Goal: Task Accomplishment & Management: Use online tool/utility

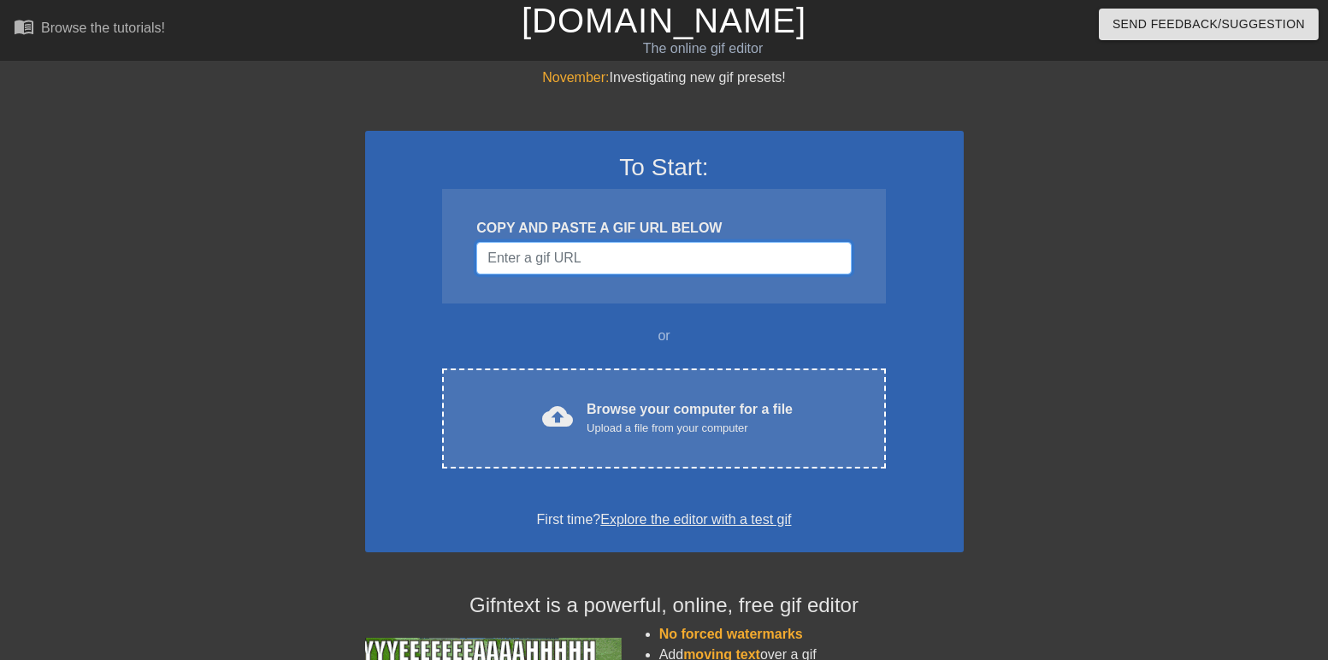
click at [565, 267] on input "Username" at bounding box center [663, 258] width 375 height 33
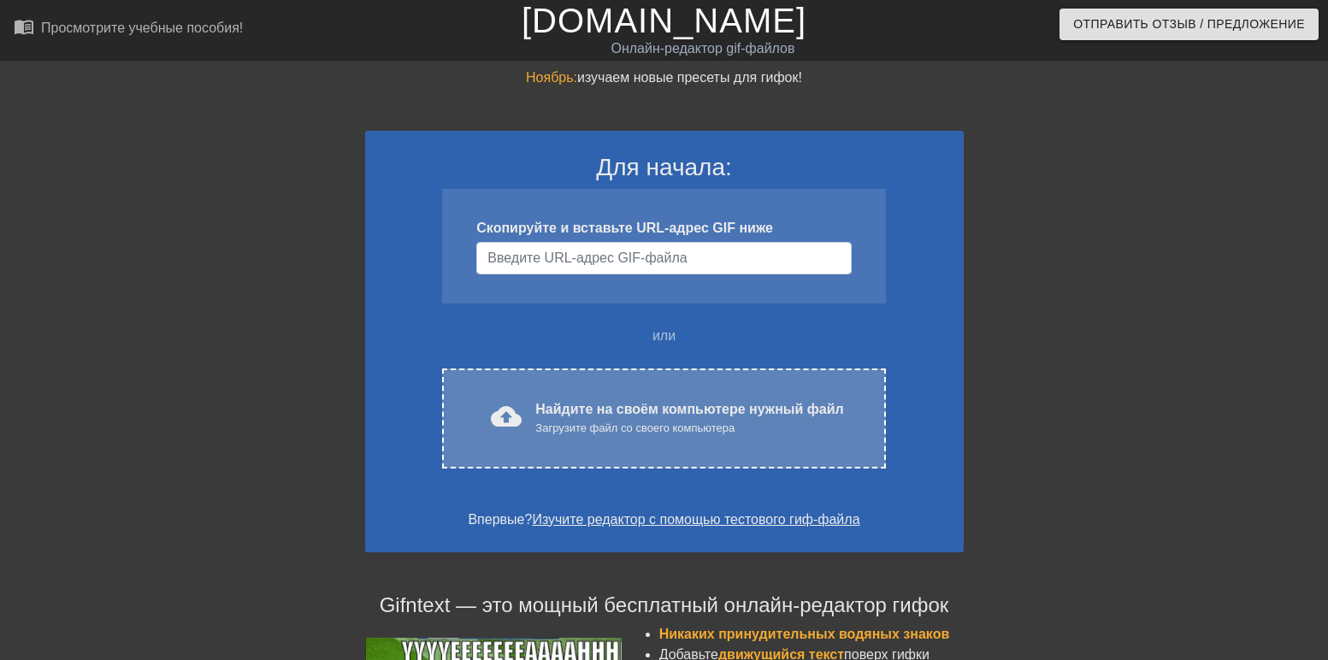
click at [535, 423] on ya-tr-span "Загрузите файл со своего компьютера" at bounding box center [634, 428] width 199 height 13
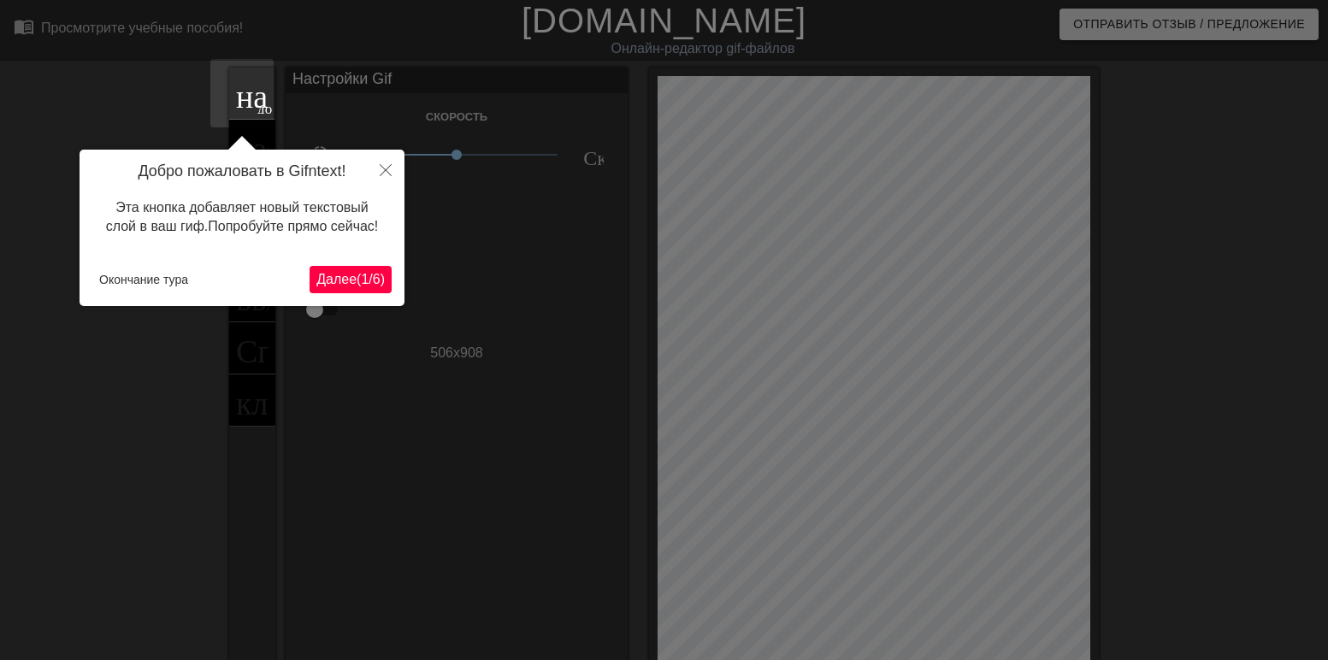
click at [350, 266] on button "Далее ( 1 / 6 )" at bounding box center [351, 279] width 82 height 27
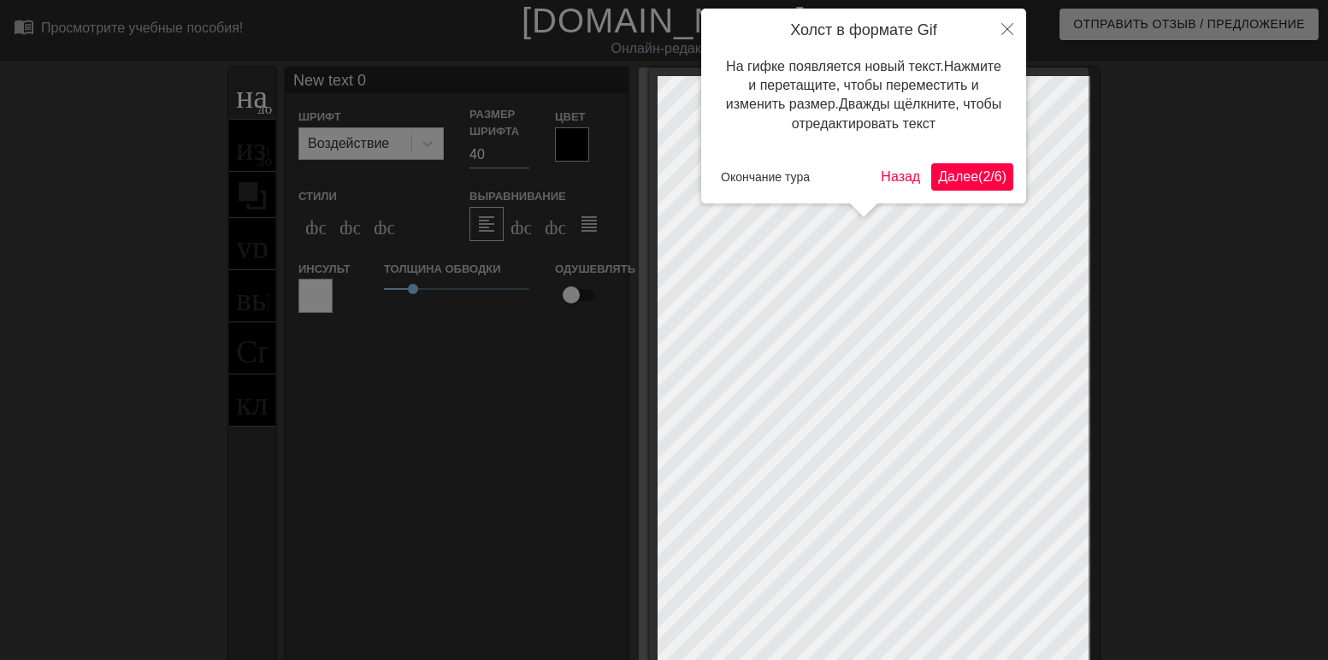
click at [990, 151] on div "Холст в формате Gif На гифке появляется новый текст. Нажмите и перетащите, чтоб…" at bounding box center [863, 106] width 325 height 195
click at [978, 179] on ya-tr-span "(" at bounding box center [980, 176] width 4 height 15
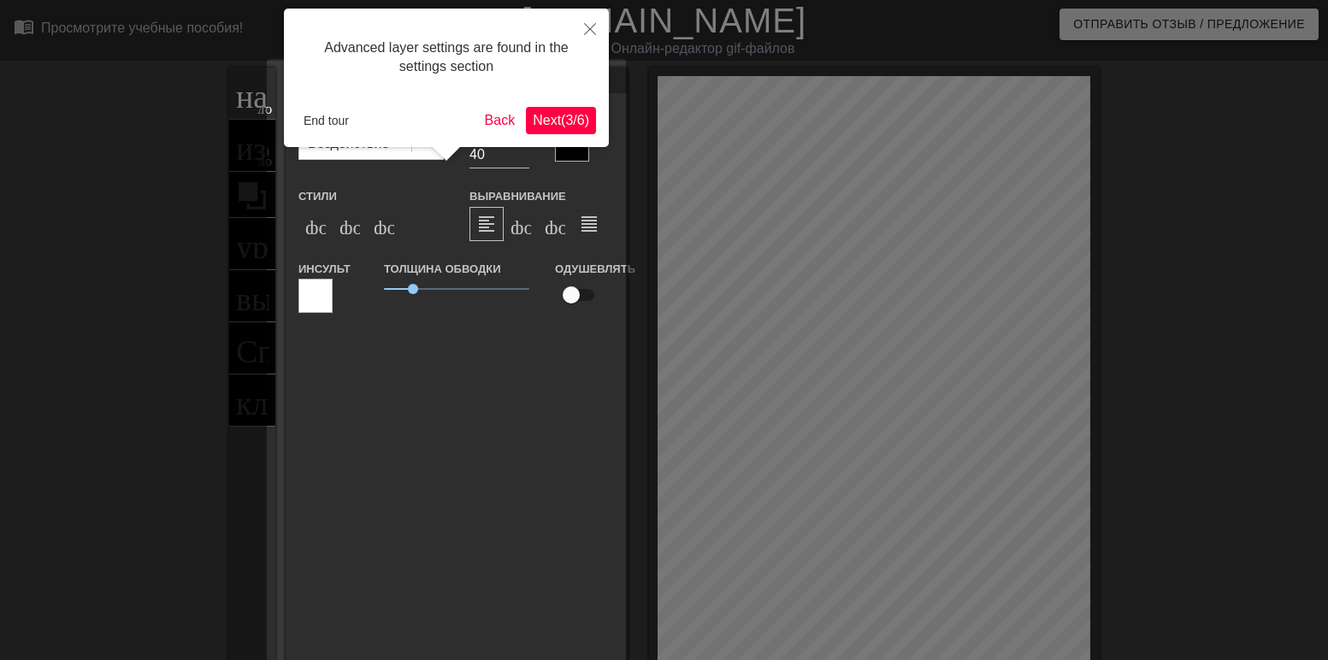
scroll to position [42, 0]
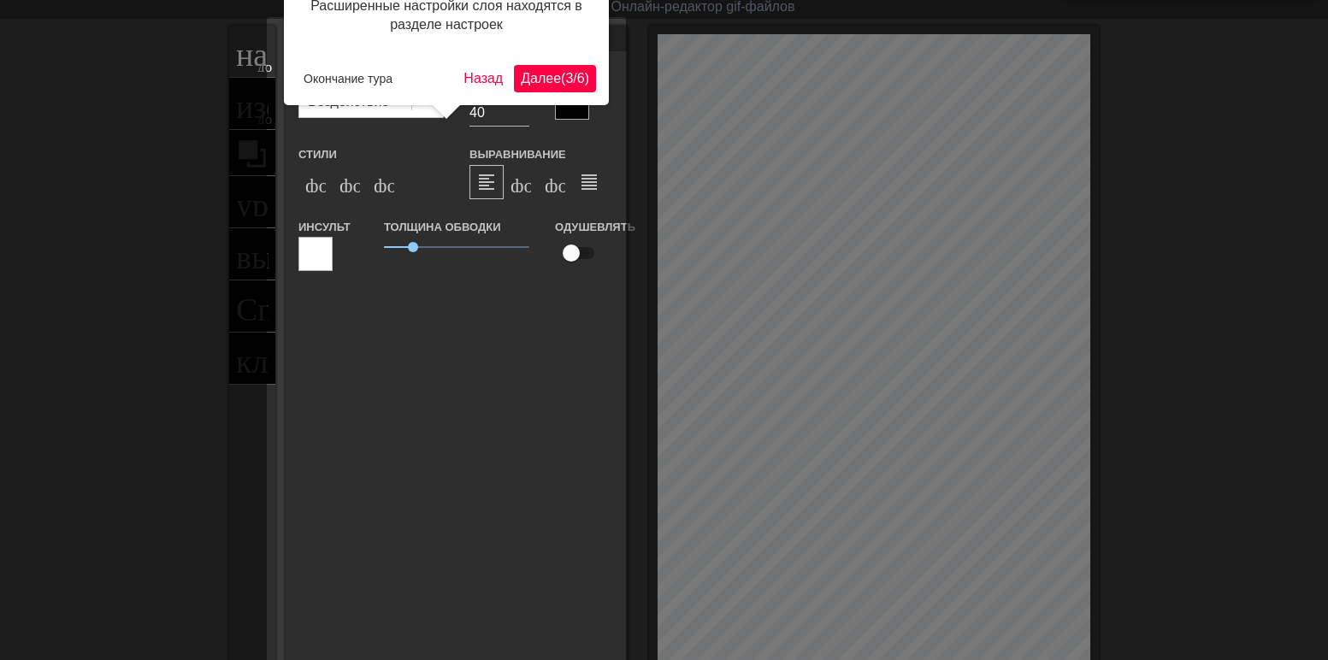
click at [552, 71] on ya-tr-span "Далее" at bounding box center [541, 78] width 40 height 15
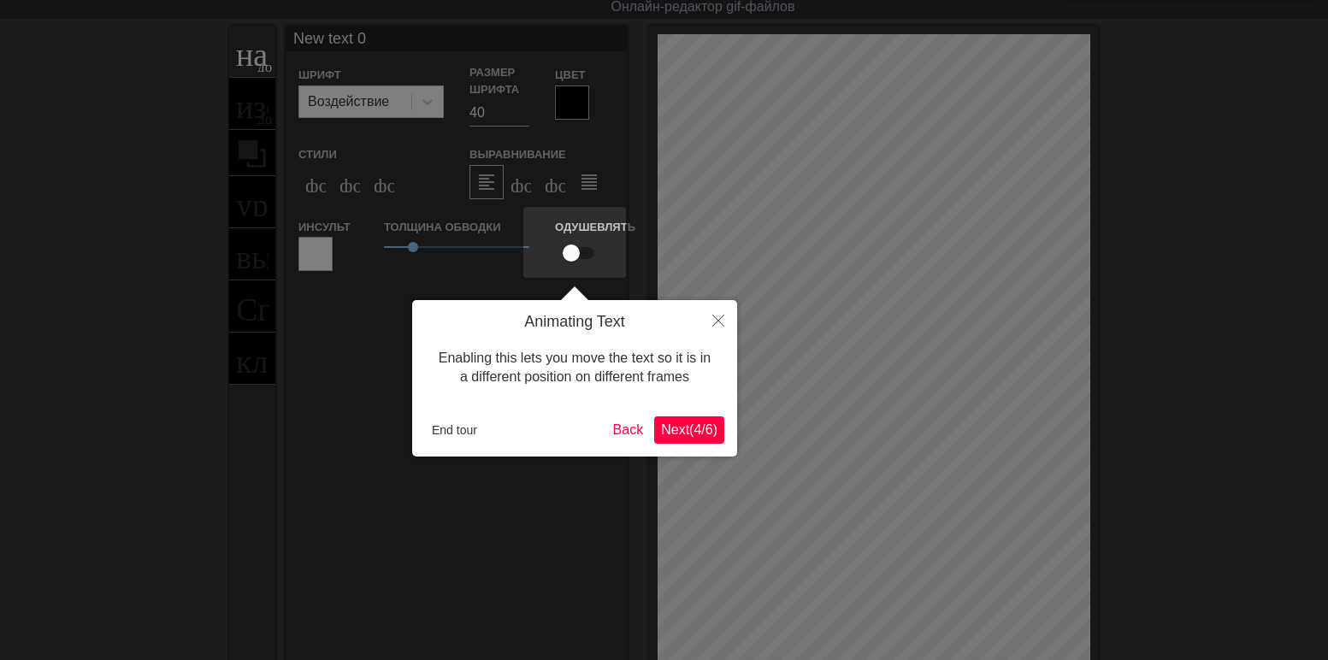
scroll to position [0, 0]
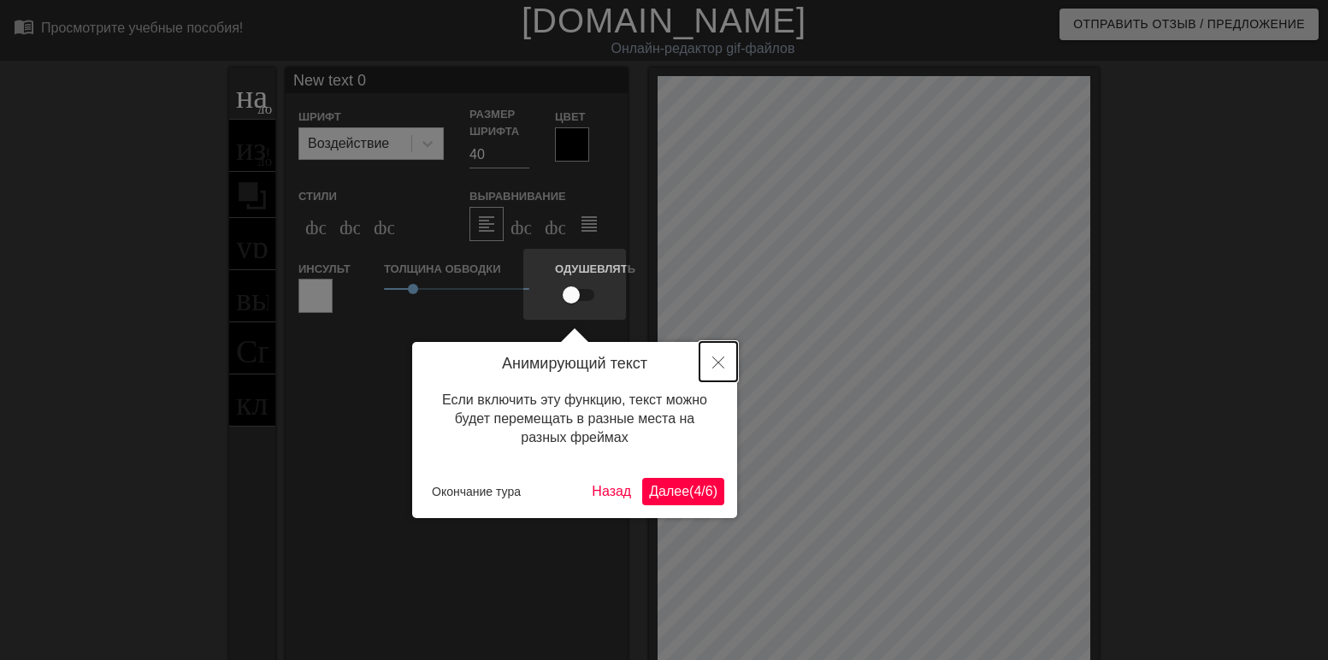
click at [718, 365] on icon "Закрыть" at bounding box center [718, 363] width 12 height 12
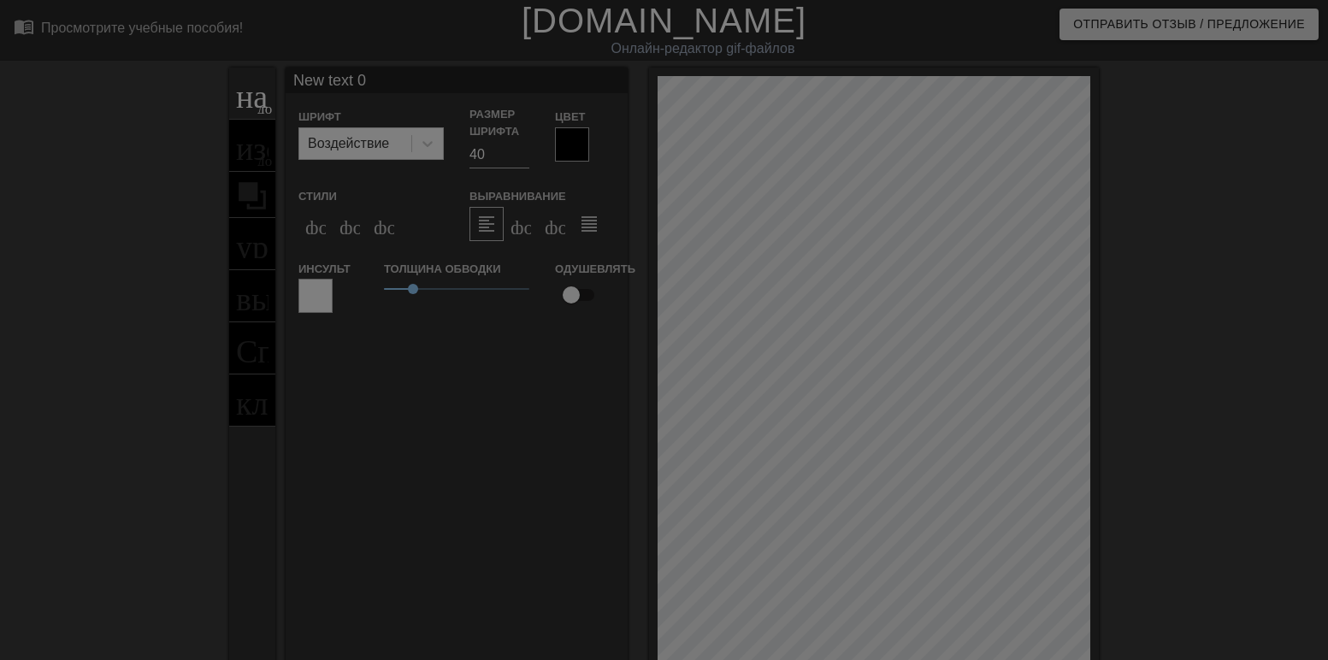
scroll to position [409, 0]
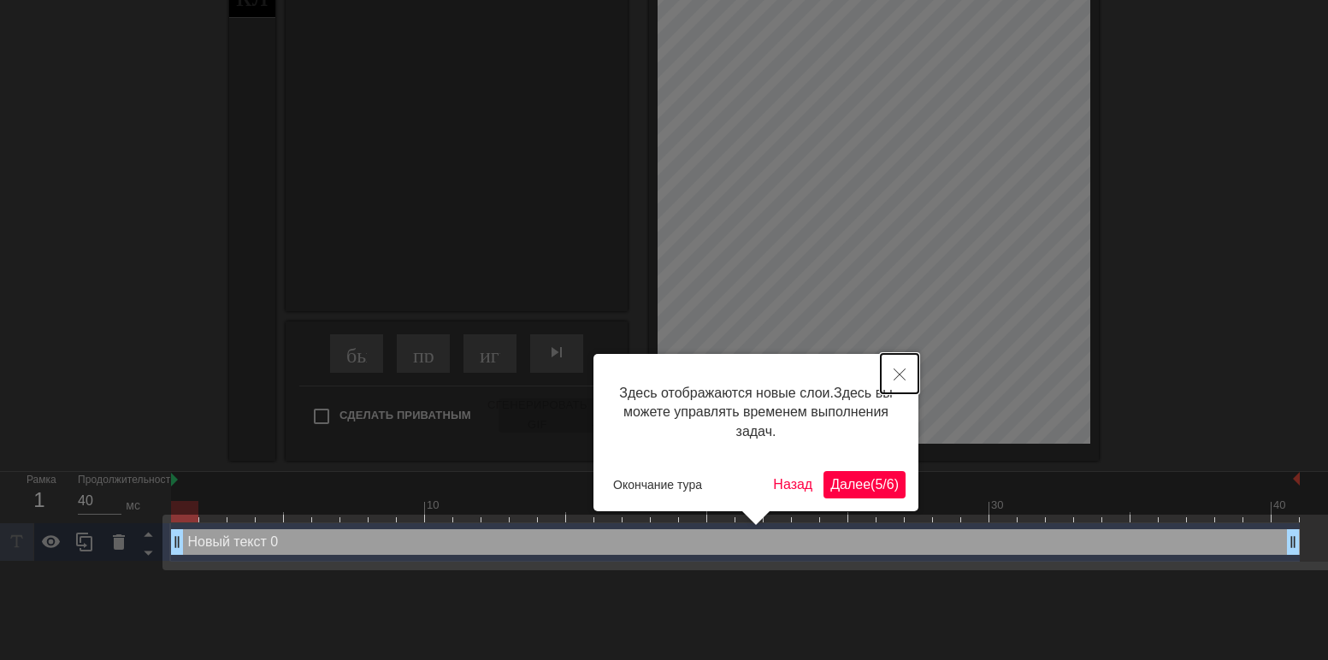
click at [895, 364] on button "Закрыть" at bounding box center [900, 373] width 38 height 39
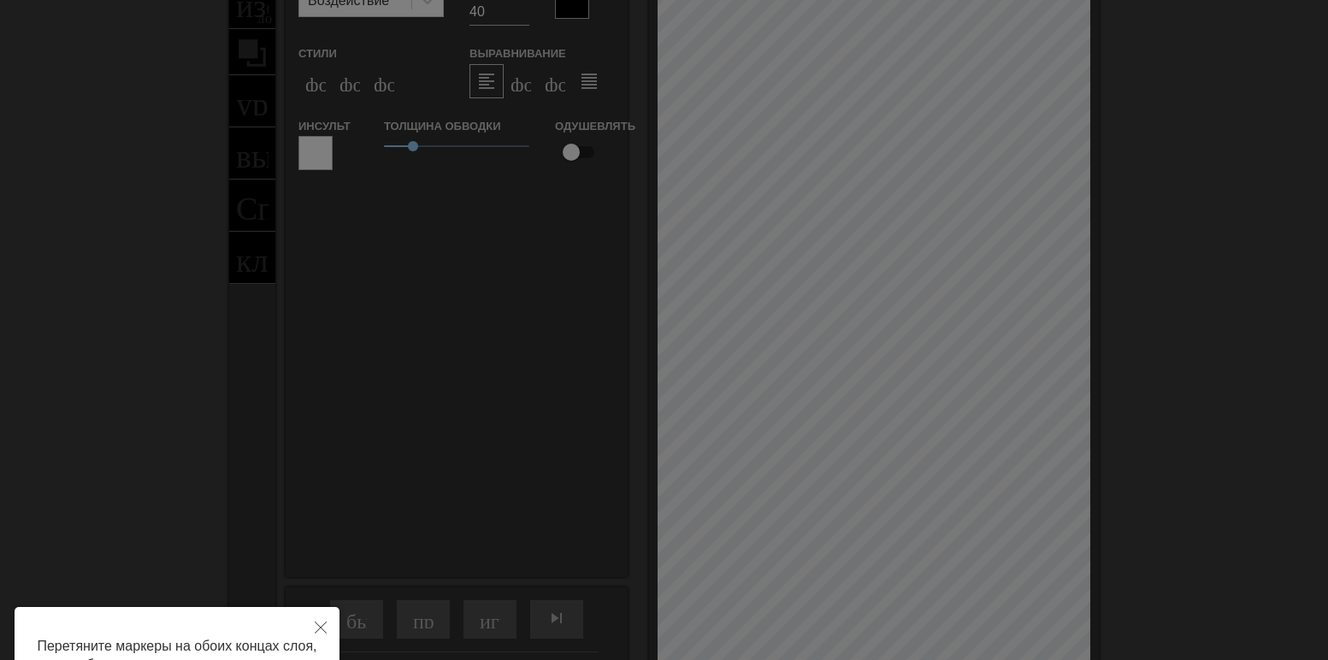
scroll to position [342, 0]
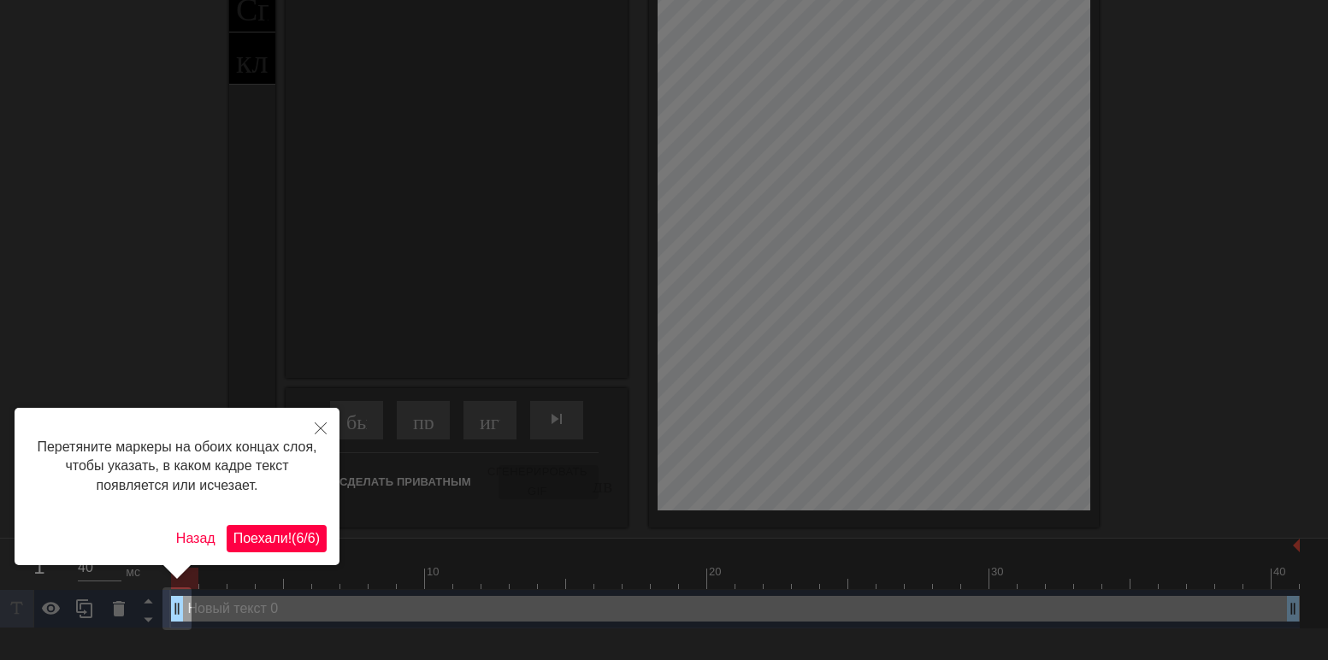
click at [280, 535] on ya-tr-span "Поехали!" at bounding box center [262, 538] width 58 height 15
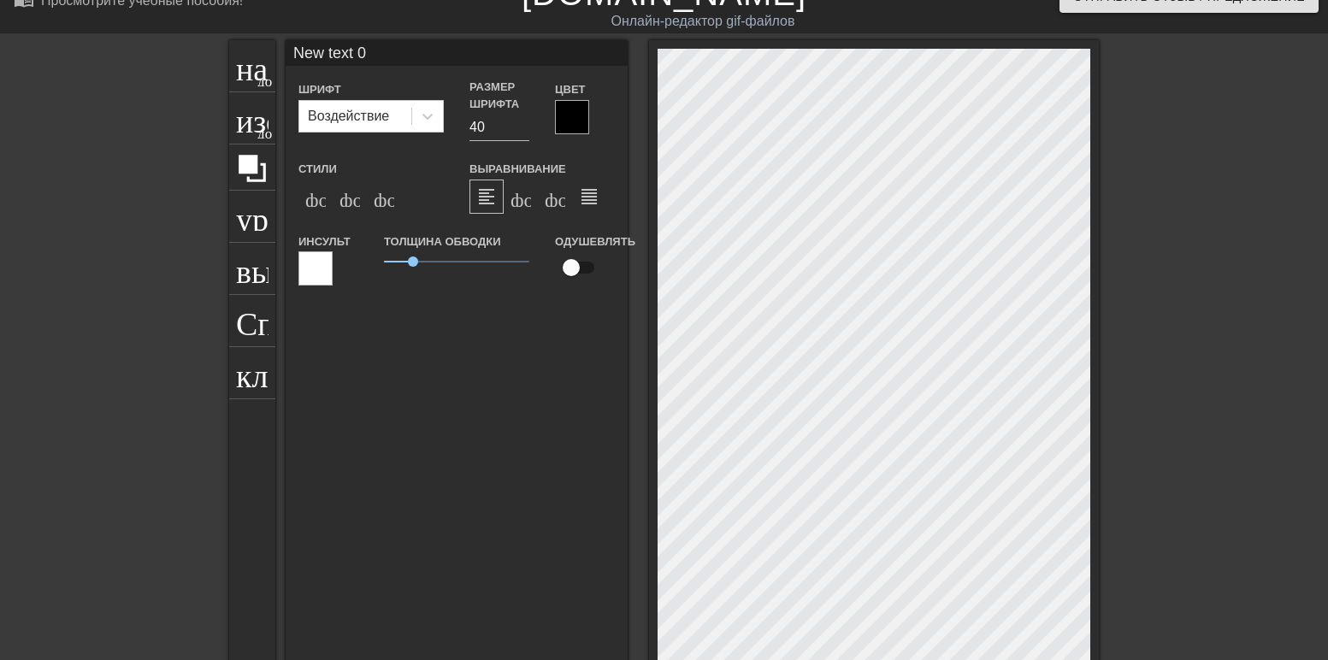
scroll to position [0, 0]
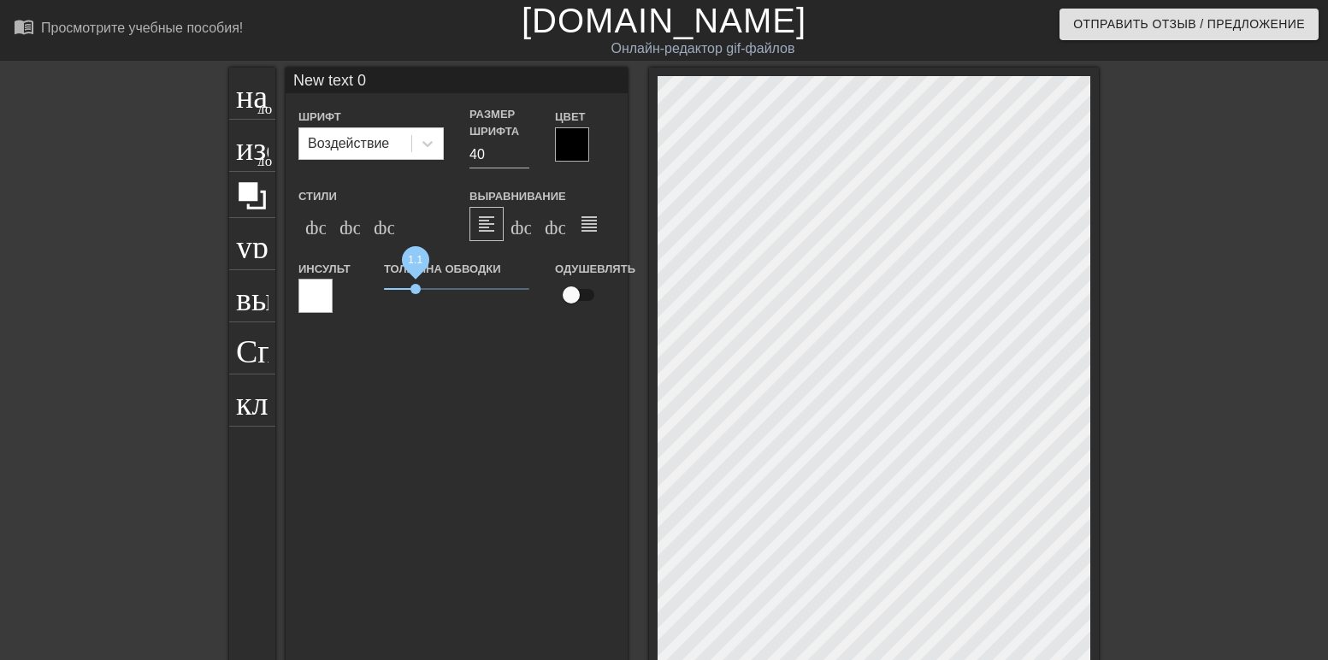
drag, startPoint x: 406, startPoint y: 287, endPoint x: 427, endPoint y: 285, distance: 20.7
click at [421, 285] on span "1.1" at bounding box center [416, 289] width 10 height 10
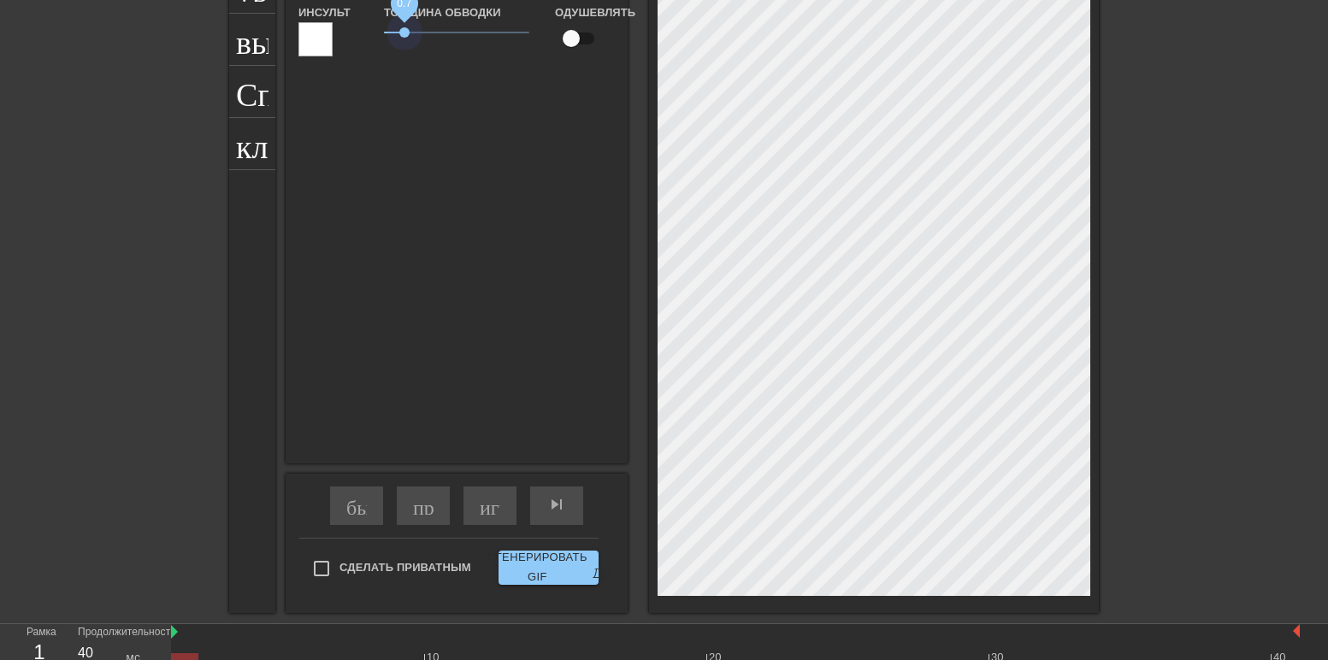
drag, startPoint x: 427, startPoint y: 38, endPoint x: 394, endPoint y: 51, distance: 34.9
click at [394, 51] on div "Толщина обводки 0.7" at bounding box center [456, 37] width 171 height 71
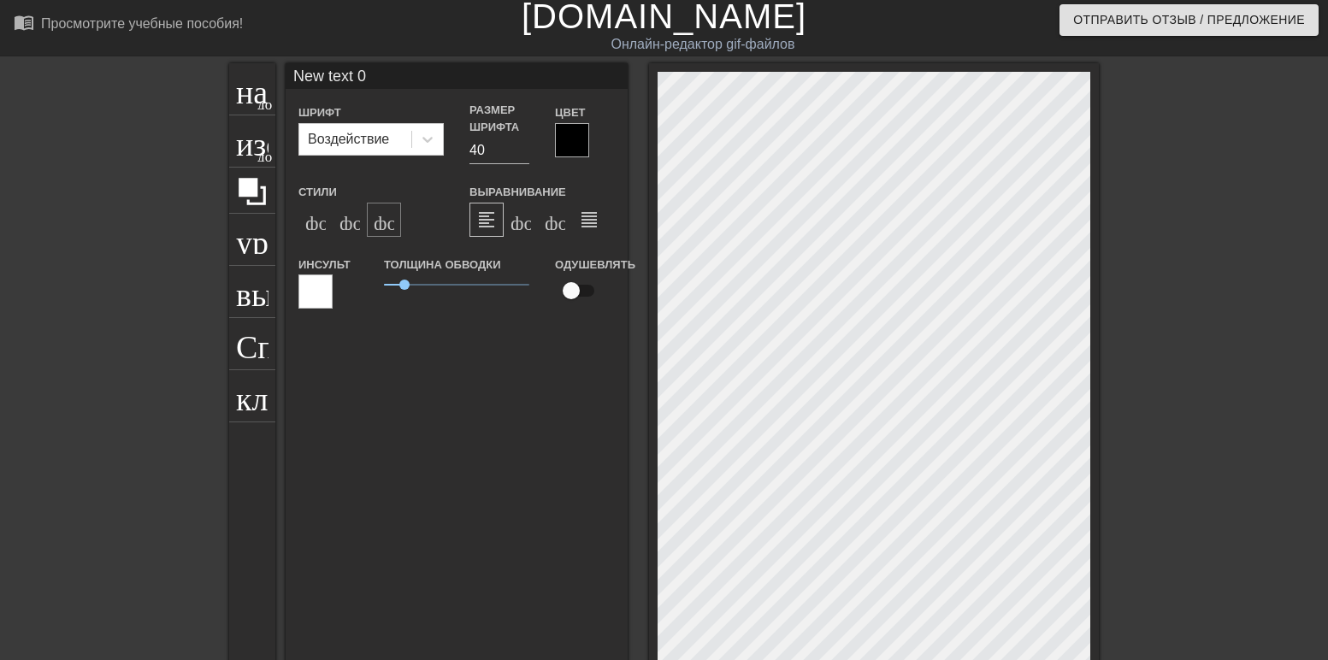
scroll to position [0, 0]
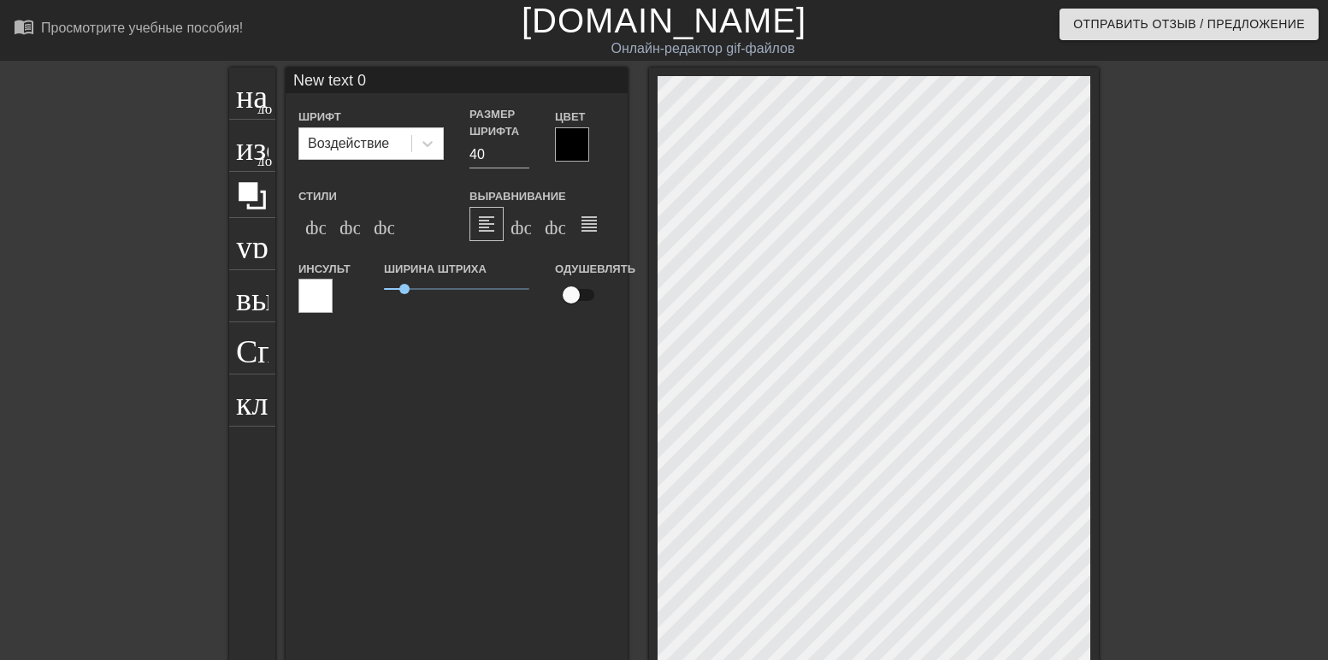
click at [555, 144] on div at bounding box center [572, 144] width 34 height 34
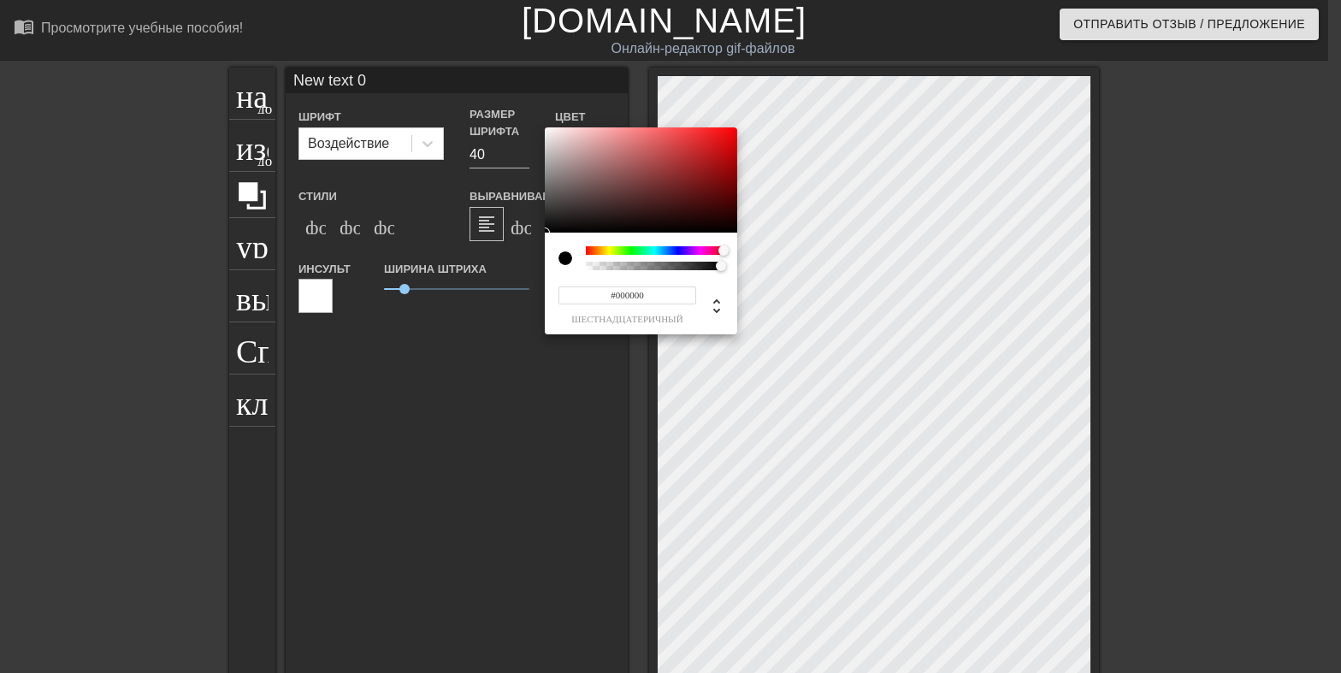
drag, startPoint x: 706, startPoint y: 251, endPoint x: 717, endPoint y: 174, distance: 77.7
click at [724, 249] on div at bounding box center [655, 250] width 138 height 9
type input "#FF070A"
drag, startPoint x: 715, startPoint y: 154, endPoint x: 732, endPoint y: 127, distance: 32.3
click at [732, 127] on div at bounding box center [641, 180] width 192 height 106
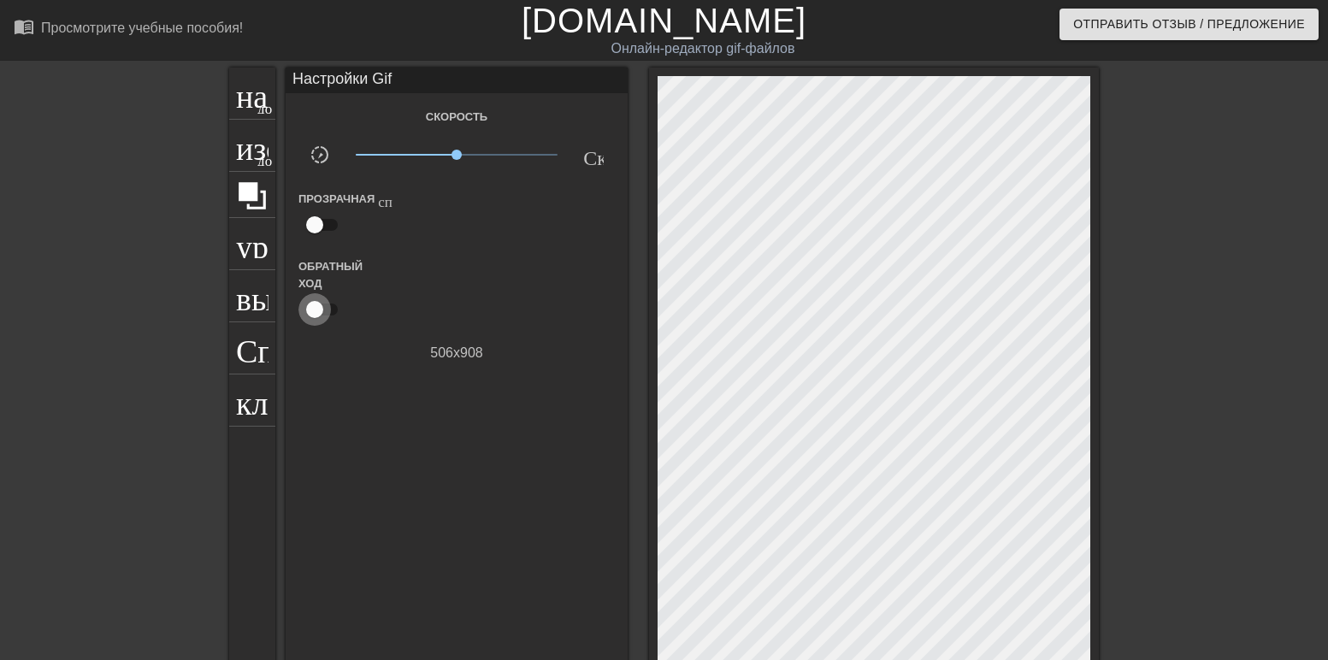
click at [309, 308] on input "checkbox" at bounding box center [315, 309] width 98 height 33
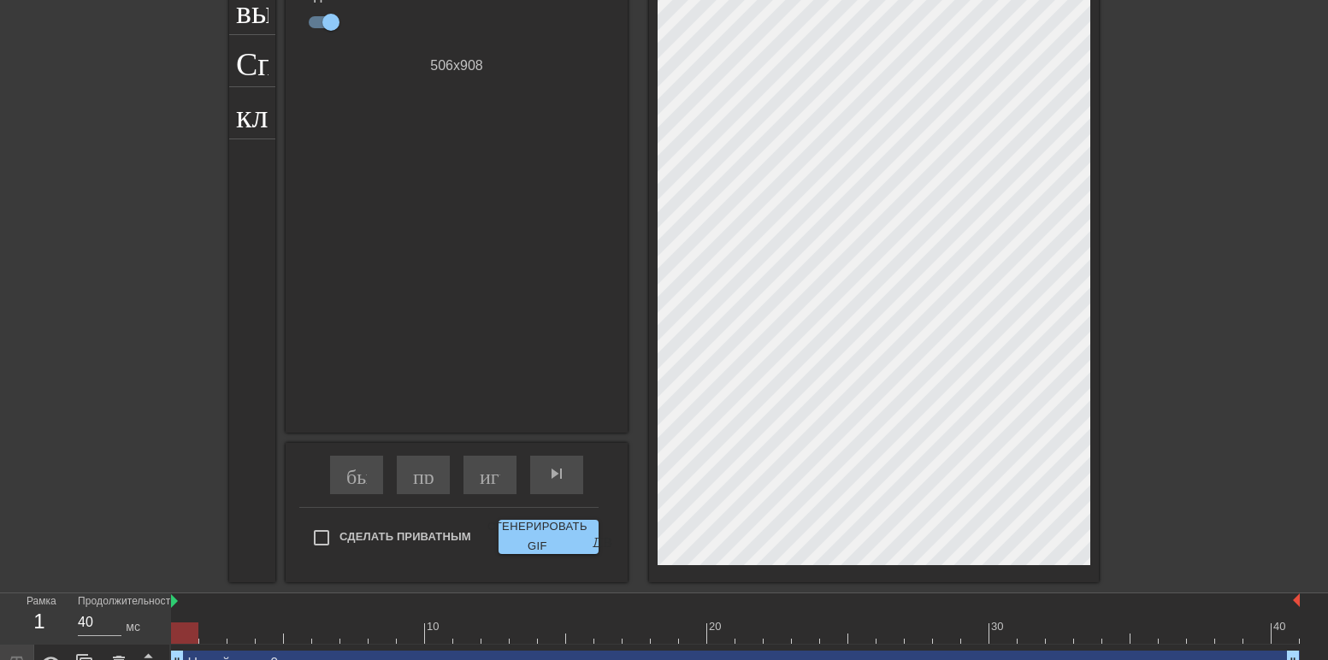
scroll to position [257, 0]
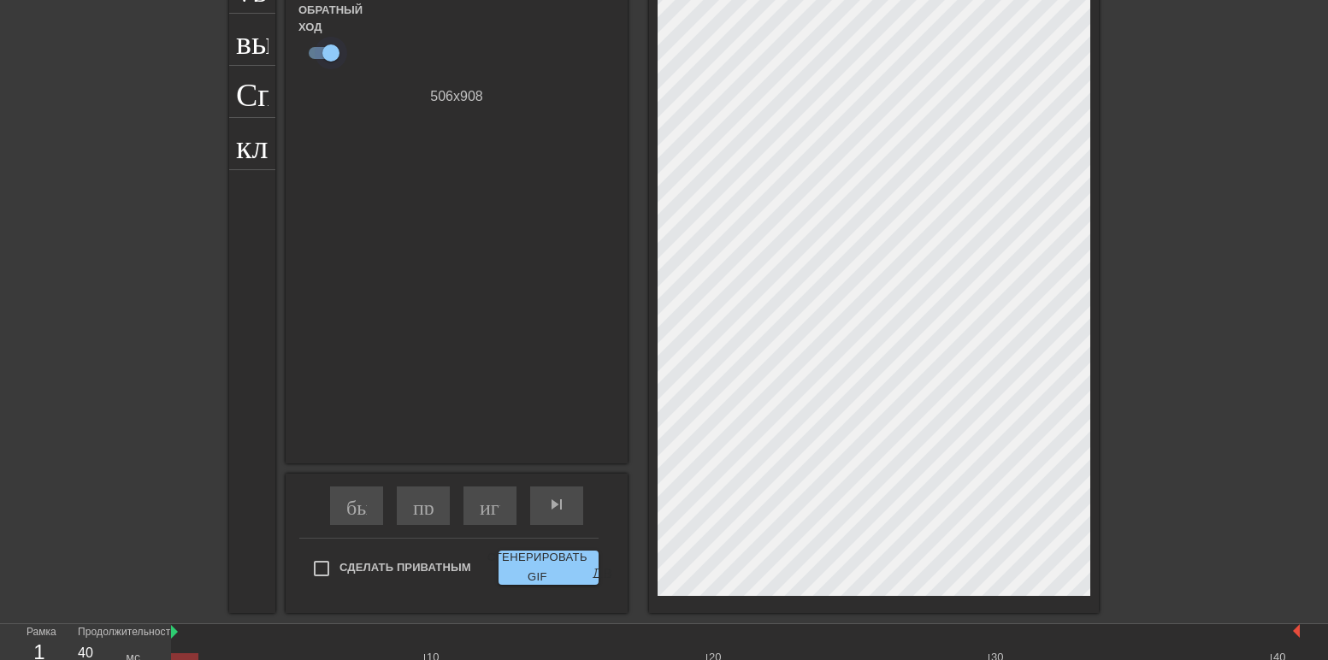
click at [322, 60] on input "checkbox" at bounding box center [331, 53] width 98 height 33
checkbox input "false"
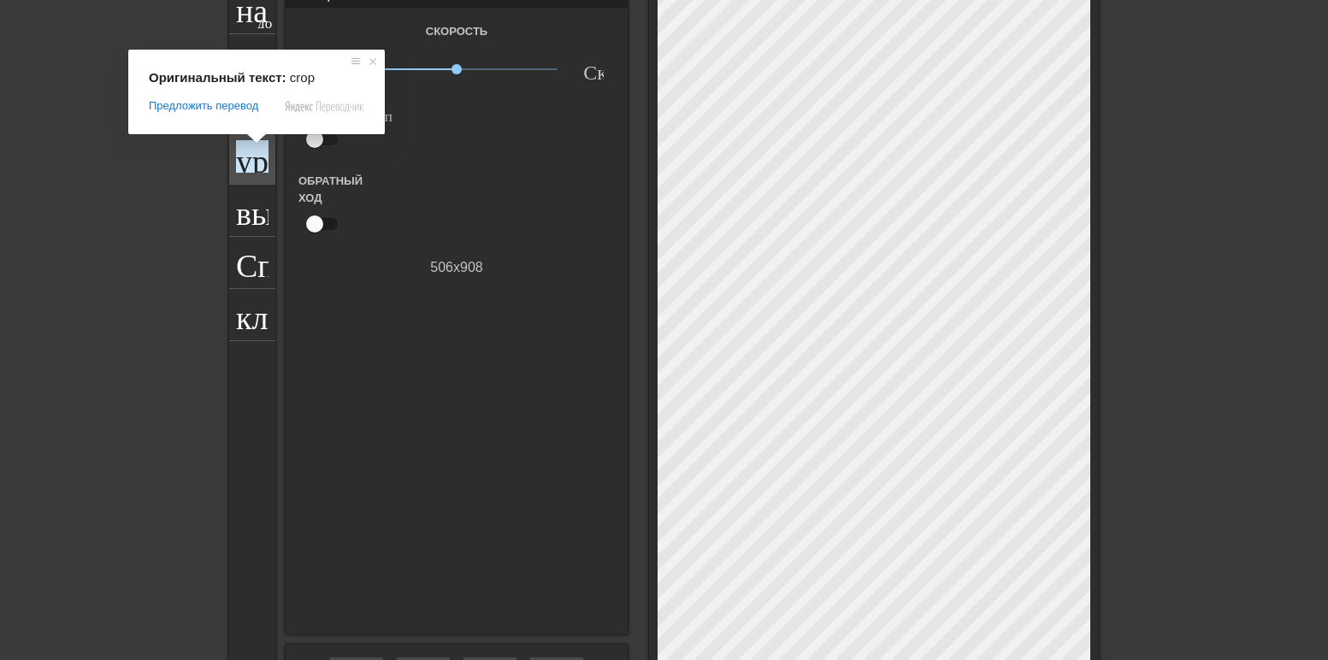
scroll to position [0, 0]
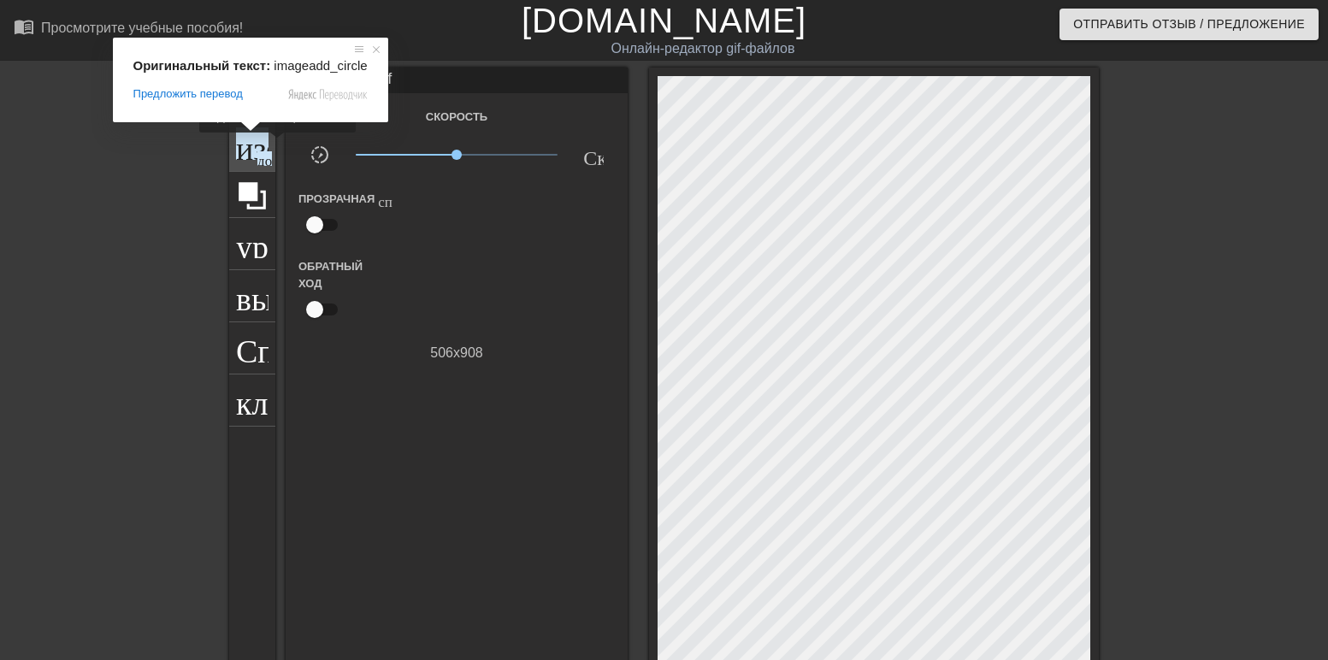
click at [244, 145] on ya-tr-span "изображение" at bounding box center [325, 143] width 179 height 33
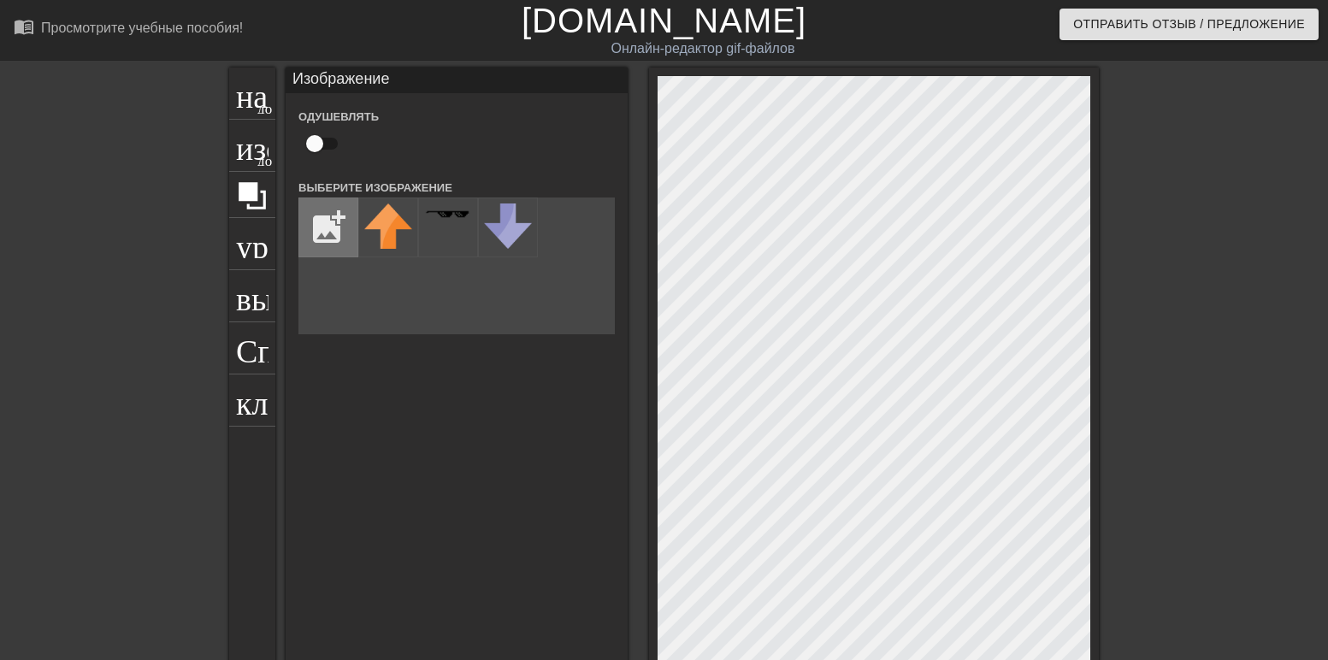
click at [314, 226] on input "file" at bounding box center [328, 227] width 58 height 58
click at [328, 239] on input "file" at bounding box center [328, 227] width 58 height 58
type input "C:\fakepath\text-1755163544668.png"
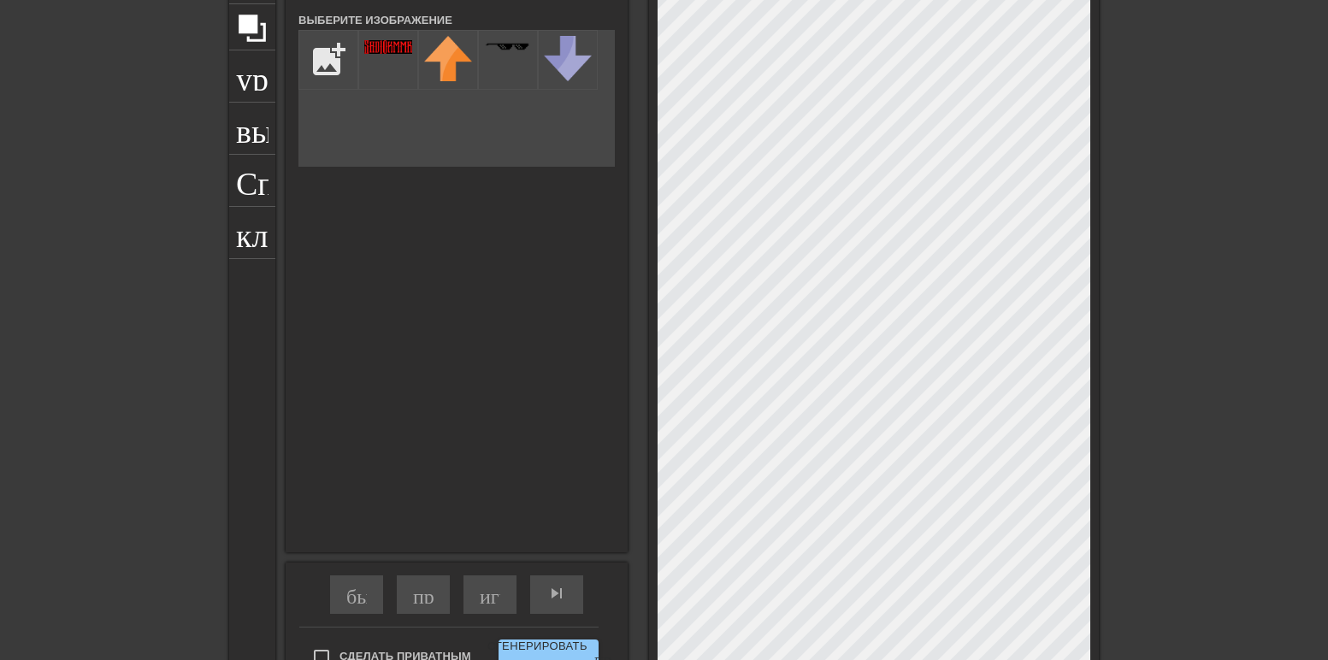
scroll to position [86, 0]
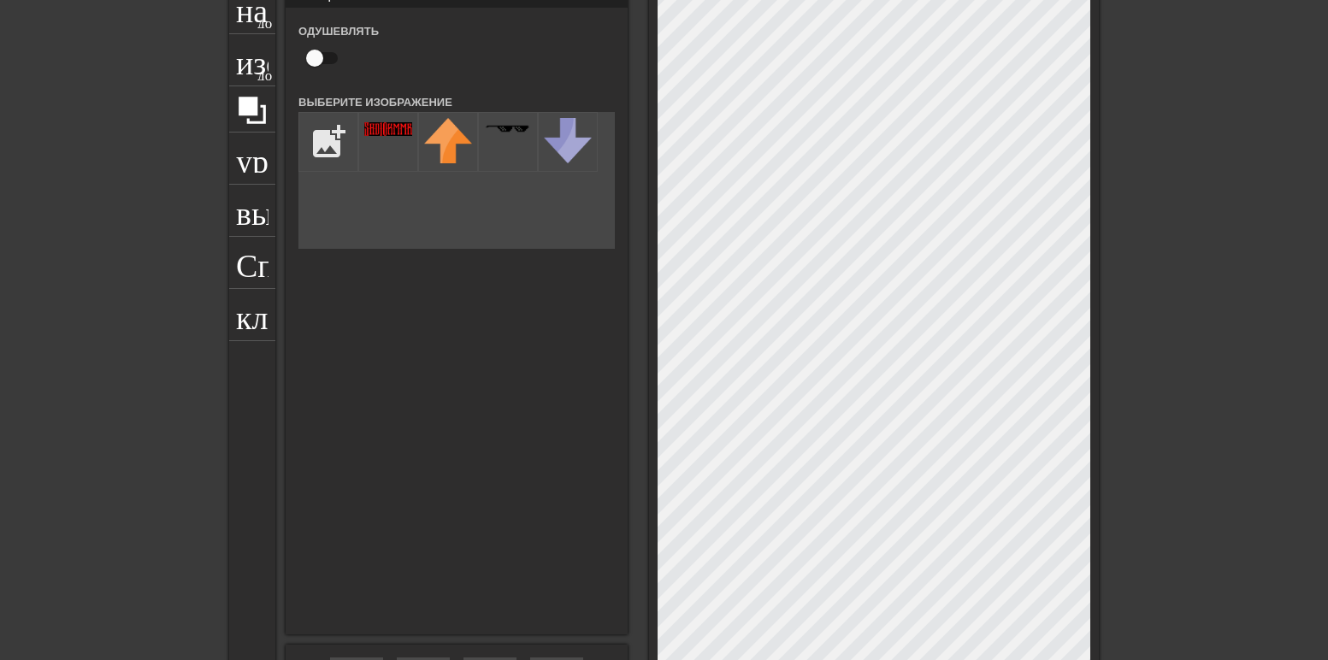
click at [391, 306] on div "название добавить_круг изображение добавить_круг урожай выбор_размера_фото_боль…" at bounding box center [664, 383] width 870 height 802
click at [393, 148] on div at bounding box center [388, 142] width 60 height 60
click at [834, 262] on div "название добавить_круг изображение добавить_круг урожай выбор_размера_фото_боль…" at bounding box center [664, 383] width 870 height 802
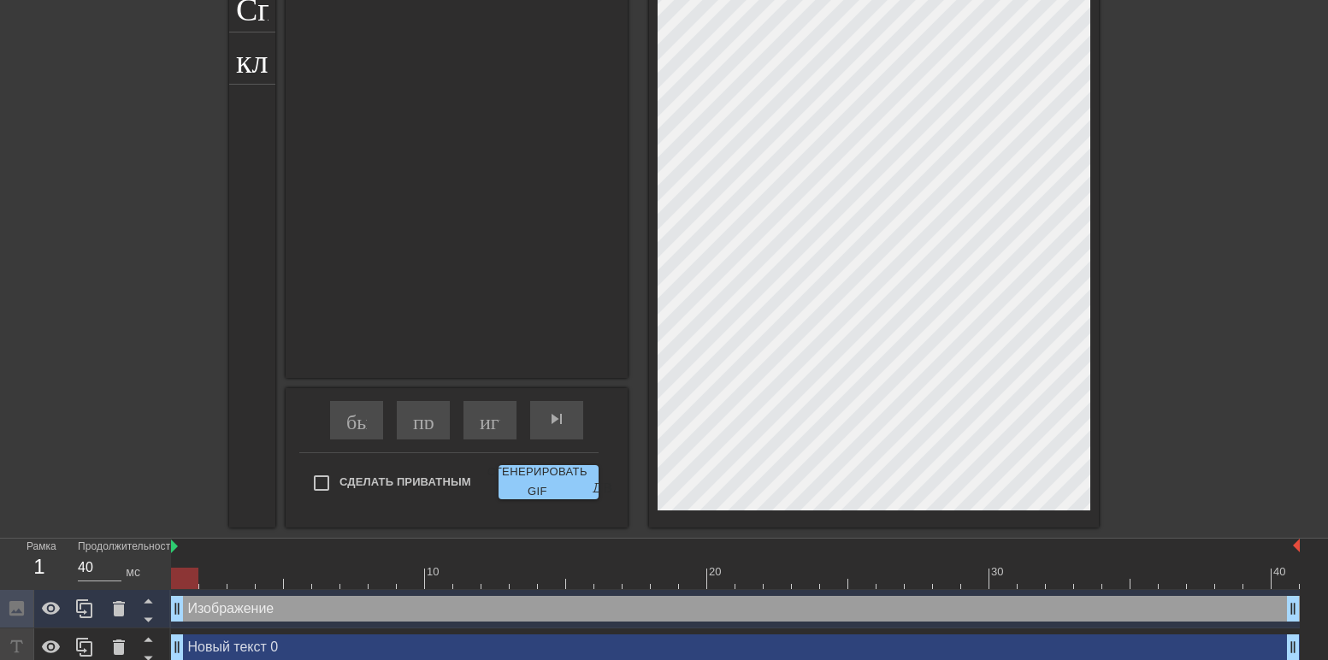
scroll to position [0, 0]
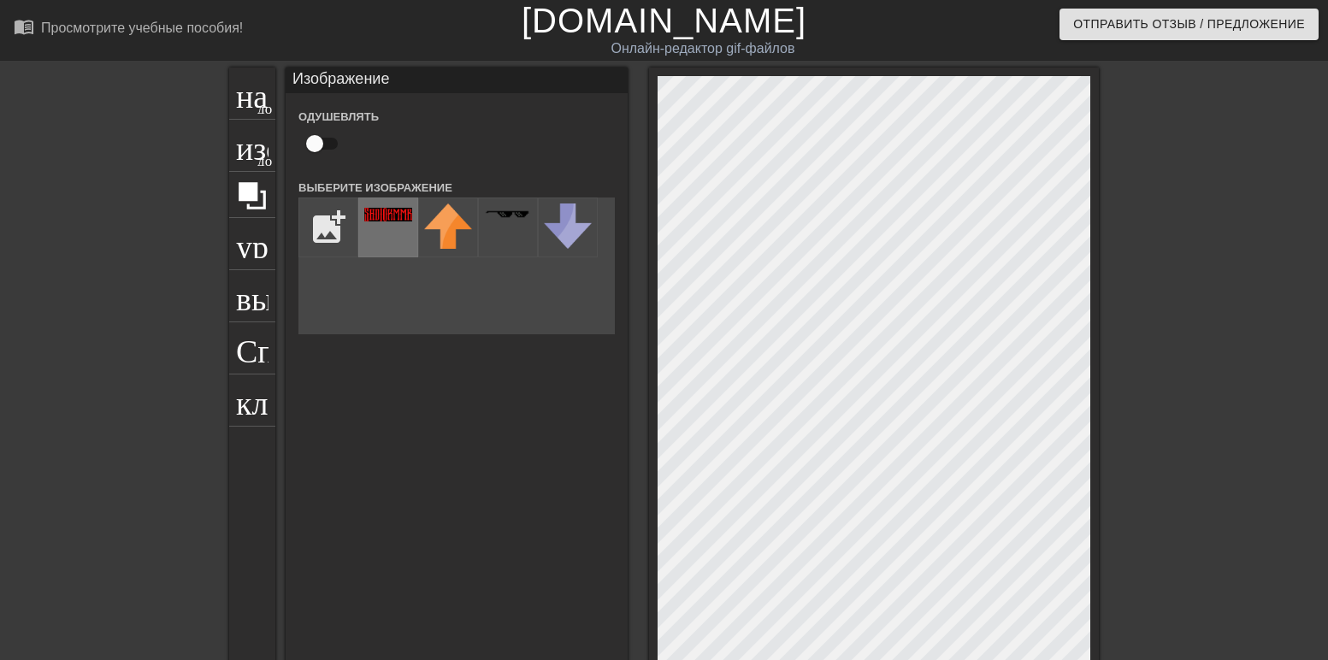
click at [390, 238] on div at bounding box center [388, 228] width 60 height 60
click at [385, 212] on img at bounding box center [388, 215] width 48 height 14
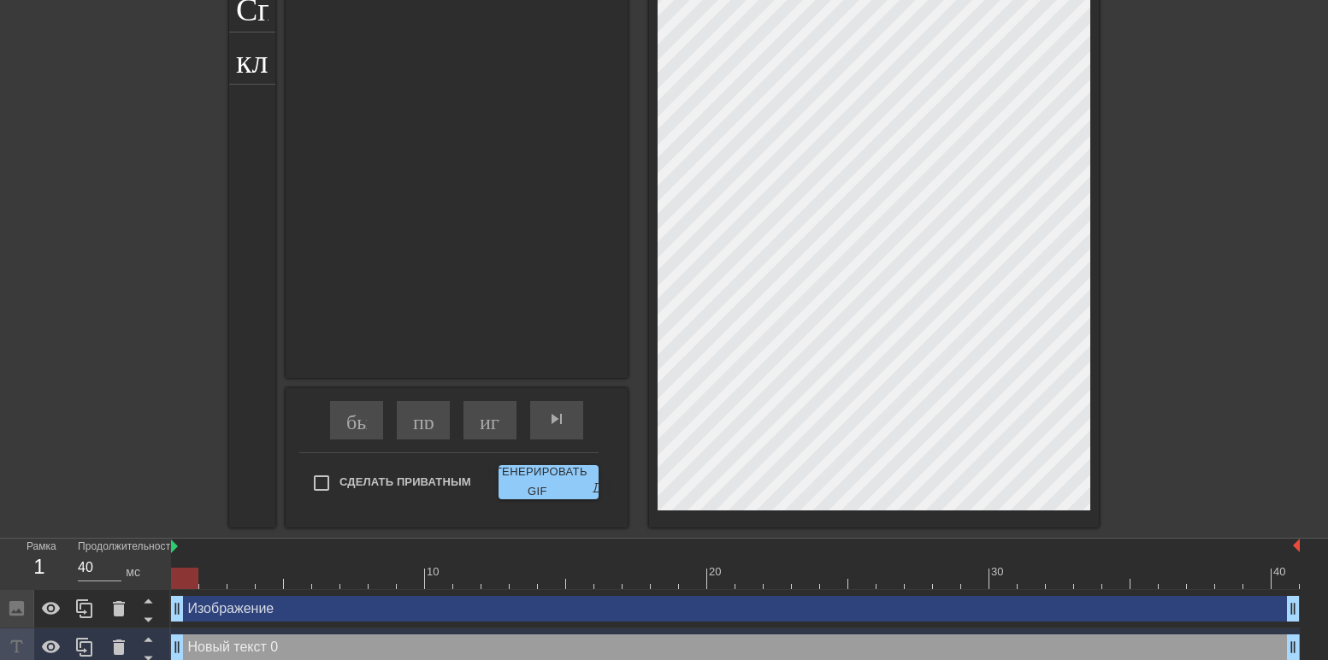
click at [184, 379] on div "название добавить_круг изображение добавить_круг урожай выбор_размера_фото_боль…" at bounding box center [664, 126] width 1328 height 802
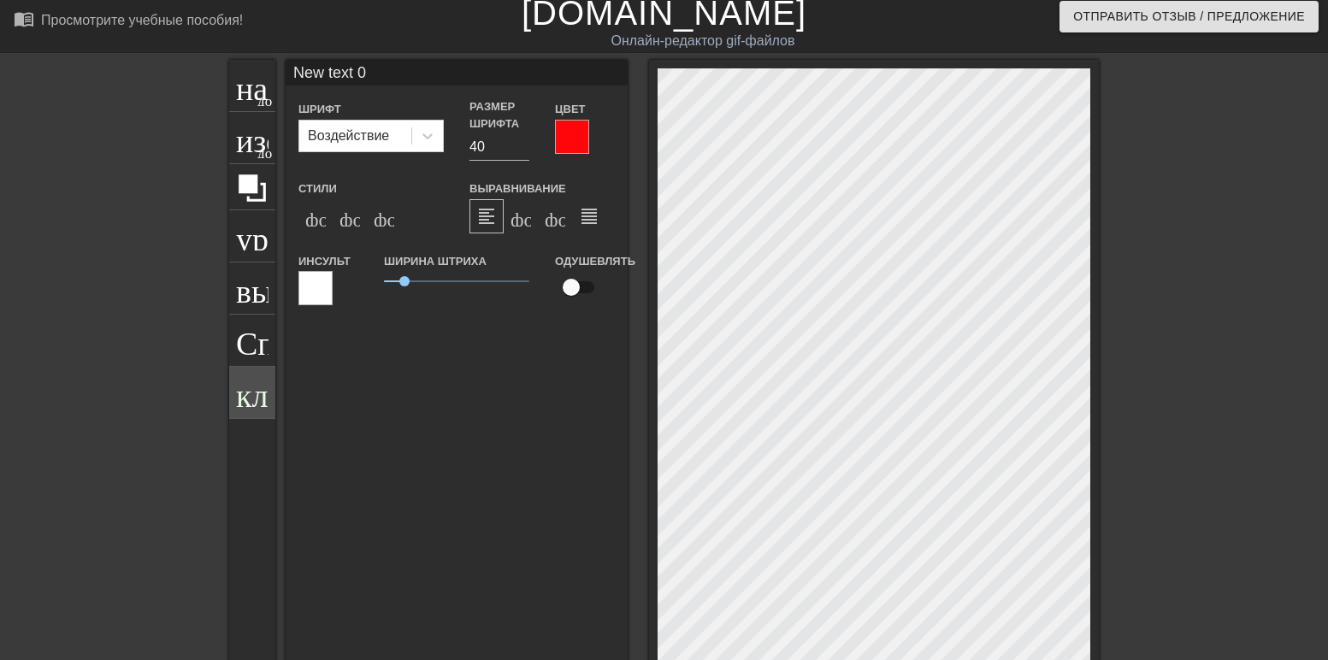
scroll to position [0, 0]
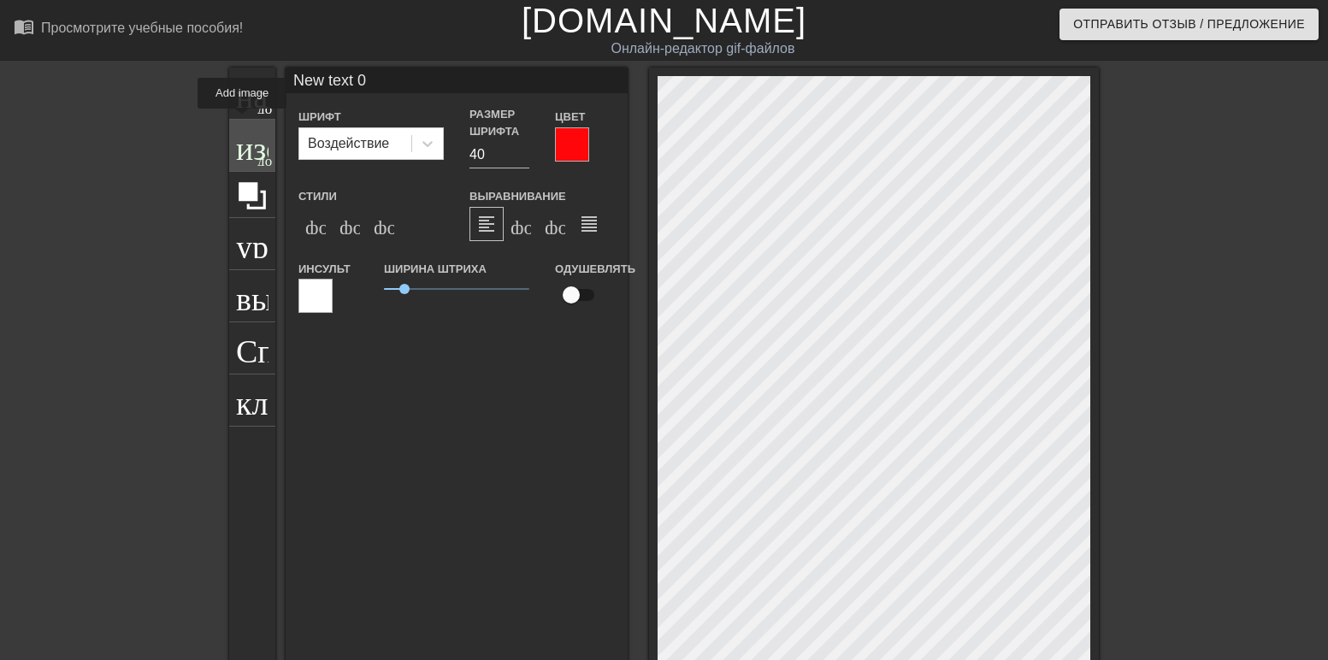
click at [236, 146] on ya-tr-span "изображение" at bounding box center [325, 143] width 179 height 33
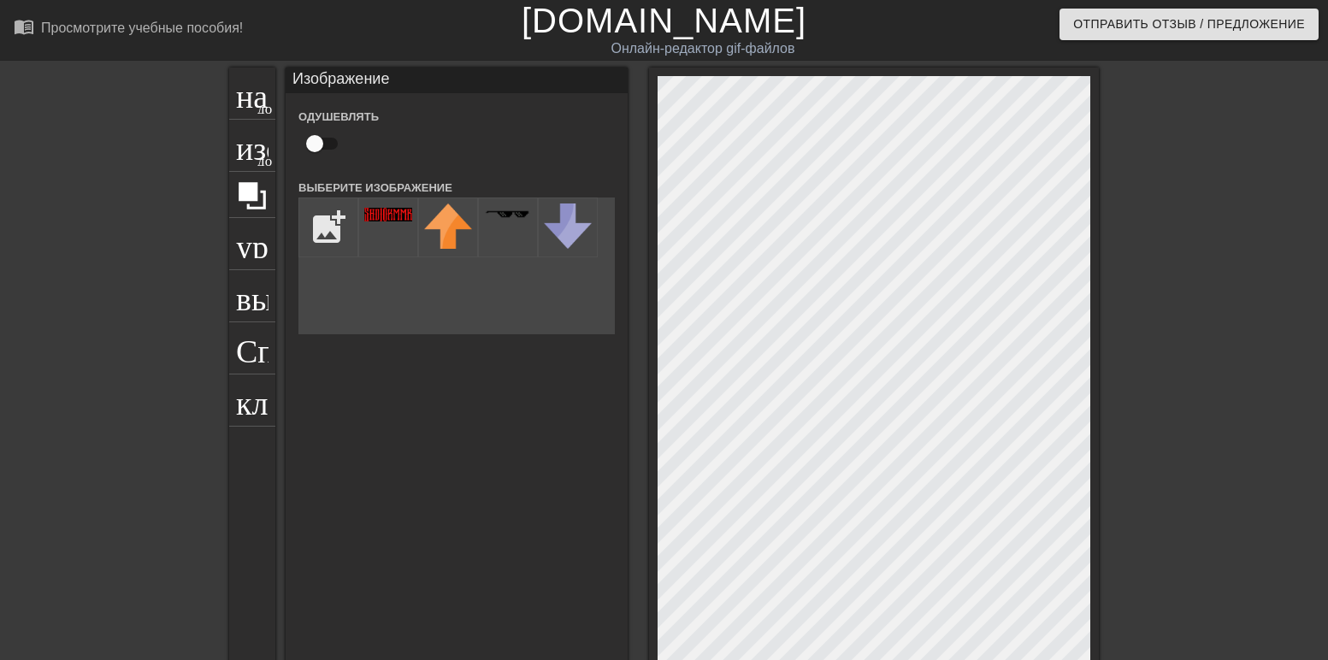
click at [0, 449] on html "menu_book_бук меню Просмотрите учебные пособия! [DOMAIN_NAME] Онлайн-редактор g…" at bounding box center [664, 524] width 1328 height 1048
click at [371, 237] on div at bounding box center [388, 228] width 60 height 60
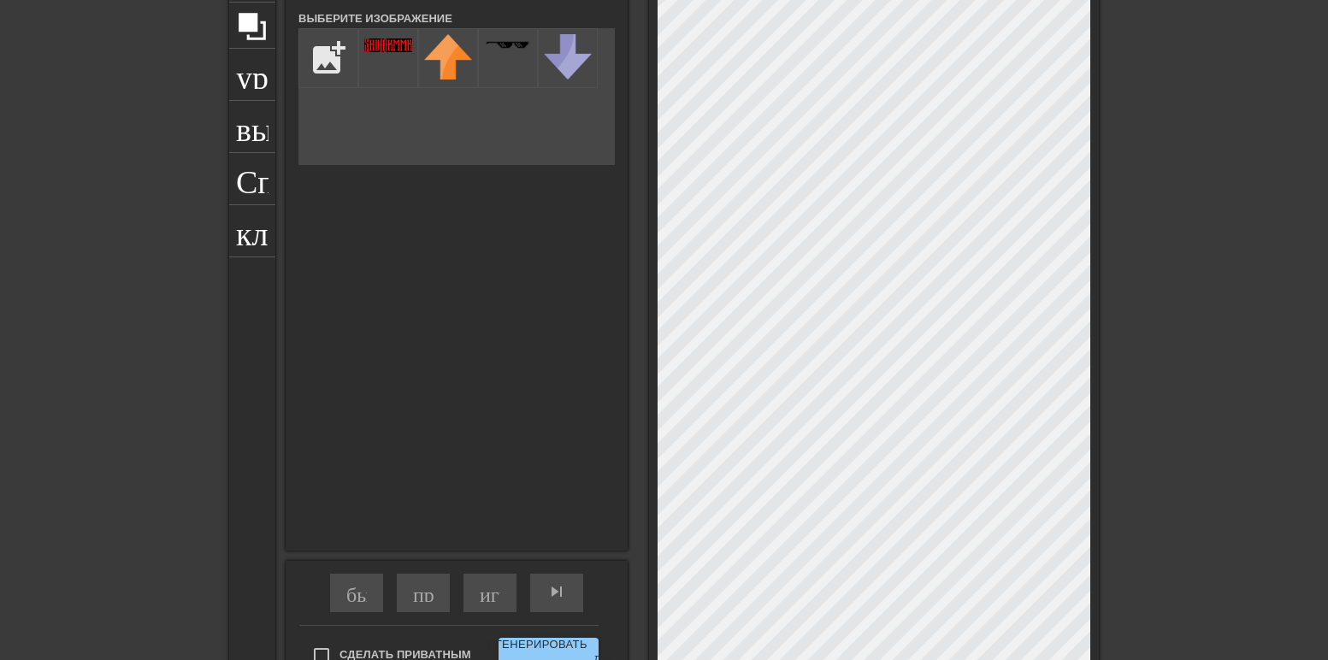
scroll to position [86, 0]
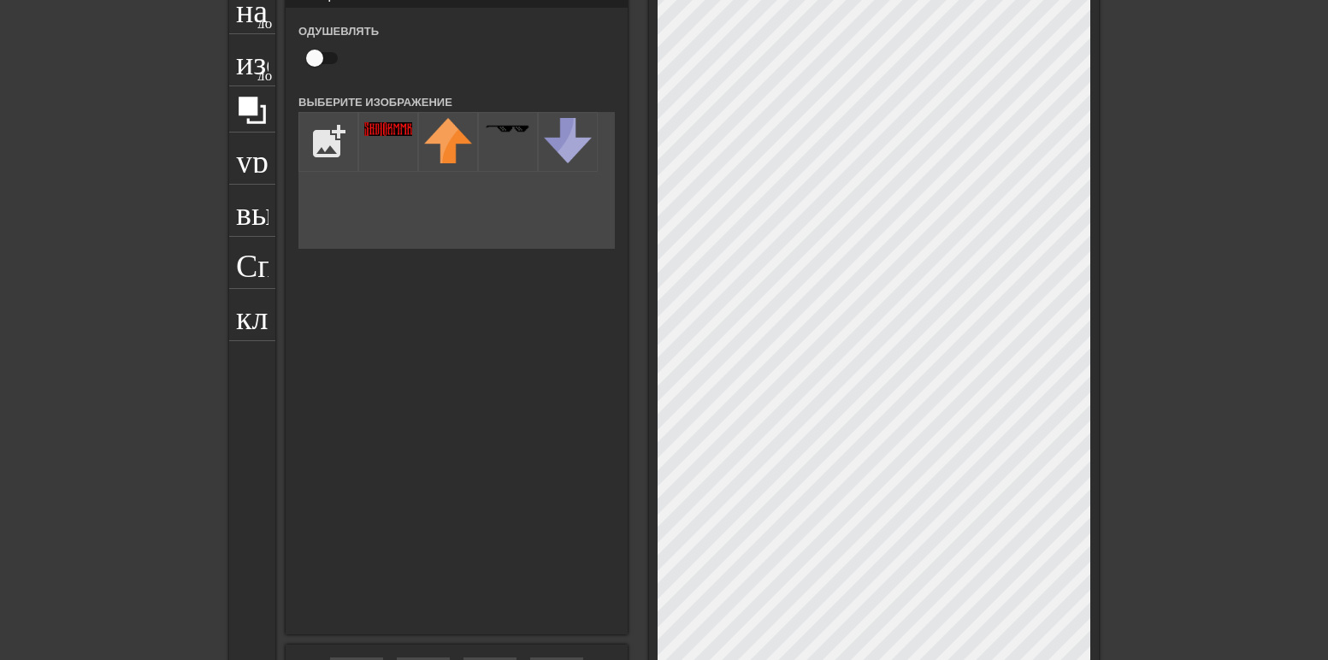
click at [895, 318] on div "название добавить_круг изображение добавить_круг урожай выбор_размера_фото_боль…" at bounding box center [664, 383] width 870 height 802
click at [319, 150] on input "file" at bounding box center [328, 142] width 58 height 58
click at [310, 62] on input "checkbox" at bounding box center [315, 58] width 98 height 33
click at [364, 145] on div at bounding box center [388, 142] width 60 height 60
click at [370, 126] on img at bounding box center [388, 129] width 48 height 14
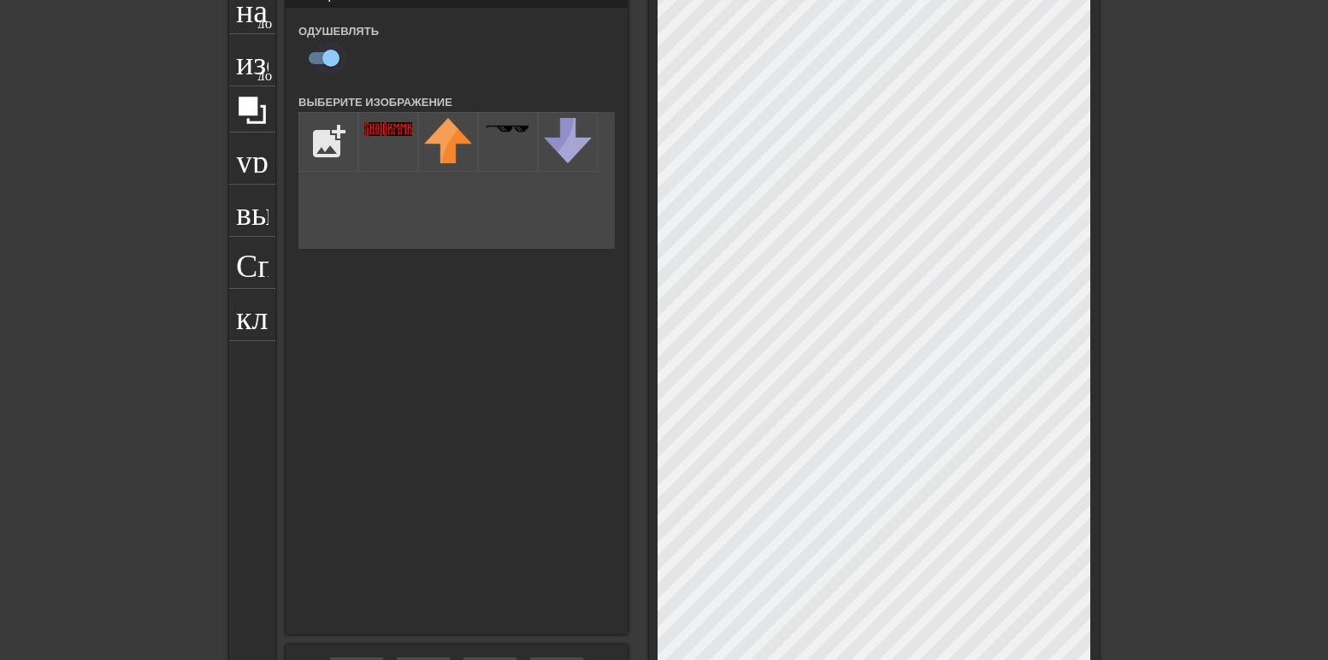
click at [315, 61] on input "checkbox" at bounding box center [331, 58] width 98 height 33
checkbox input "false"
click at [310, 145] on input "file" at bounding box center [328, 142] width 58 height 58
type input "C:\fakepath\text-1755163538402.png"
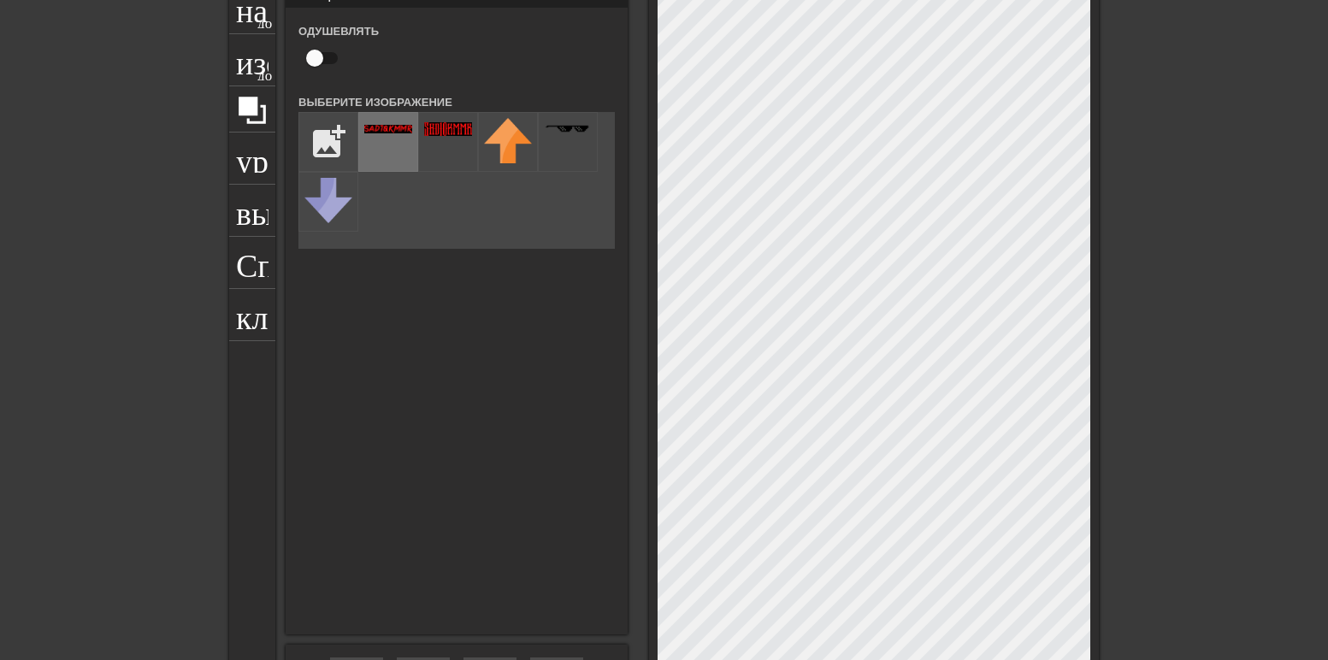
click at [382, 151] on div at bounding box center [388, 142] width 60 height 60
click at [418, 148] on div at bounding box center [448, 142] width 60 height 60
click at [423, 138] on div at bounding box center [448, 142] width 60 height 60
click at [428, 144] on div at bounding box center [448, 142] width 60 height 60
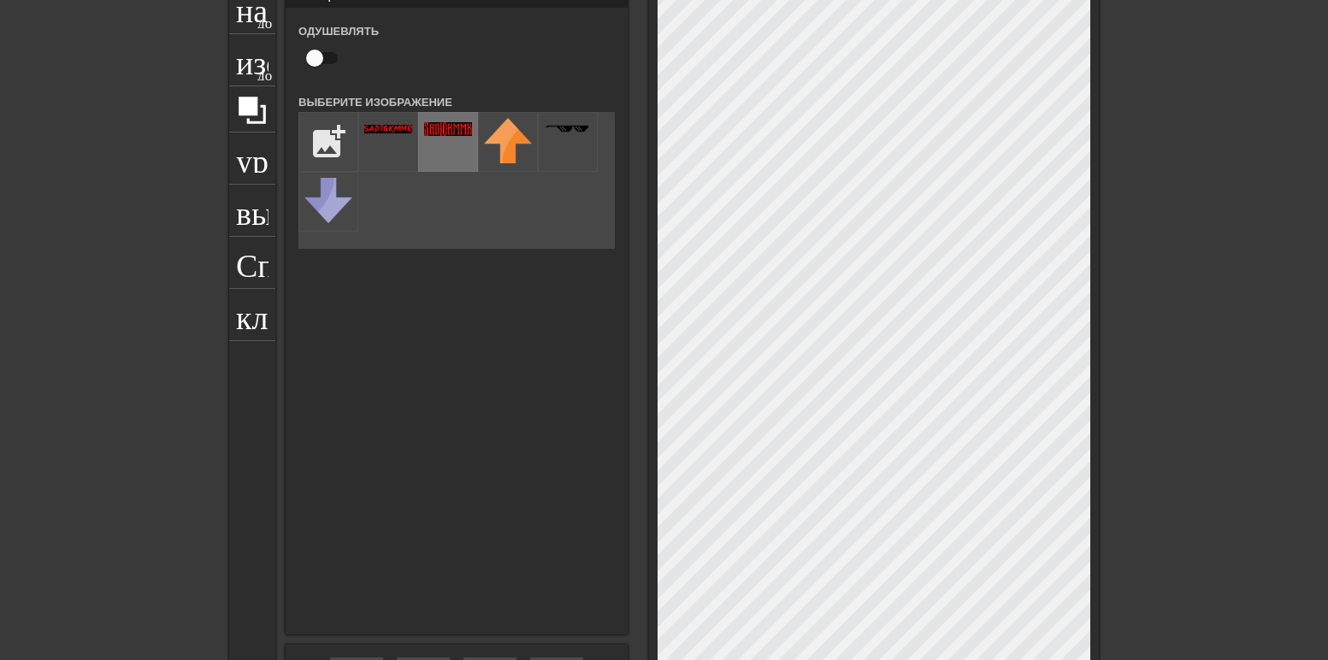
click at [428, 144] on div at bounding box center [448, 142] width 60 height 60
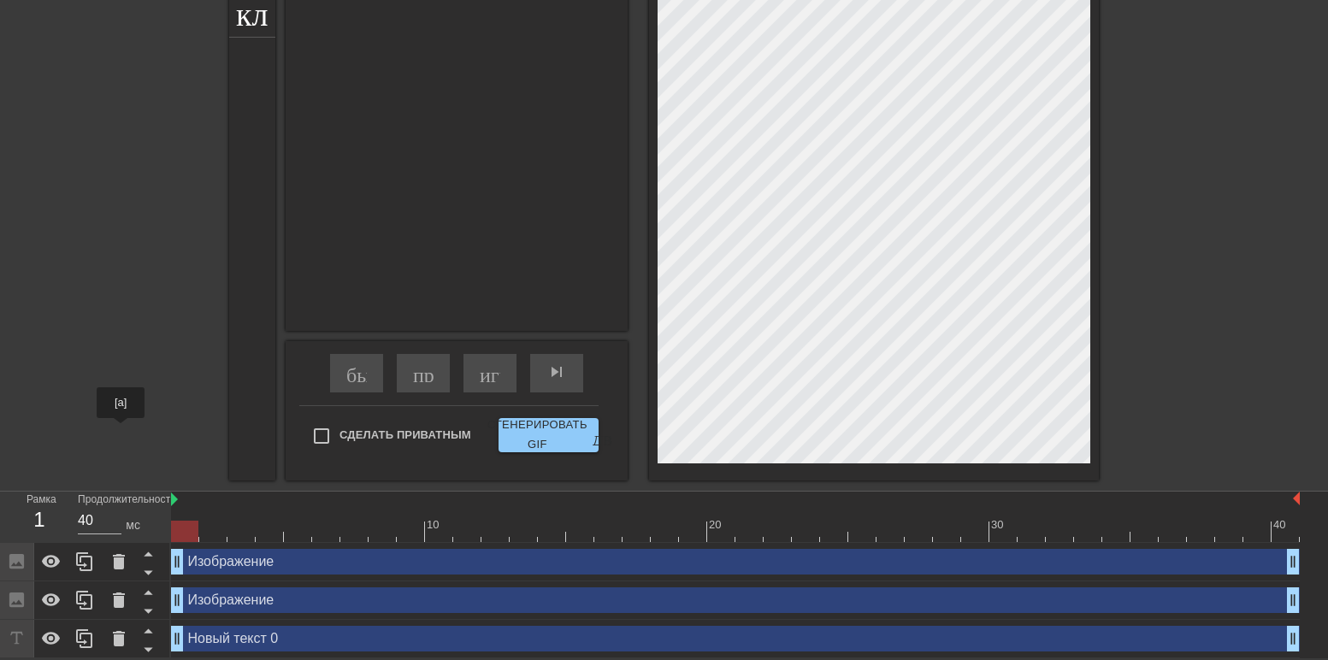
click at [350, 430] on ya-tr-span "Сделать Приватным" at bounding box center [406, 434] width 132 height 13
click at [340, 430] on input "Сделать Приватным" at bounding box center [322, 436] width 36 height 36
click at [350, 430] on ya-tr-span "Сделать Приватным" at bounding box center [406, 434] width 132 height 13
click at [340, 430] on input "Сделать Приватным" at bounding box center [322, 436] width 36 height 36
click at [387, 434] on ya-tr-span "Сделать Приватным" at bounding box center [406, 434] width 132 height 13
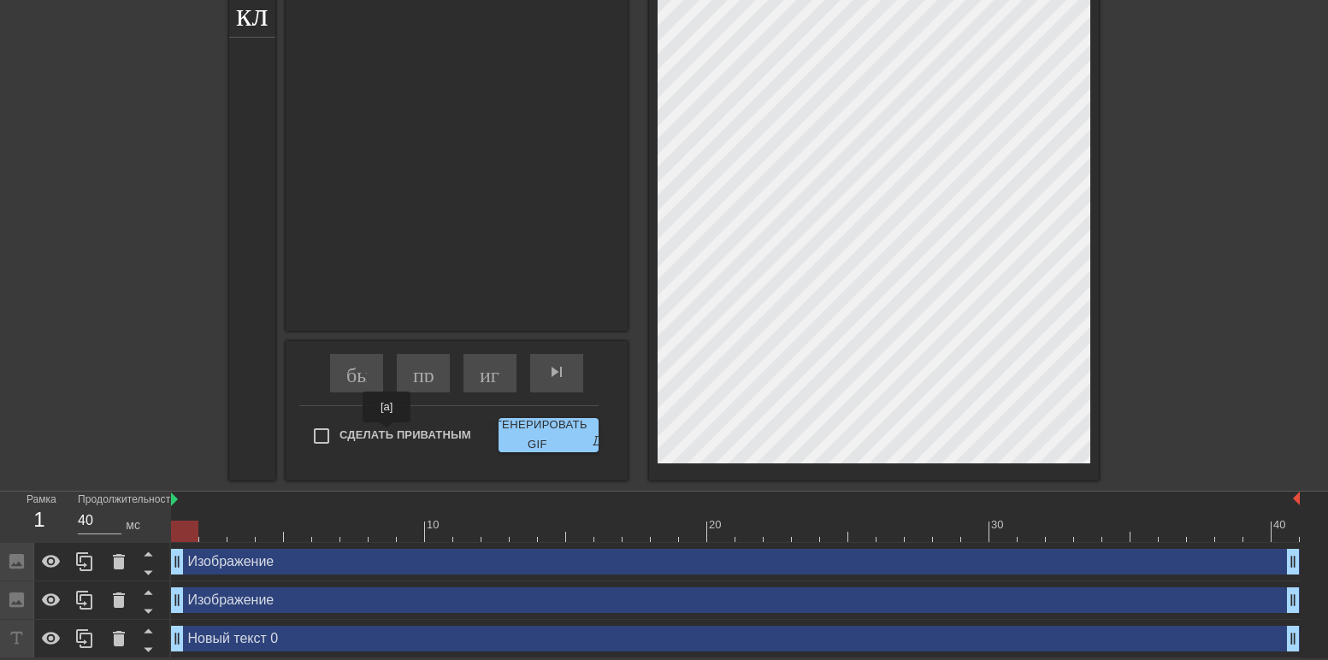
click at [340, 434] on input "Сделать Приватным" at bounding box center [322, 436] width 36 height 36
checkbox input "true"
click at [297, 596] on div "Изображение drag_handle - ручка перетаскивания drag_handle - ручка перетаскиван…" at bounding box center [735, 601] width 1129 height 26
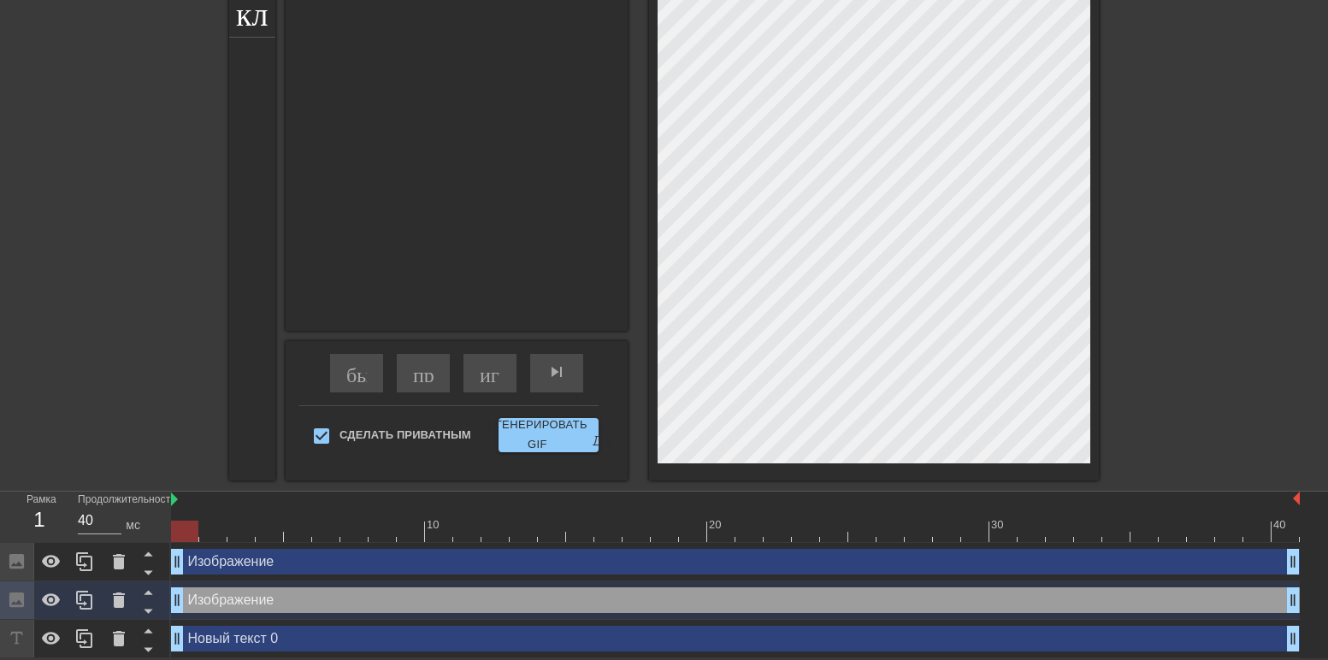
click at [303, 569] on div "Изображение drag_handle - ручка перетаскивания drag_handle - ручка перетаскиван…" at bounding box center [735, 562] width 1129 height 26
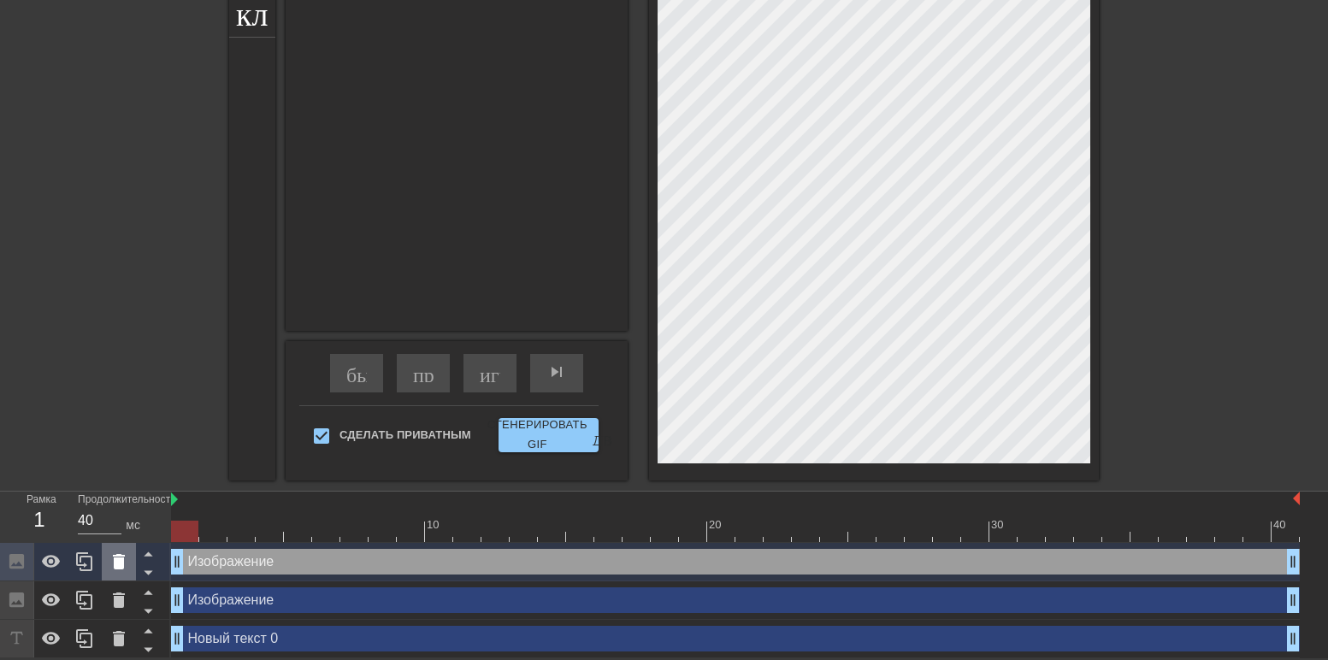
click at [120, 562] on icon at bounding box center [119, 561] width 12 height 15
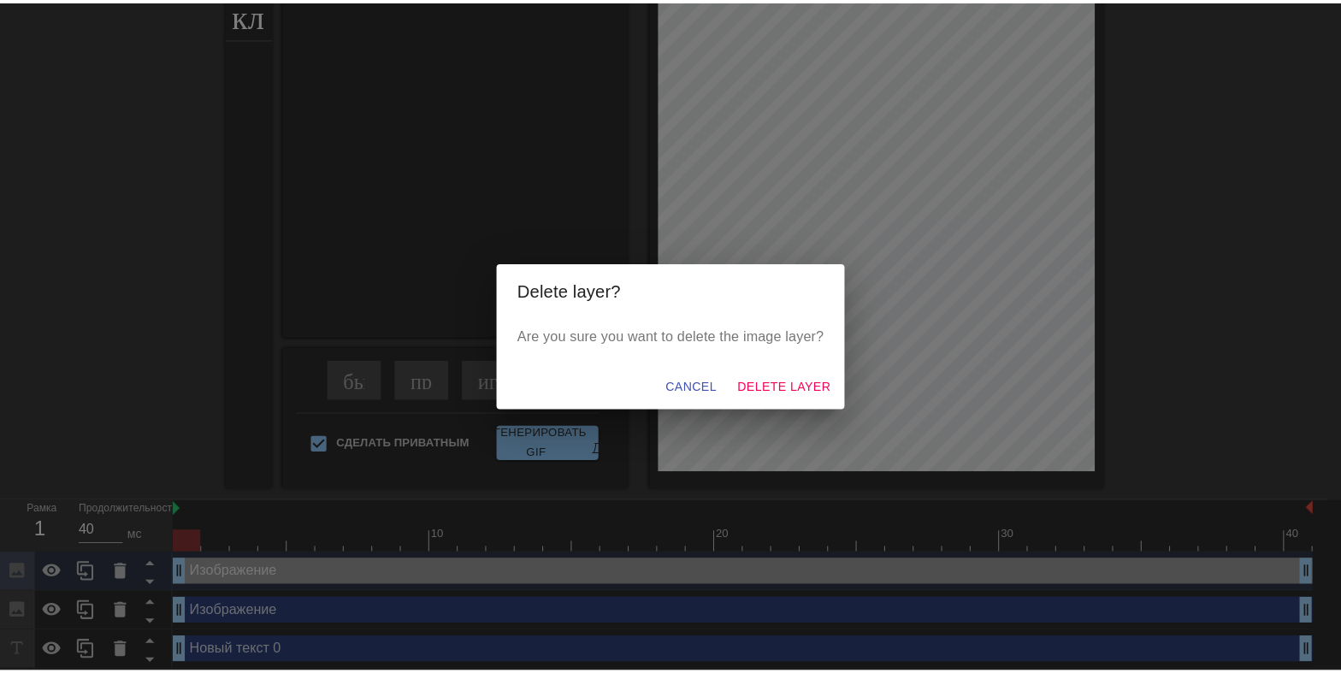
scroll to position [378, 0]
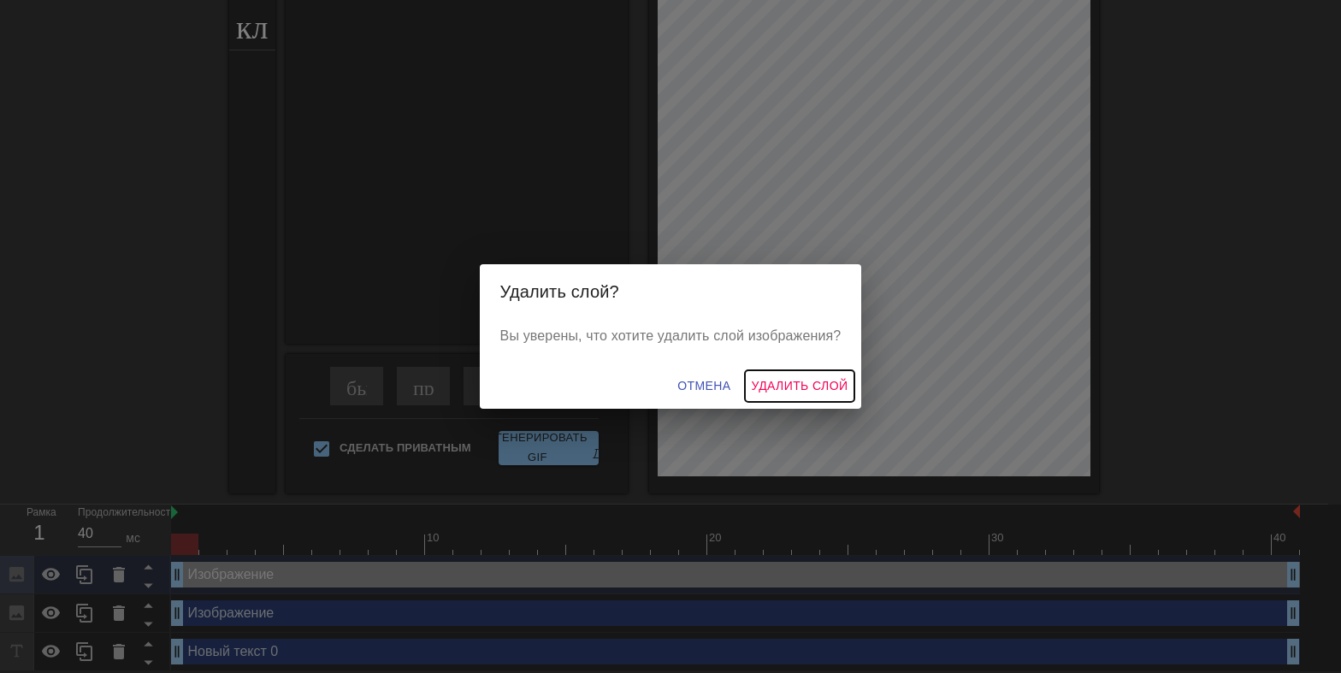
click at [797, 391] on ya-tr-span "Удалить слой" at bounding box center [800, 385] width 97 height 21
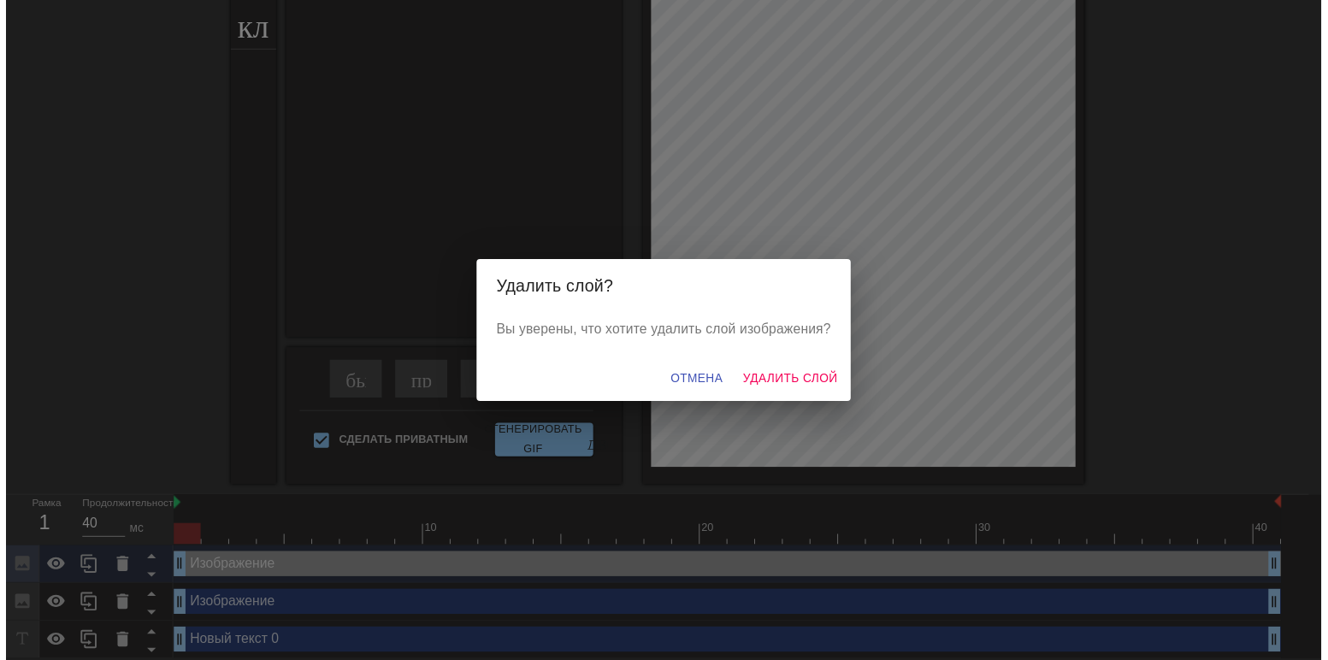
scroll to position [352, 0]
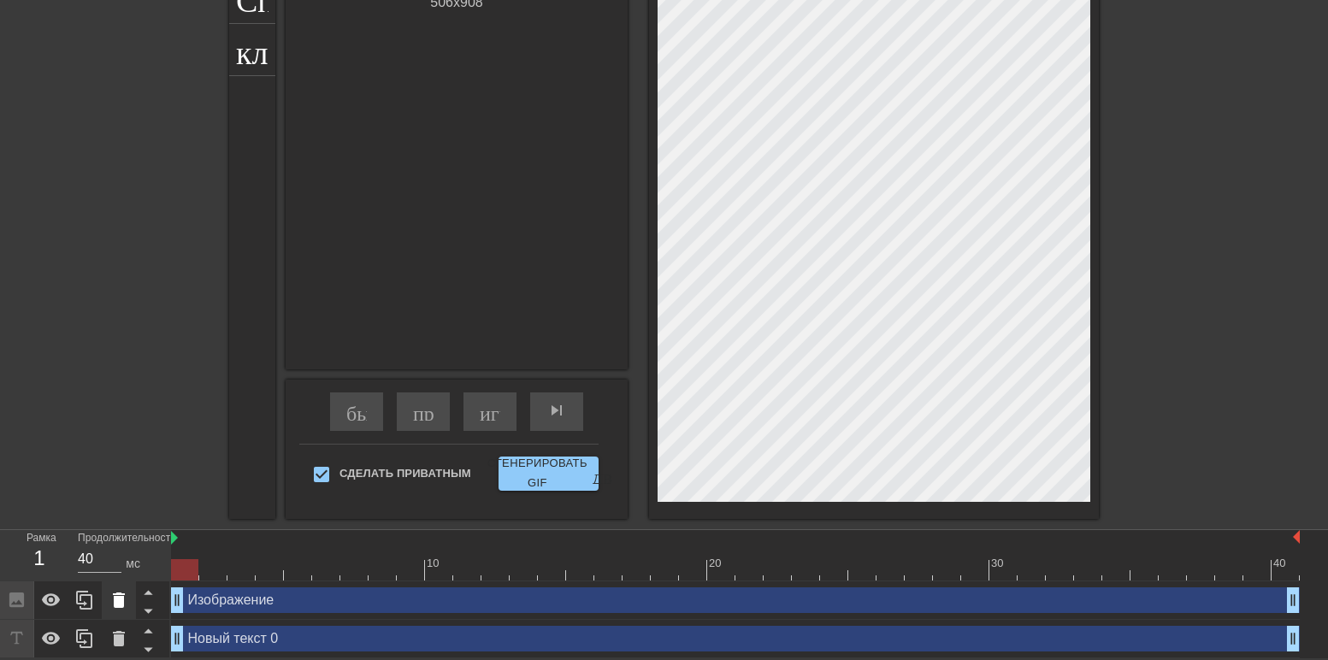
click at [107, 603] on div at bounding box center [119, 601] width 34 height 38
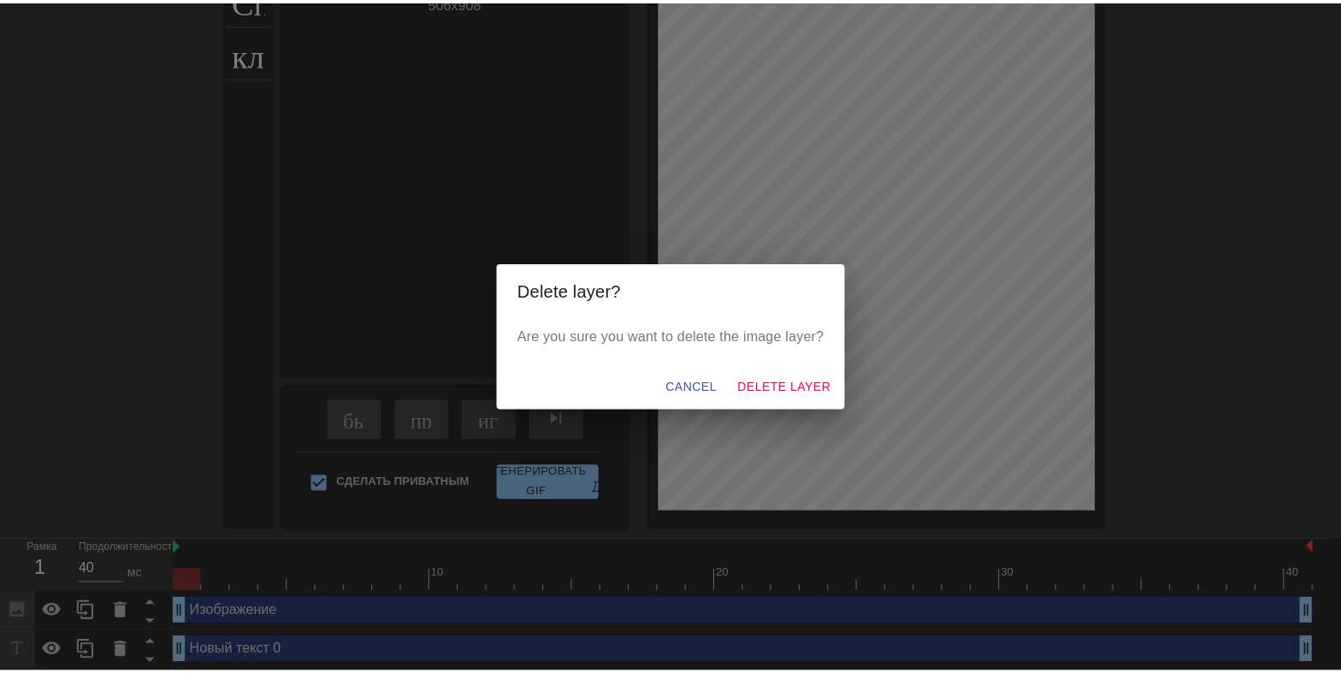
scroll to position [340, 0]
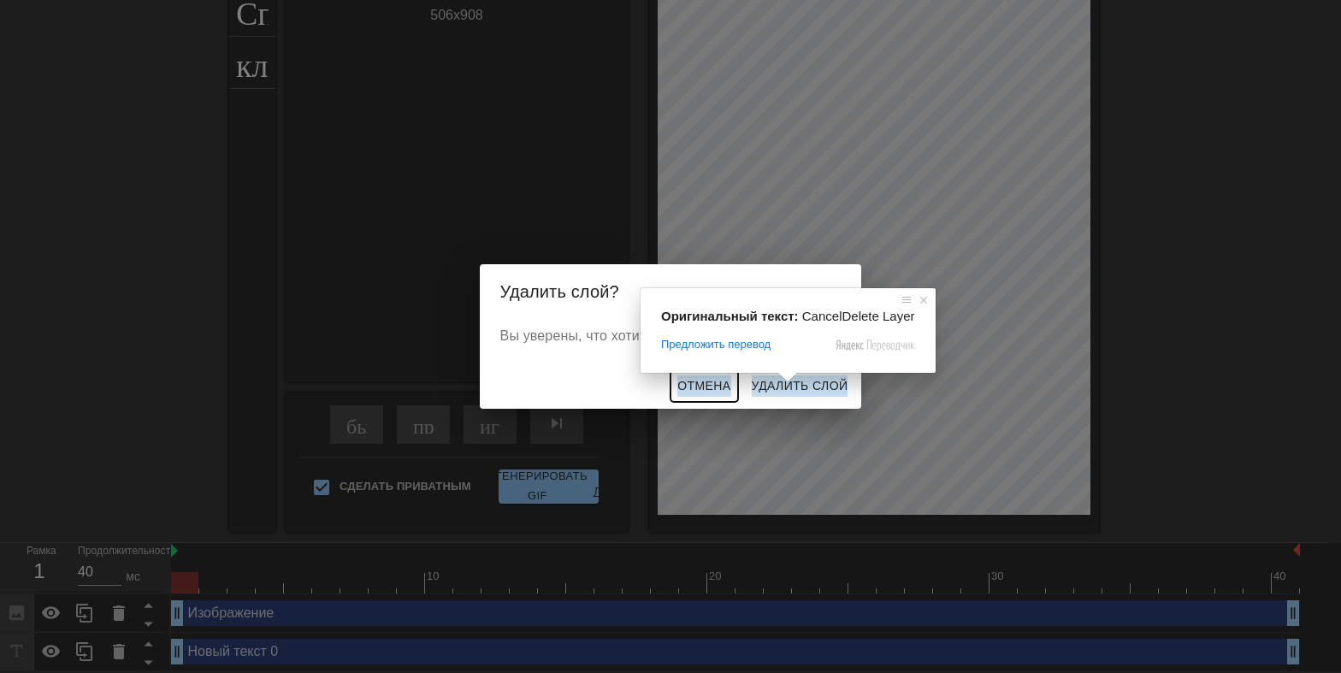
click at [701, 389] on ya-tr-span "Отмена" at bounding box center [703, 385] width 53 height 21
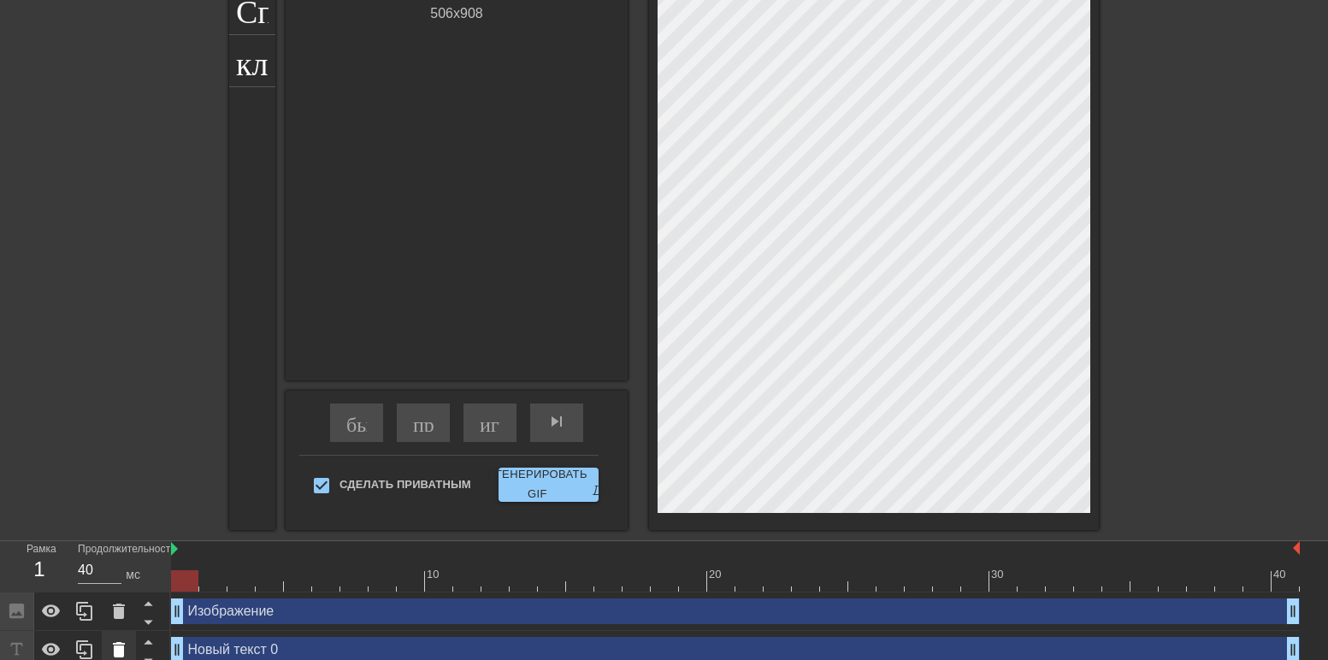
click at [121, 644] on icon at bounding box center [119, 649] width 12 height 15
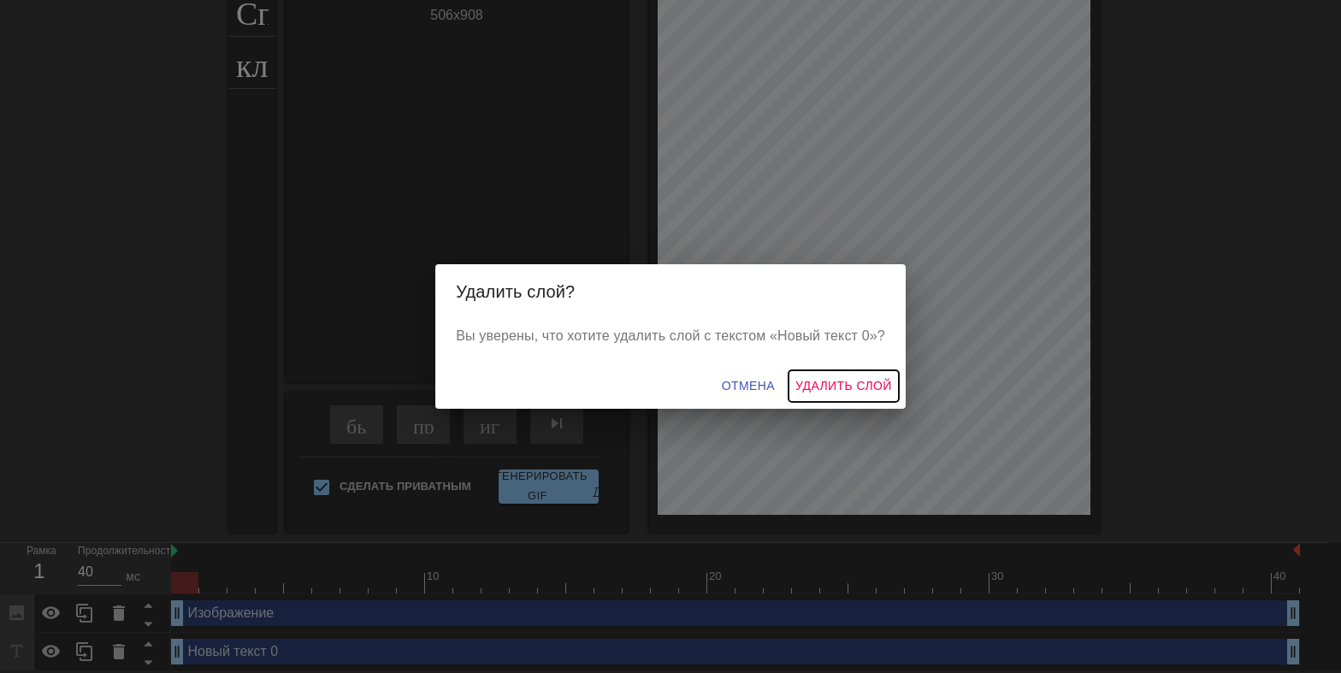
click at [838, 389] on ya-tr-span "Удалить слой" at bounding box center [843, 385] width 97 height 21
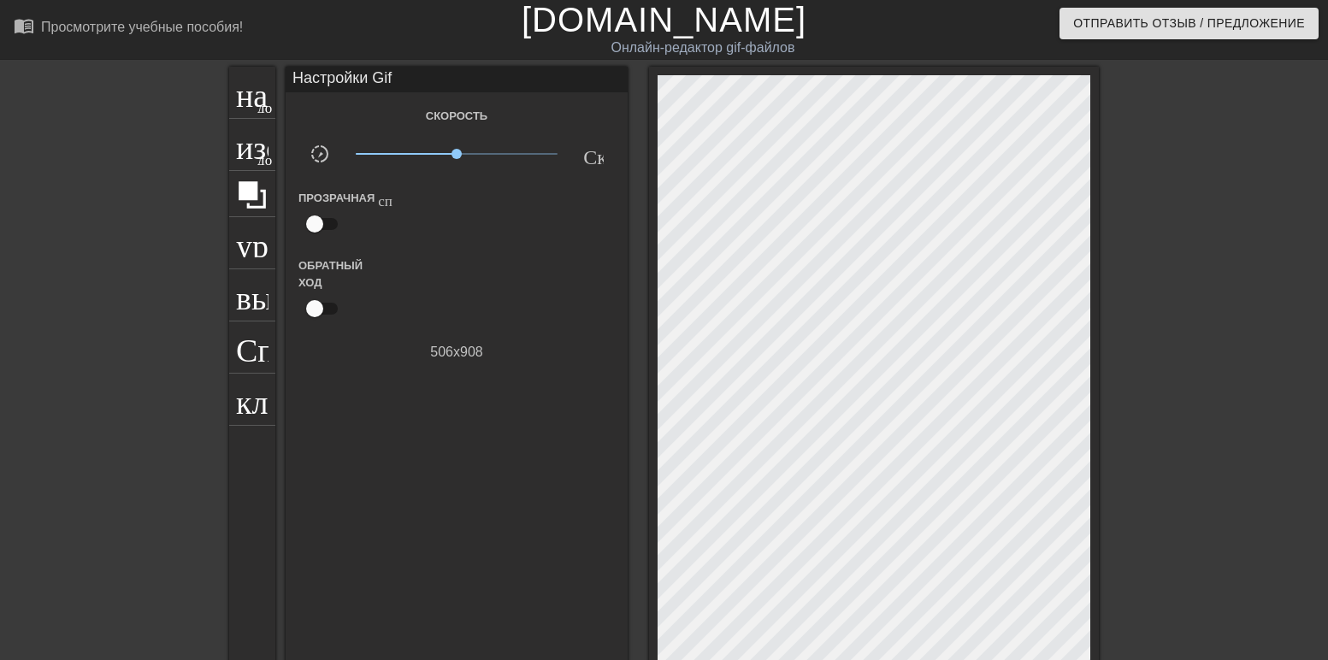
scroll to position [0, 0]
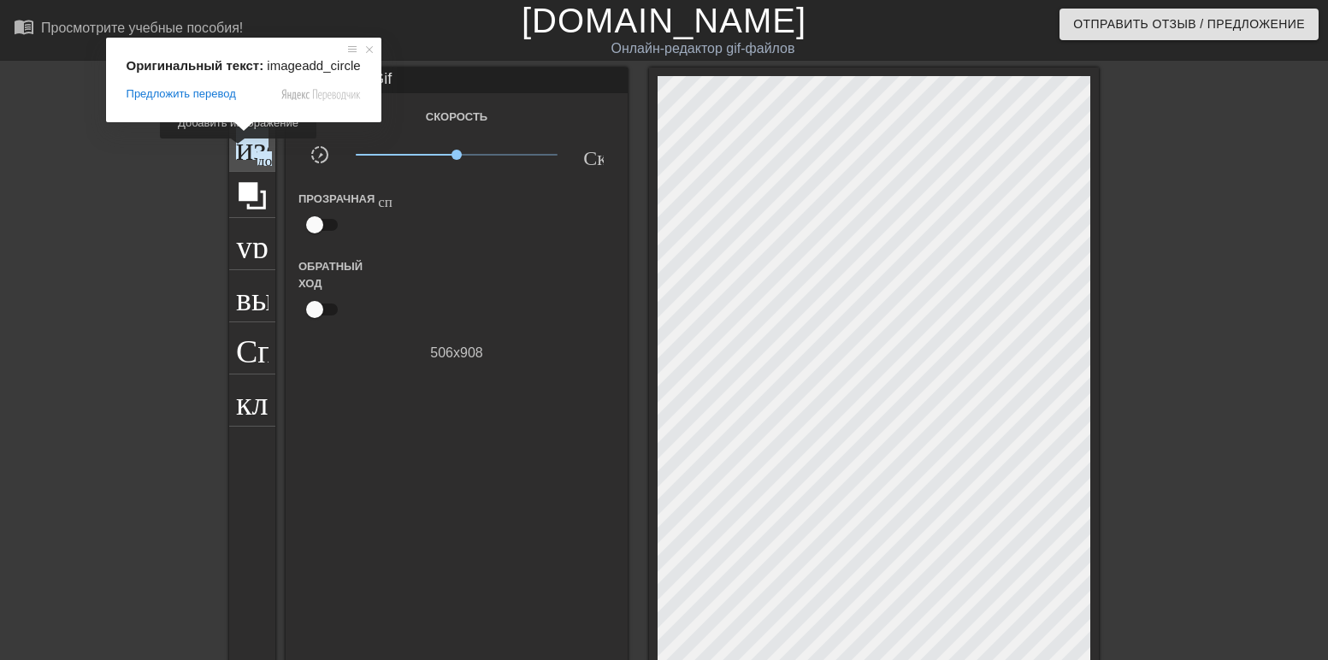
click at [239, 151] on ya-tr-span "изображение" at bounding box center [325, 143] width 179 height 33
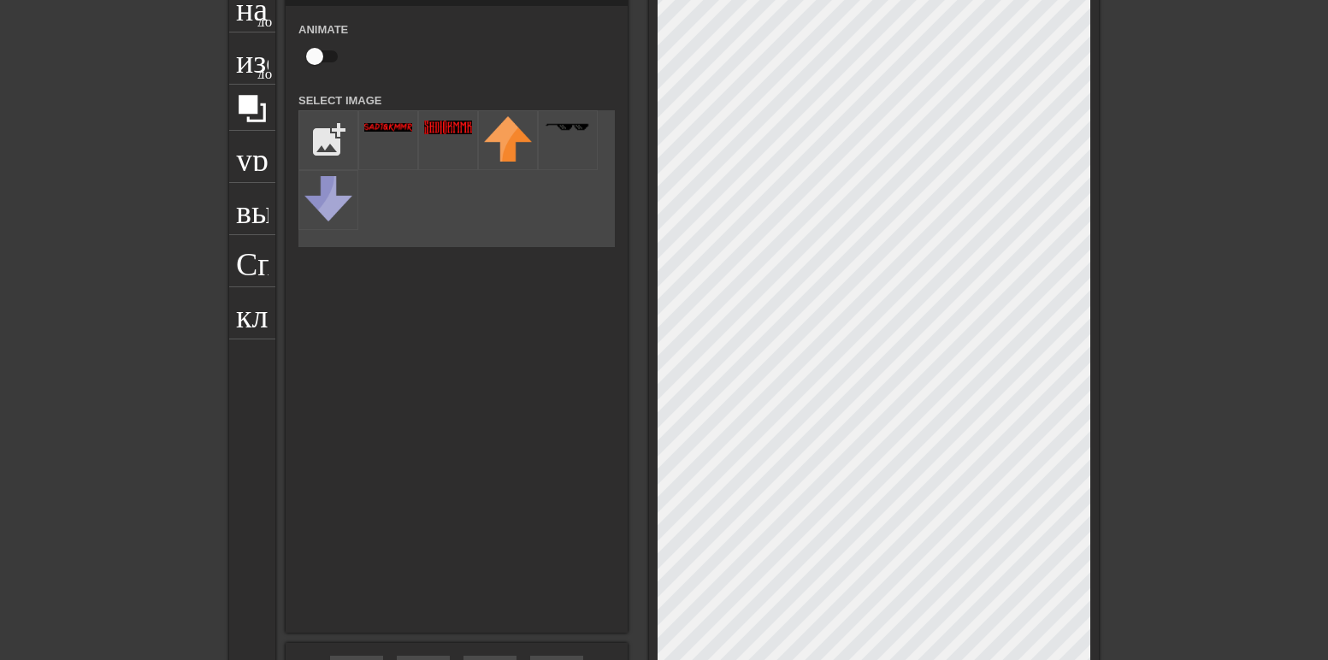
scroll to position [171, 0]
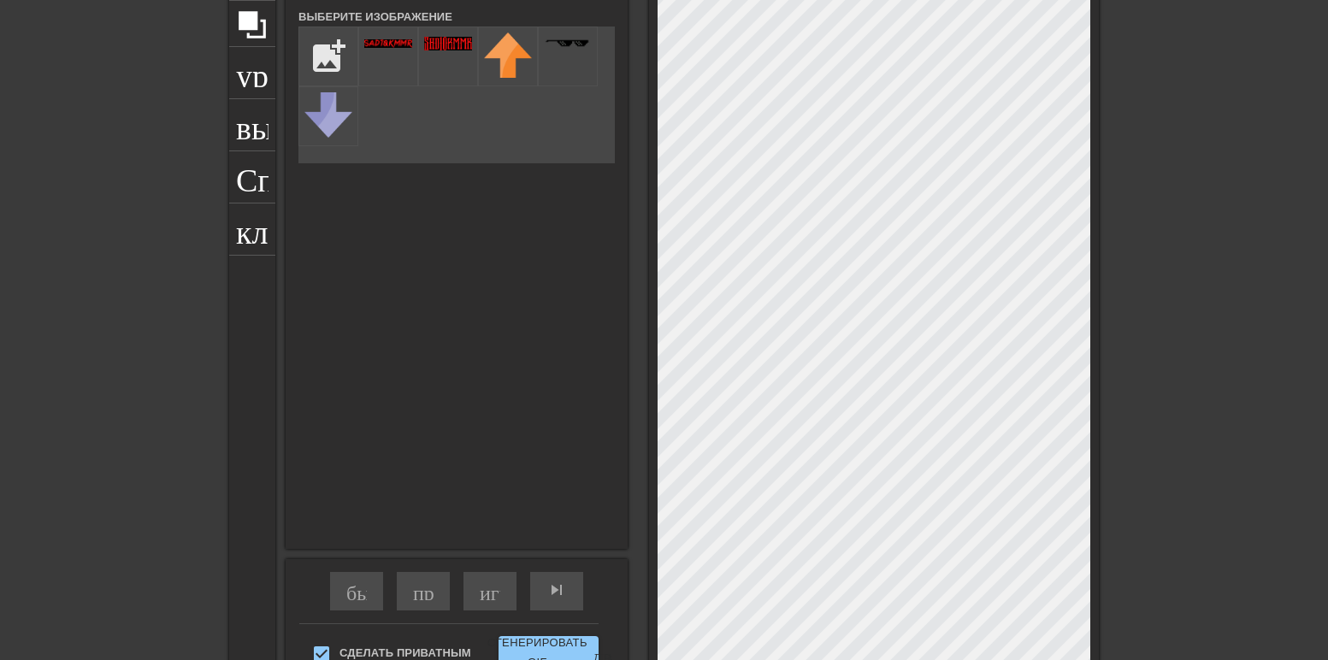
click at [380, 298] on div "название добавить_круг изображение добавить_круг урожай выбор_размера_фото_боль…" at bounding box center [664, 298] width 870 height 802
click at [442, 50] on img at bounding box center [448, 44] width 48 height 14
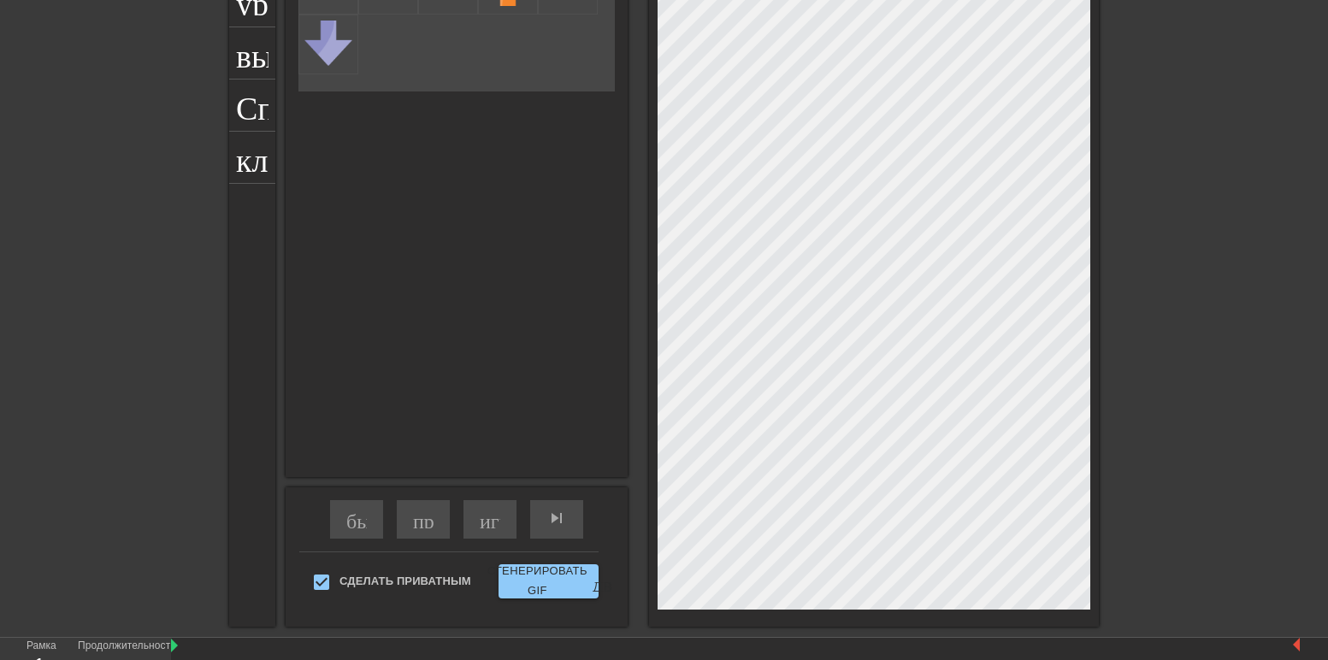
scroll to position [352, 0]
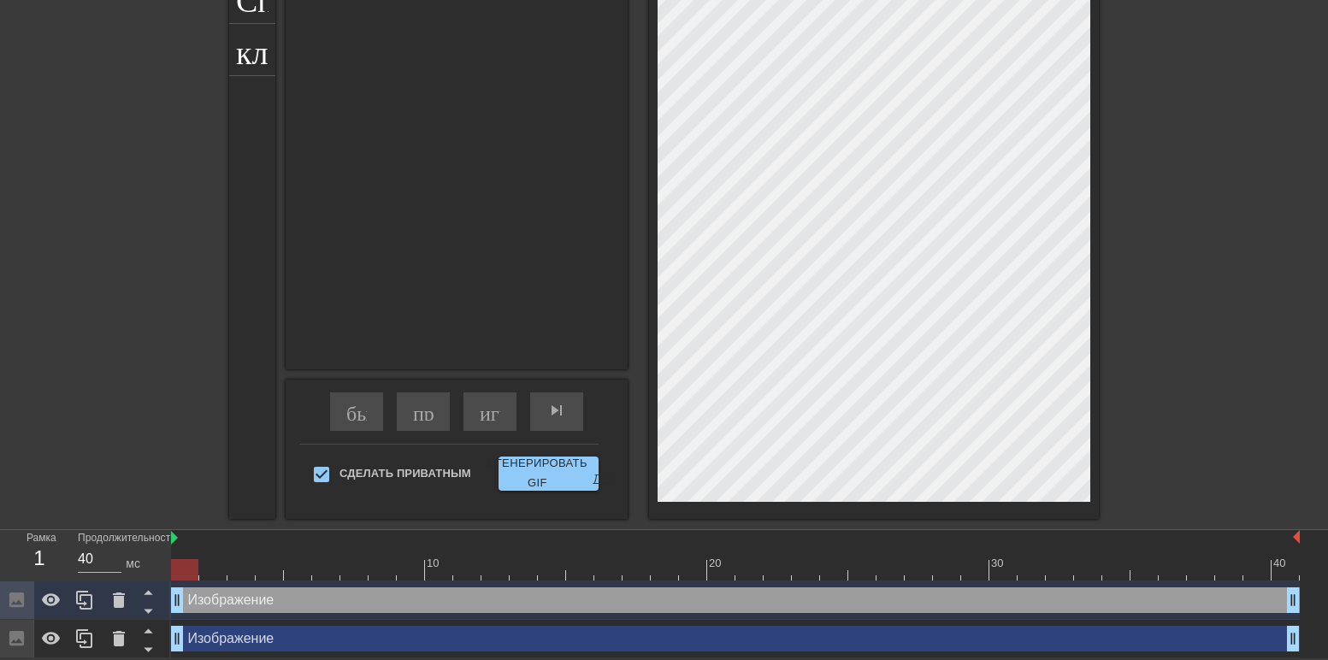
click at [230, 596] on div "Изображение drag_handle - ручка перетаскивания drag_handle - ручка перетаскиван…" at bounding box center [735, 601] width 1129 height 26
click at [125, 598] on icon at bounding box center [119, 600] width 21 height 21
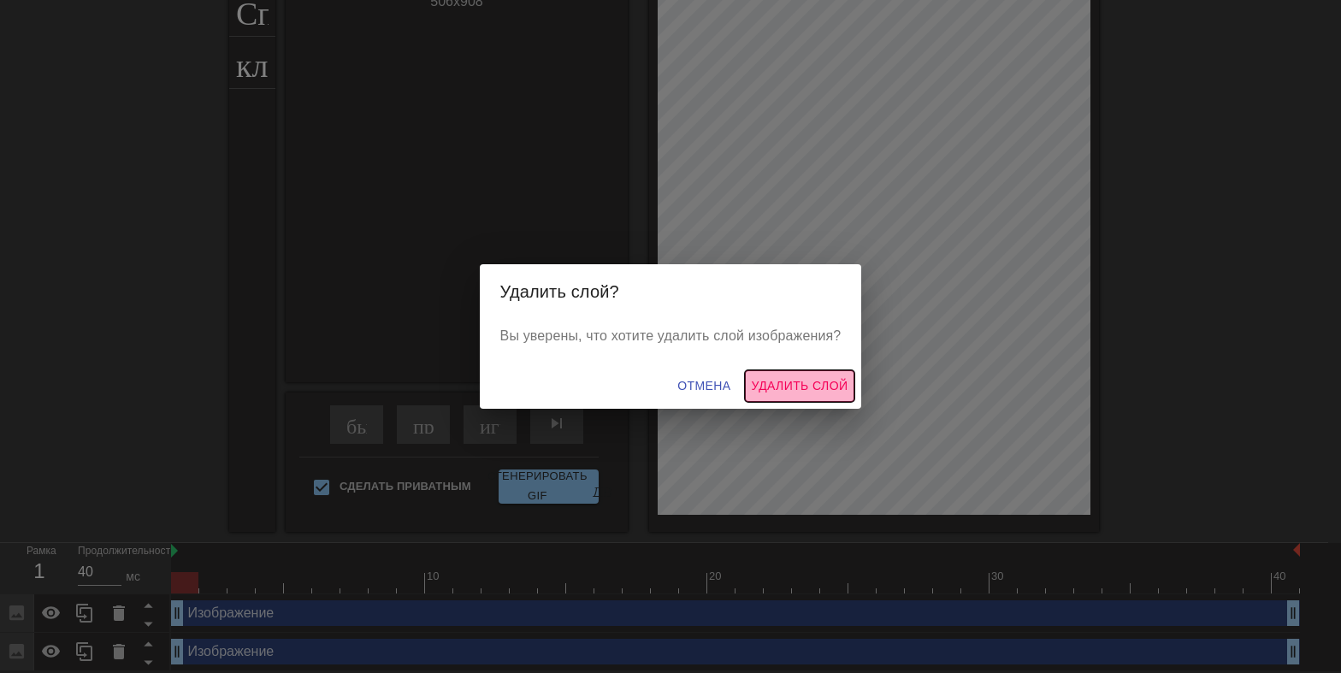
click at [778, 384] on ya-tr-span "Удалить слой" at bounding box center [800, 385] width 97 height 21
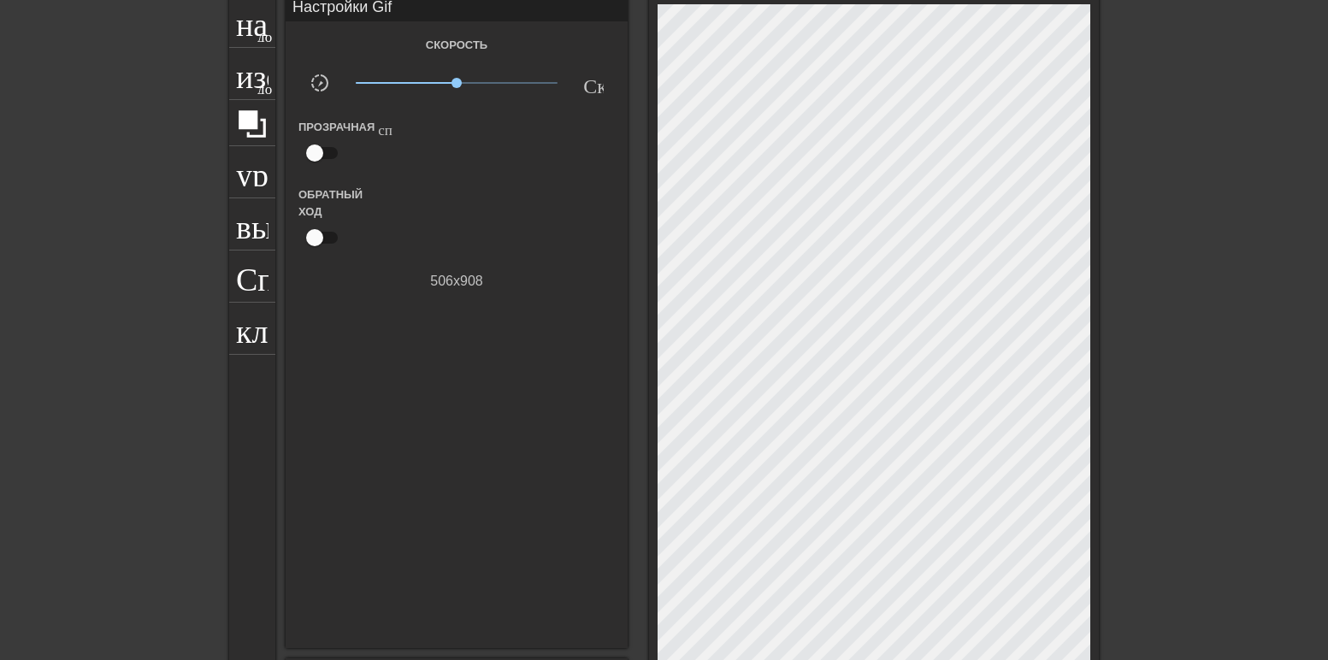
scroll to position [0, 0]
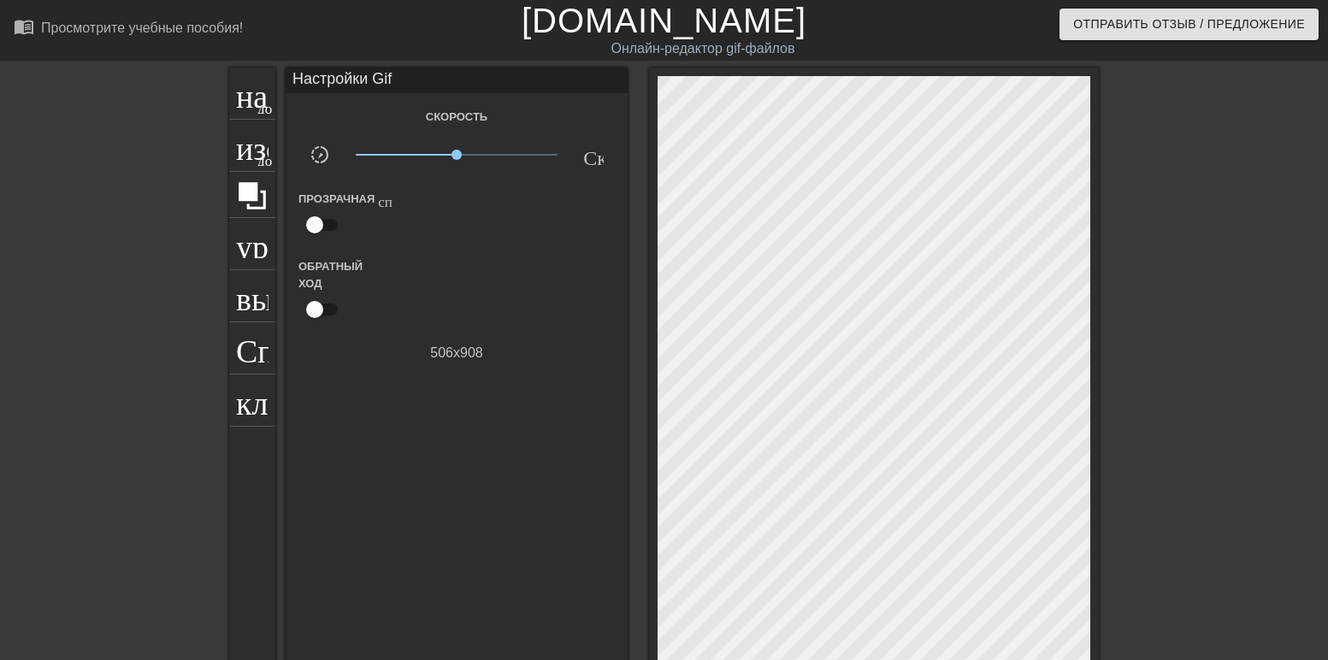
click at [218, 133] on div "название добавить_круг изображение добавить_круг урожай выбор_размера_фото_боль…" at bounding box center [664, 469] width 1328 height 802
click at [229, 128] on div "изображение добавить_круг" at bounding box center [252, 146] width 46 height 52
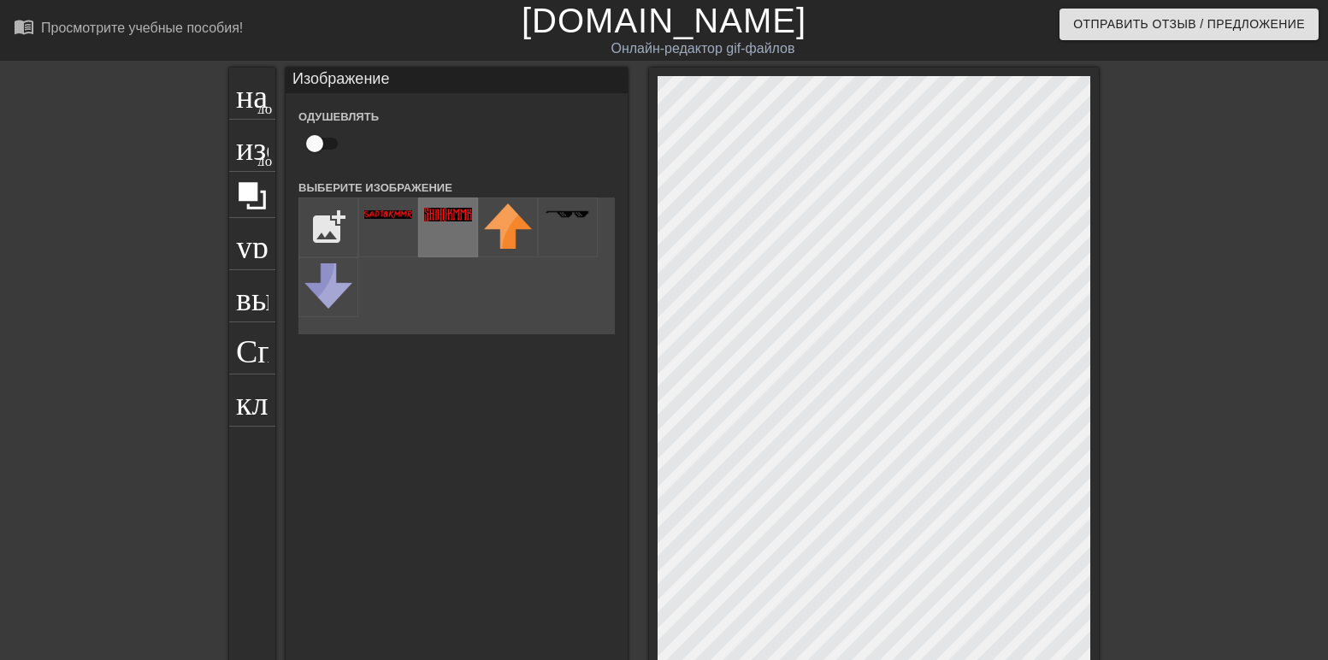
click at [418, 226] on div at bounding box center [448, 228] width 60 height 60
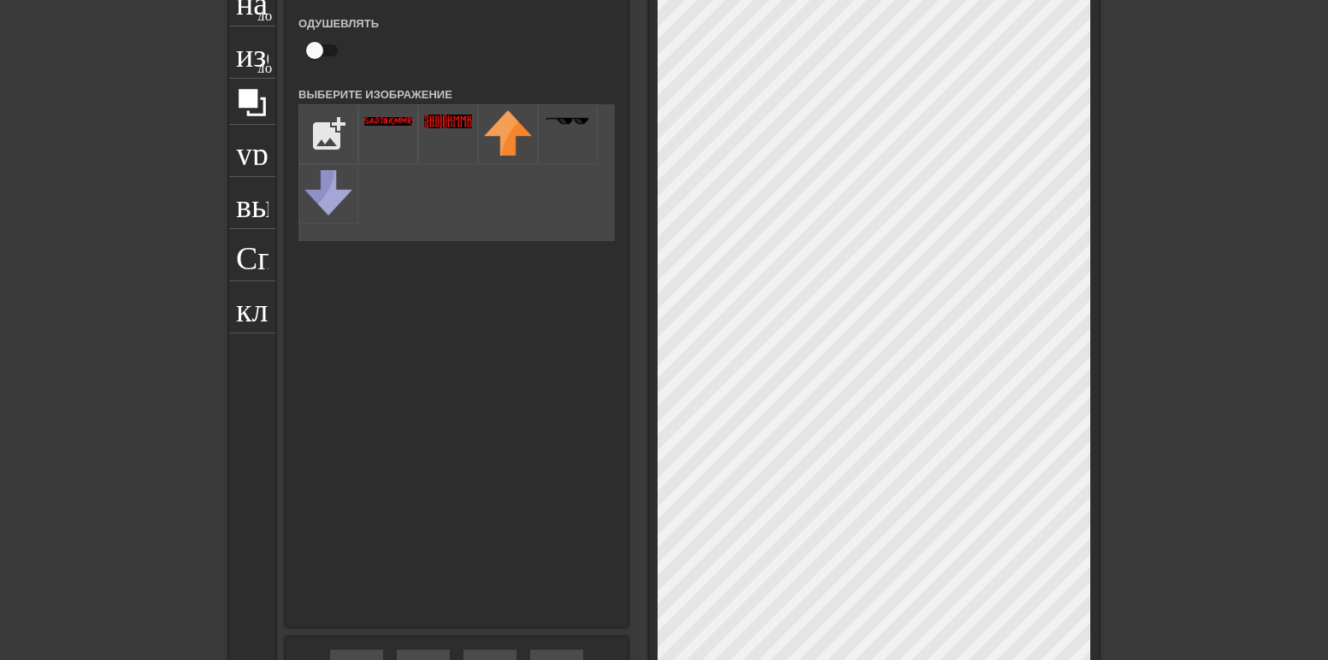
scroll to position [171, 0]
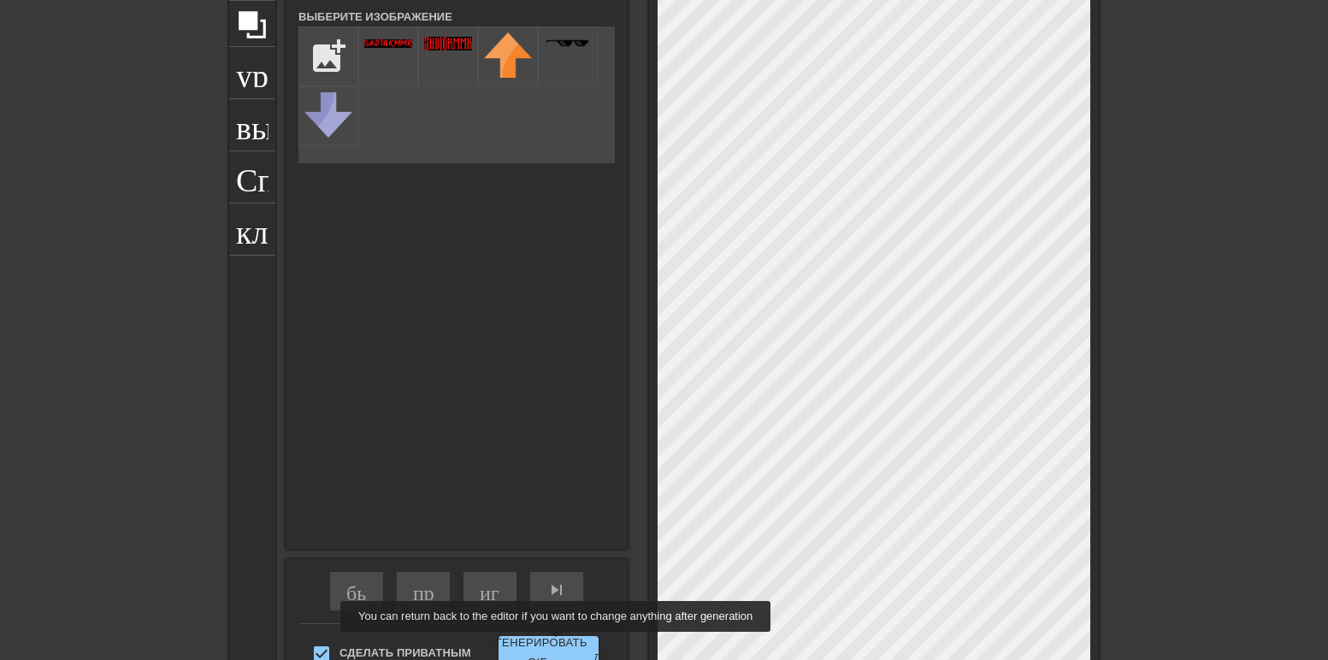
drag, startPoint x: 434, startPoint y: 52, endPoint x: 574, endPoint y: 612, distance: 577.5
click at [571, 618] on div "Изображение Одушевлять Выберите Изображение add_photo_alternate добавить фото_a…" at bounding box center [457, 298] width 342 height 802
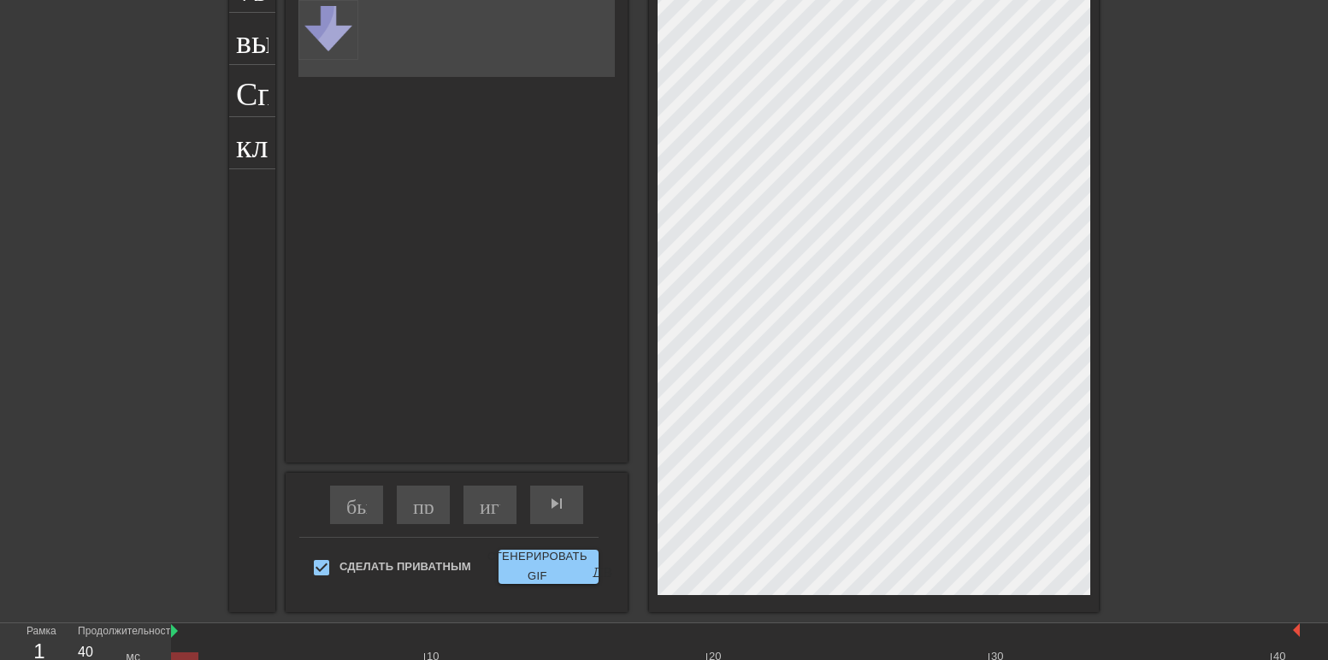
scroll to position [352, 0]
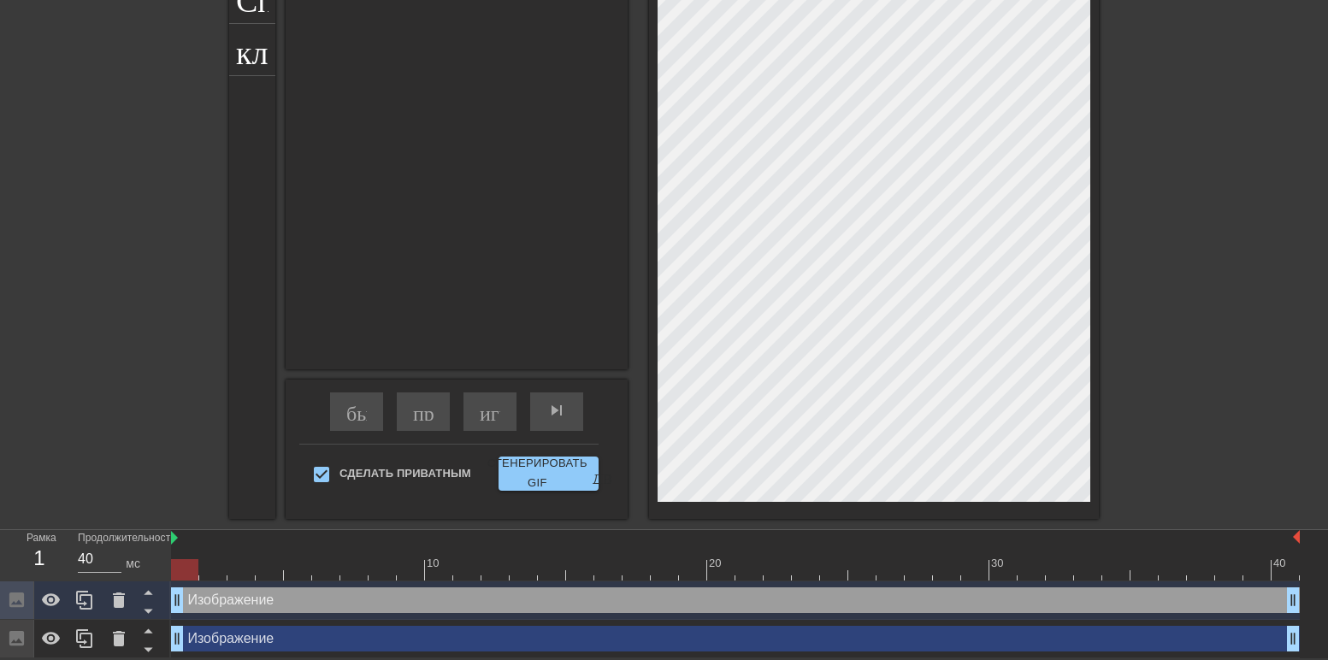
click at [543, 388] on div "быстрый поворот пропускать ранее играй_арроу skip_next - пропустить следующий" at bounding box center [456, 412] width 279 height 64
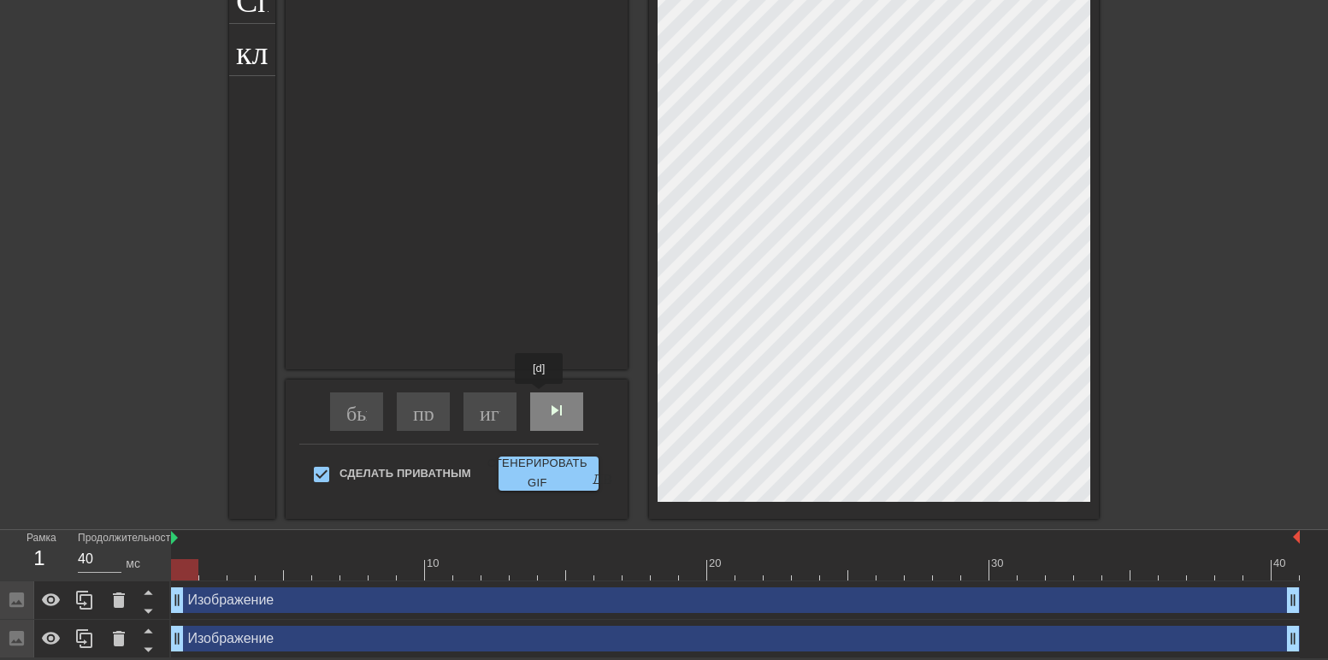
click at [540, 397] on div "skip_next - пропустить следующий" at bounding box center [556, 412] width 53 height 38
click at [541, 397] on div "skip_next - пропустить следующий" at bounding box center [556, 412] width 53 height 38
click at [547, 398] on div "skip_next - пропустить следующий" at bounding box center [556, 412] width 53 height 38
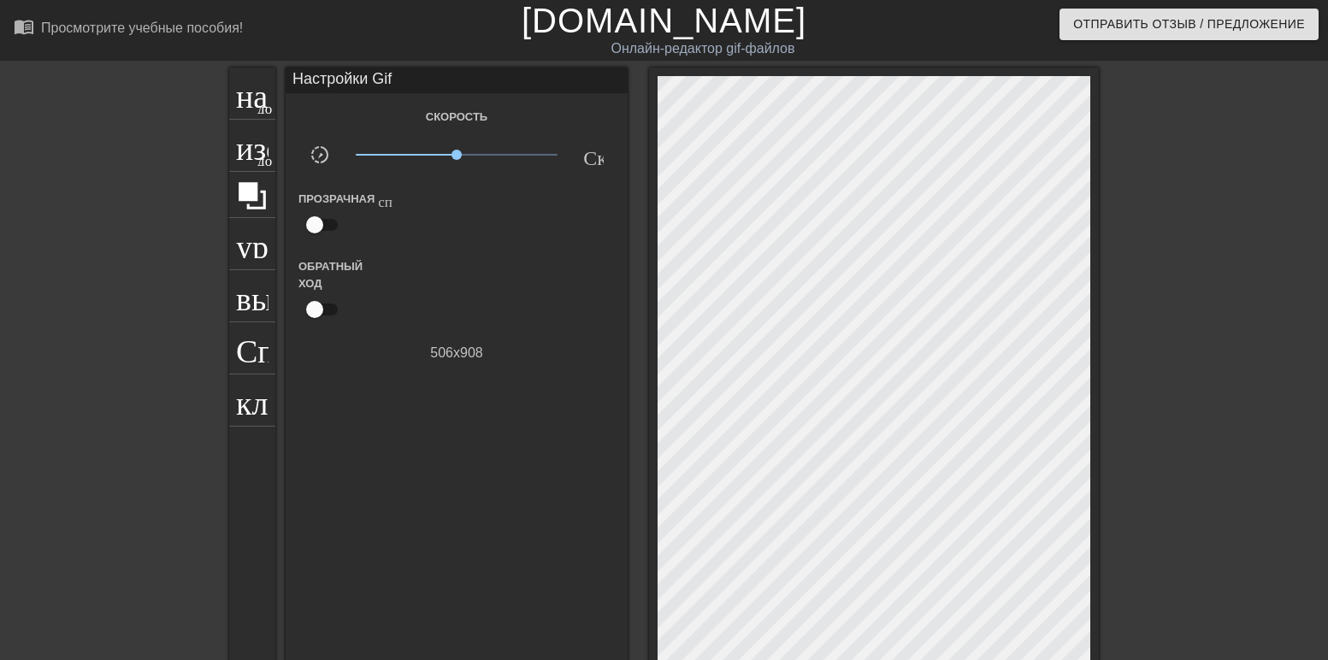
click at [216, 126] on div "название добавить_круг изображение добавить_круг урожай выбор_размера_фото_боль…" at bounding box center [664, 469] width 1328 height 802
click at [229, 124] on div "изображение добавить_круг" at bounding box center [252, 146] width 46 height 52
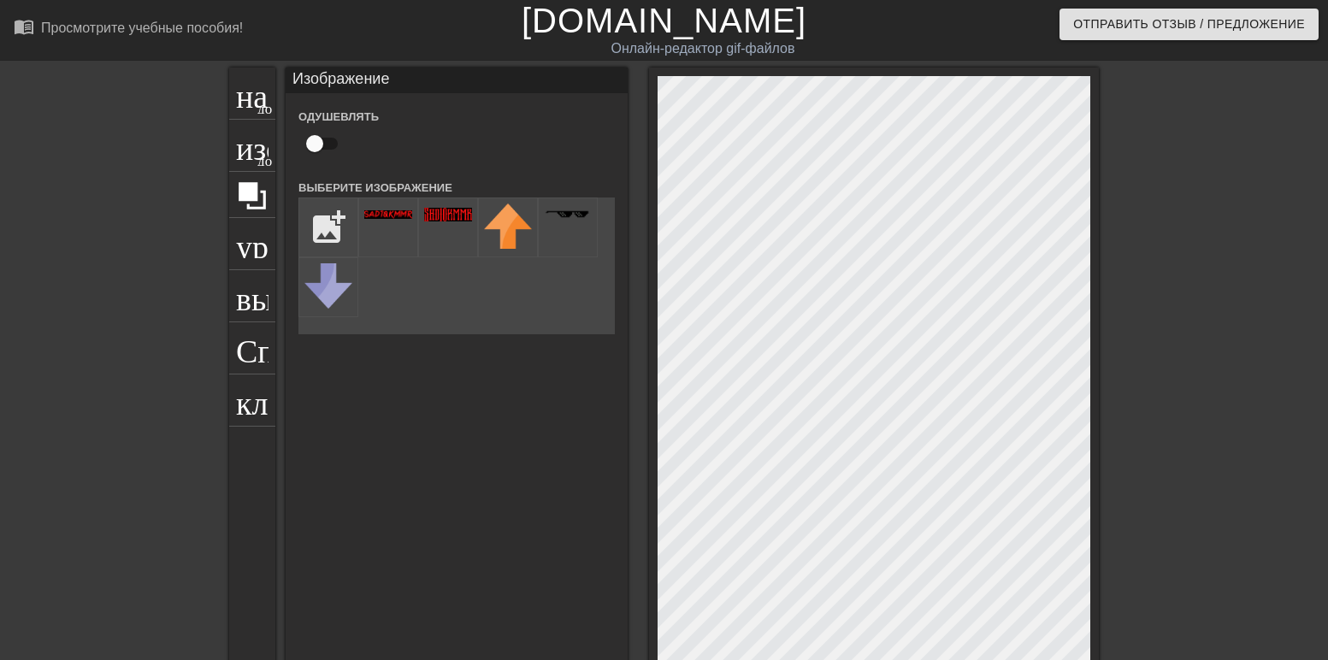
click at [112, 405] on div "название добавить_круг изображение добавить_круг урожай выбор_размера_фото_боль…" at bounding box center [664, 469] width 1328 height 802
click at [380, 218] on img at bounding box center [388, 214] width 48 height 9
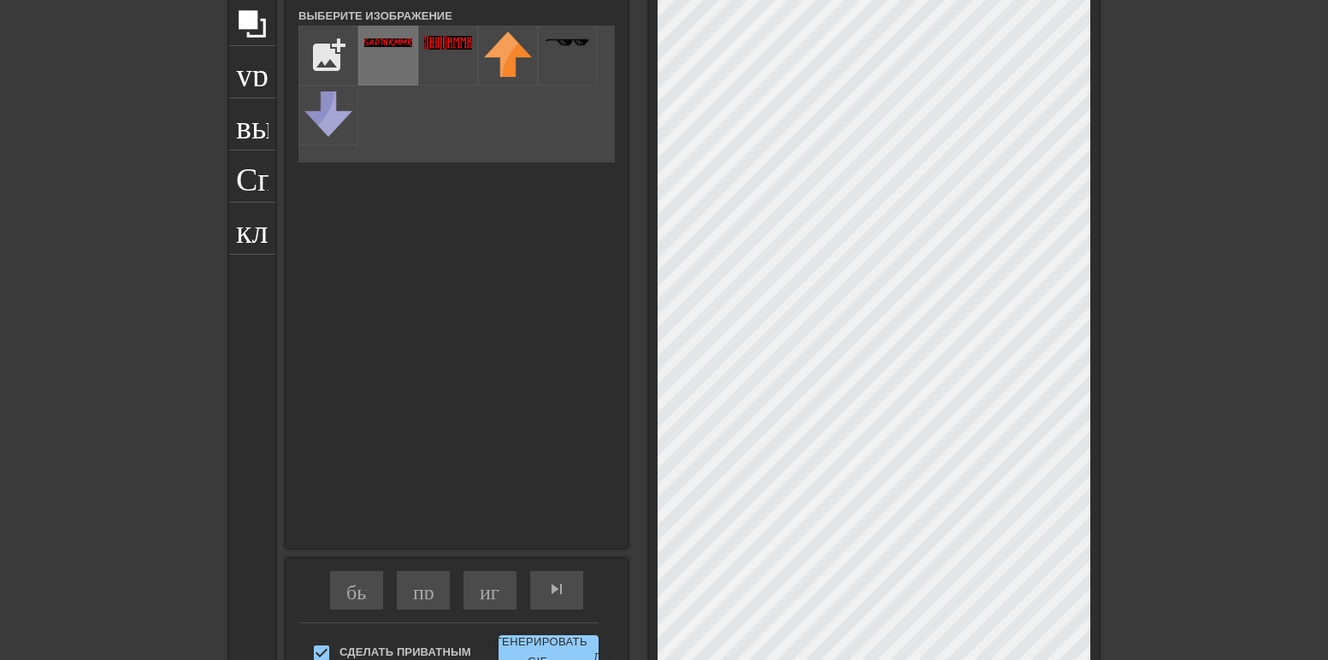
scroll to position [171, 0]
click at [376, 42] on img at bounding box center [388, 43] width 48 height 9
click at [547, 588] on ya-tr-span "skip_next - пропустить следующий" at bounding box center [669, 590] width 245 height 21
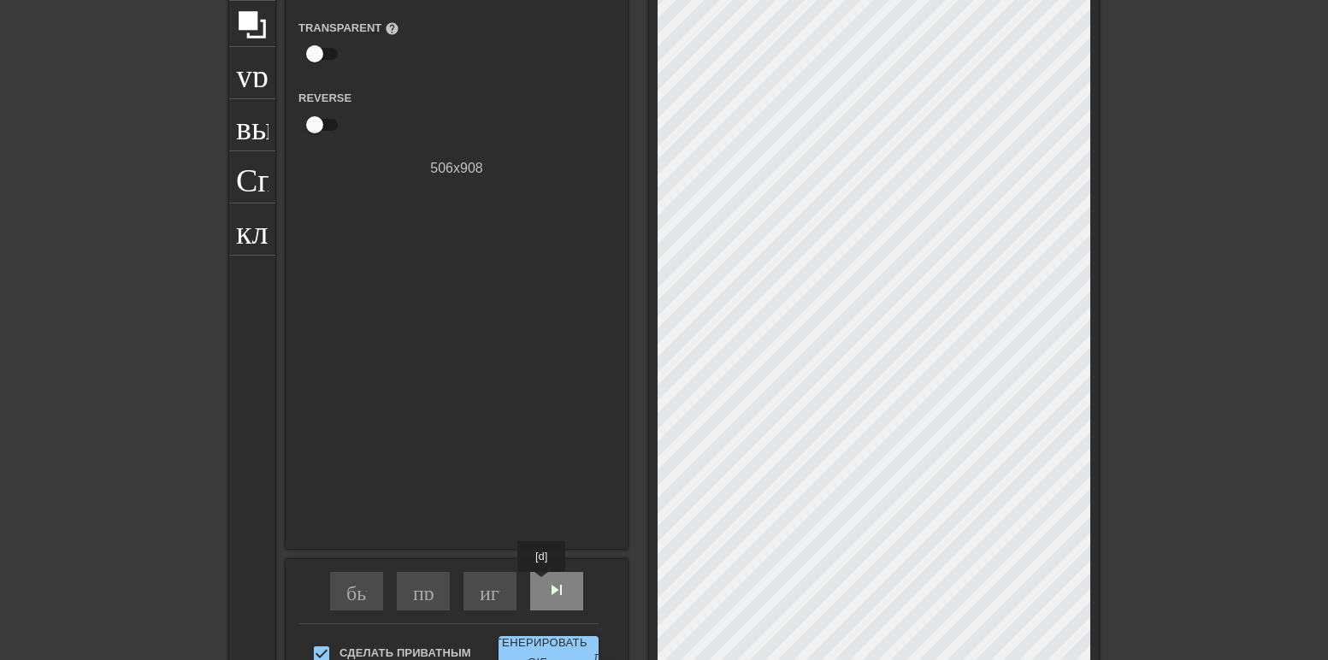
click at [547, 584] on ya-tr-span "skip_next - пропустить следующий" at bounding box center [669, 590] width 245 height 21
click at [547, 583] on ya-tr-span "skip_next - пропустить следующий" at bounding box center [669, 590] width 245 height 21
click at [547, 582] on ya-tr-span "skip_next - пропустить следующий" at bounding box center [669, 590] width 245 height 21
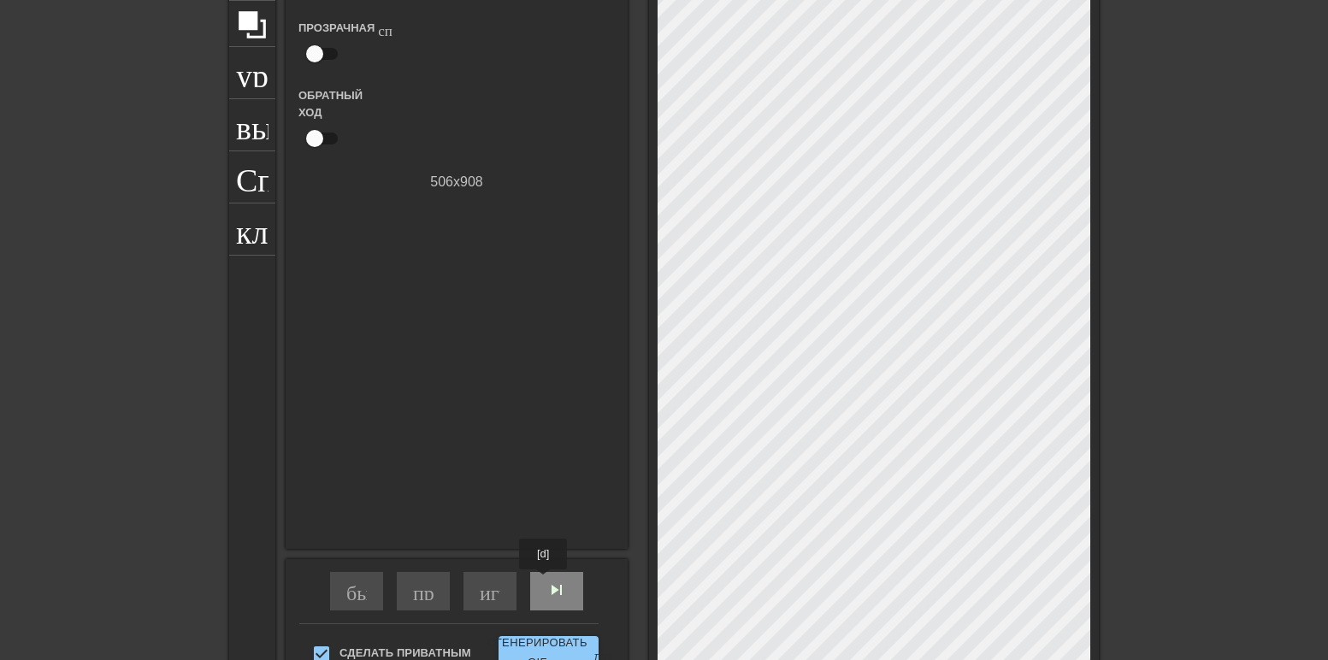
click at [547, 581] on ya-tr-span "skip_next - пропустить следующий" at bounding box center [669, 590] width 245 height 21
click at [547, 580] on ya-tr-span "skip_next - пропустить следующий" at bounding box center [669, 590] width 245 height 21
click at [547, 579] on div "skip_next - пропустить следующий" at bounding box center [556, 591] width 53 height 38
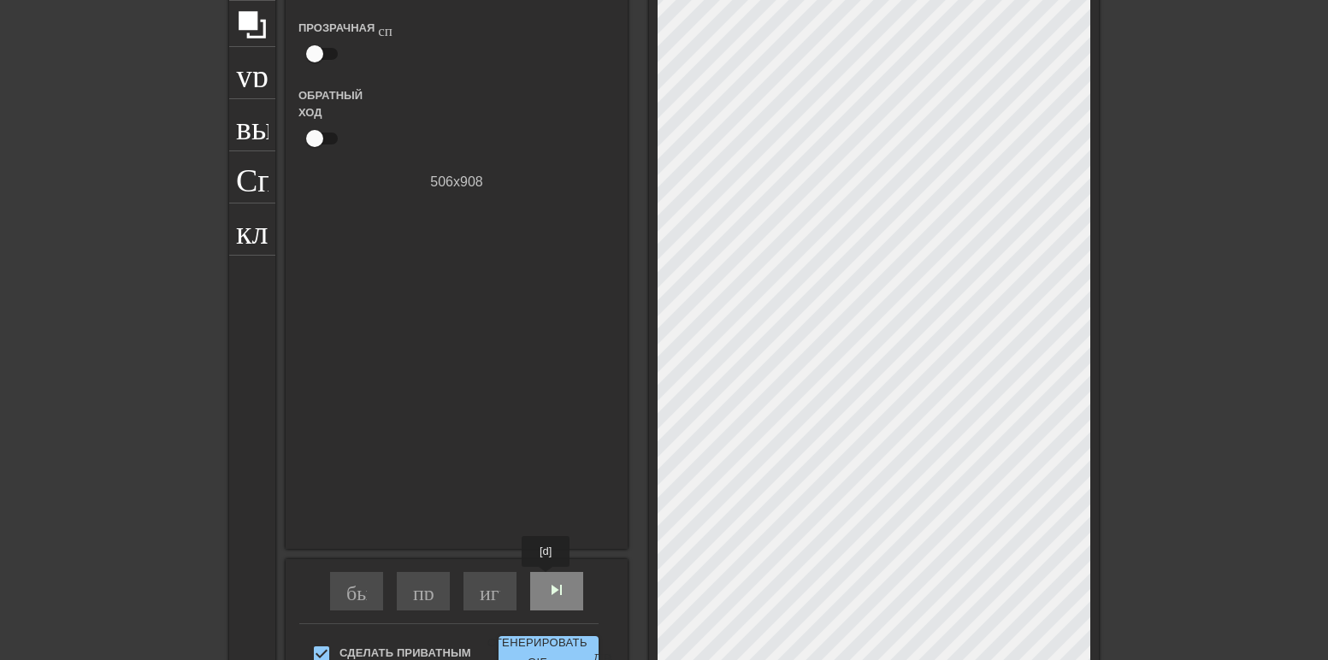
click at [547, 579] on div "skip_next - пропустить следующий" at bounding box center [556, 591] width 53 height 38
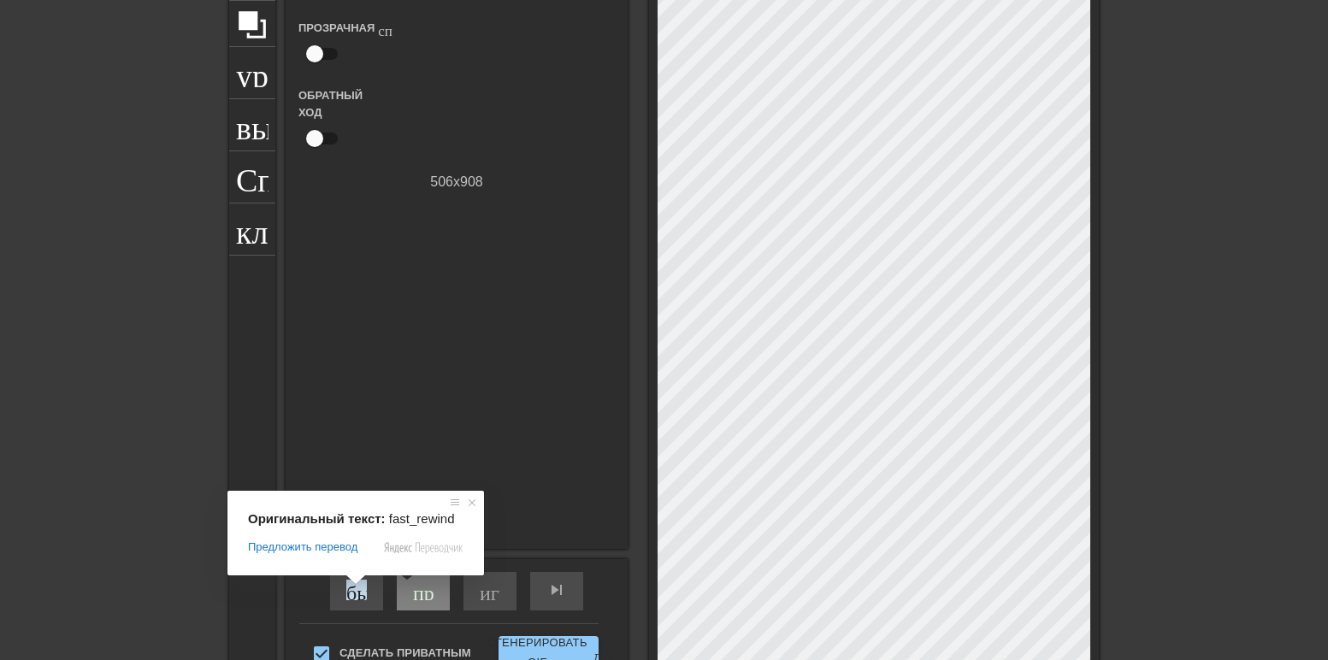
click at [413, 588] on ya-tr-span "пропускать ранее" at bounding box center [489, 590] width 152 height 21
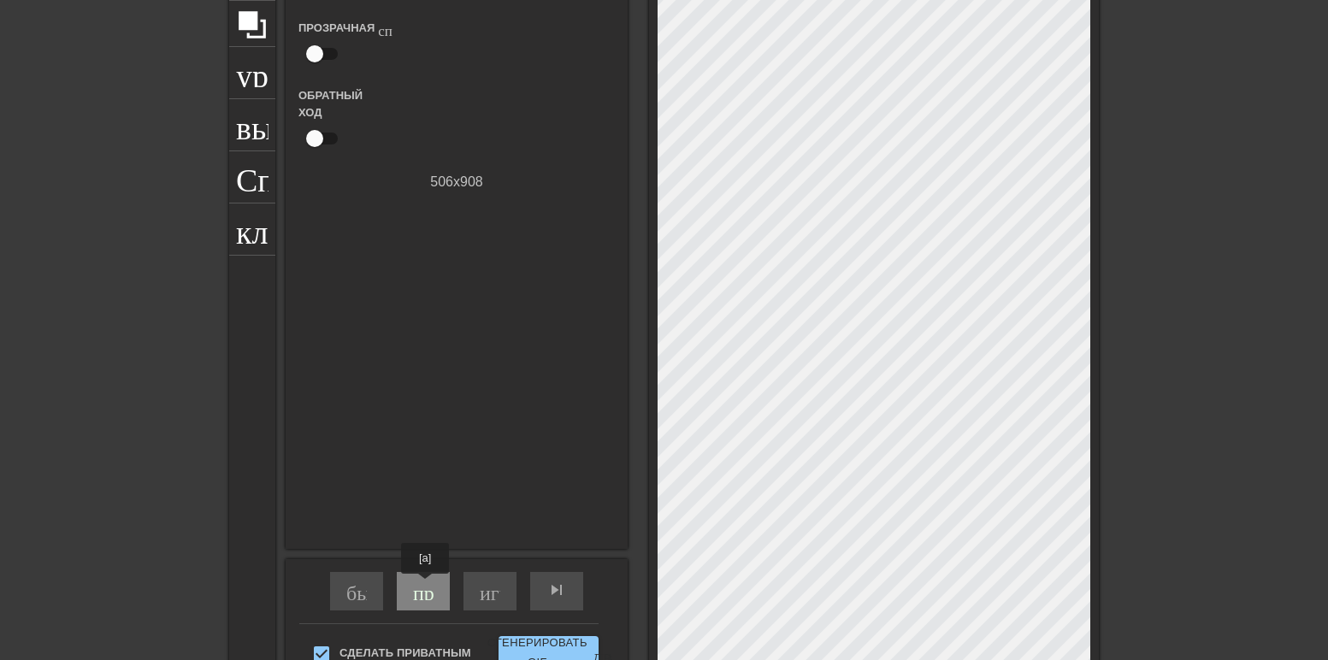
click at [425, 586] on div "пропускать ранее" at bounding box center [423, 591] width 53 height 38
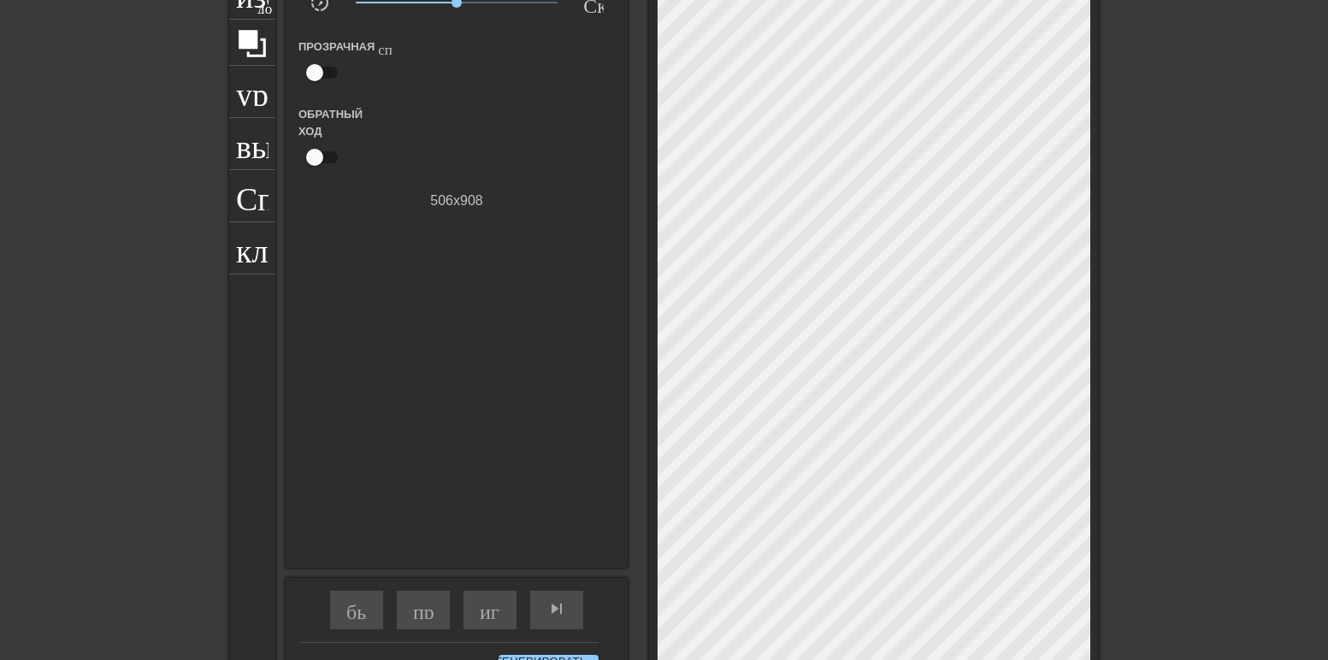
scroll to position [342, 0]
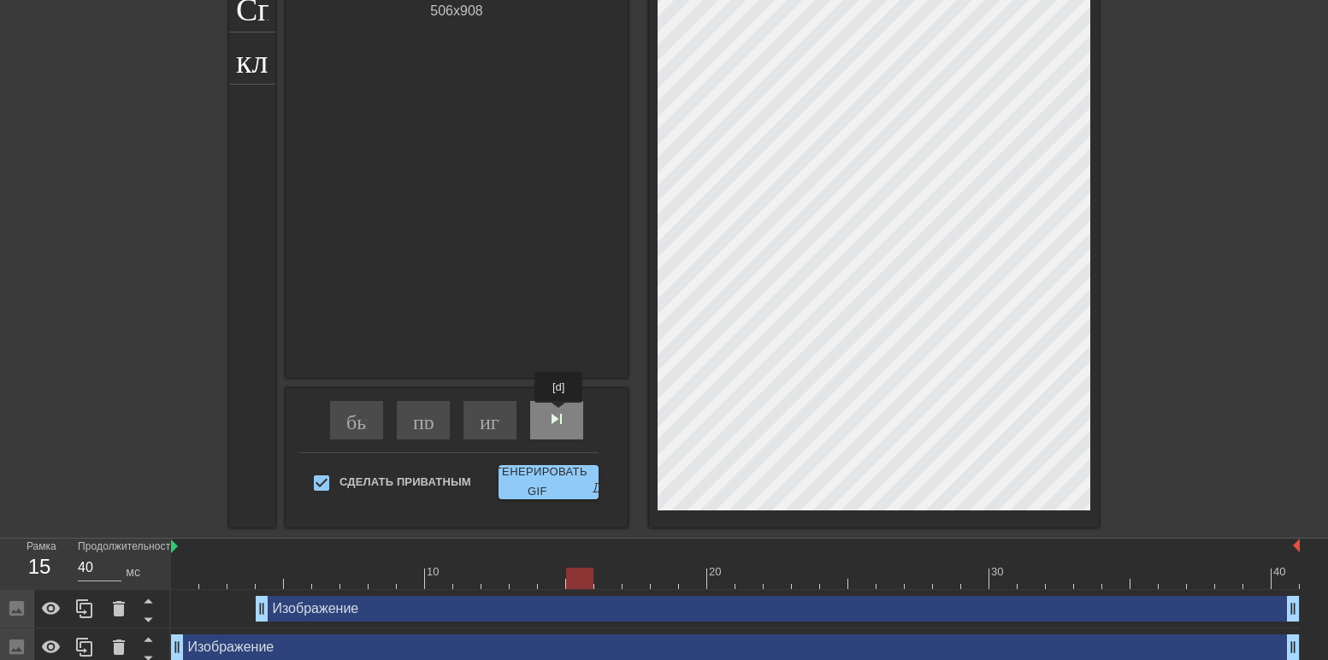
click at [559, 415] on div "skip_next - пропустить следующий" at bounding box center [556, 420] width 53 height 38
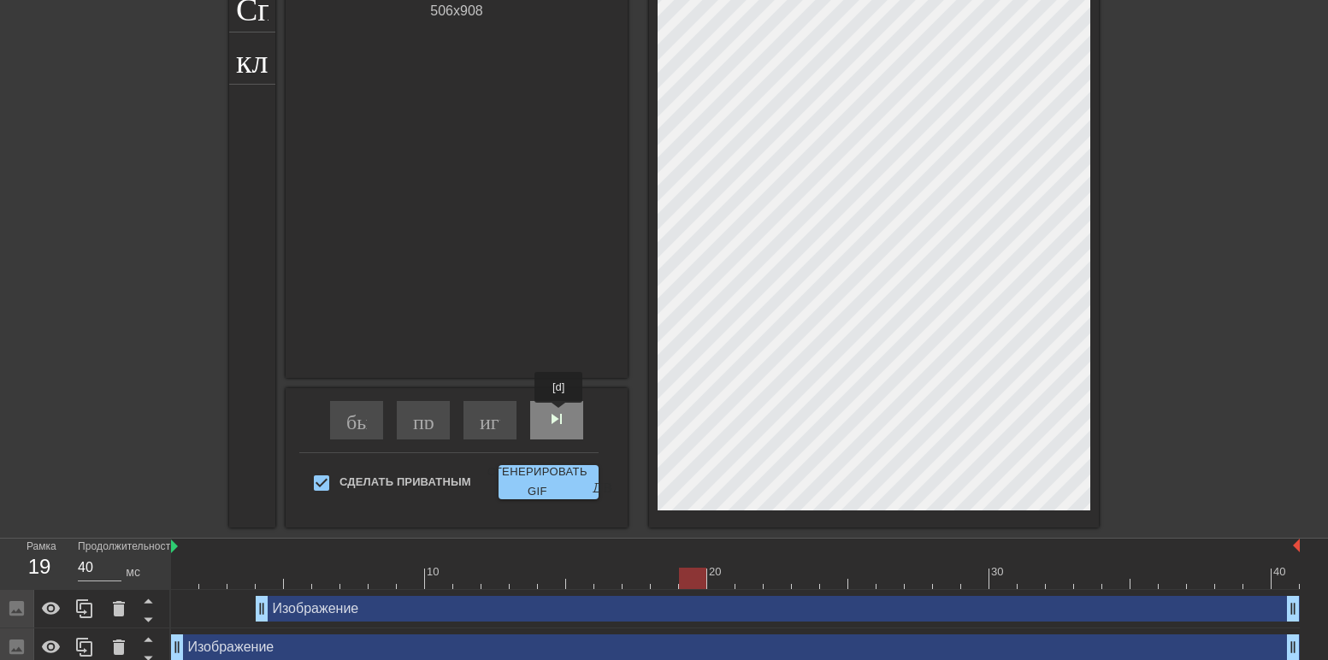
click at [559, 415] on div "skip_next - пропустить следующий" at bounding box center [556, 420] width 53 height 38
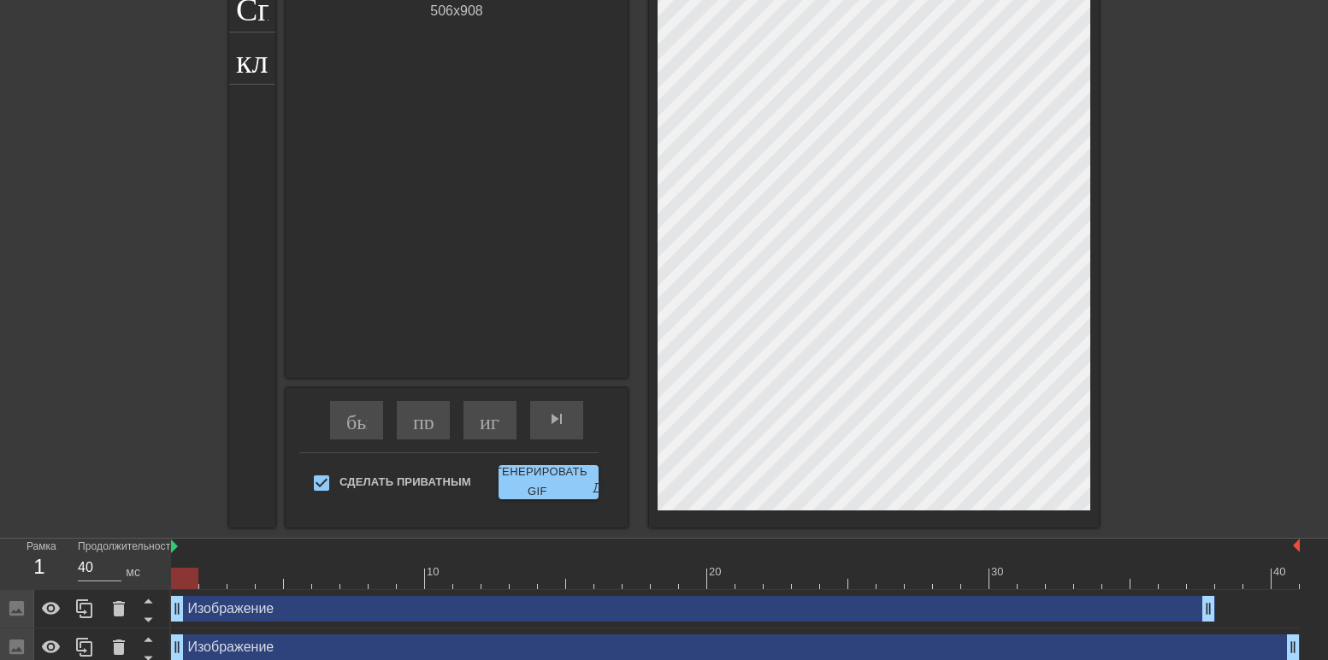
drag, startPoint x: 282, startPoint y: 612, endPoint x: 169, endPoint y: 610, distance: 112.9
click at [168, 611] on div "Рамка 1 Продолжительность 40 мс 10 20 30 40 Изображение drag_handle - ручка пер…" at bounding box center [664, 622] width 1328 height 167
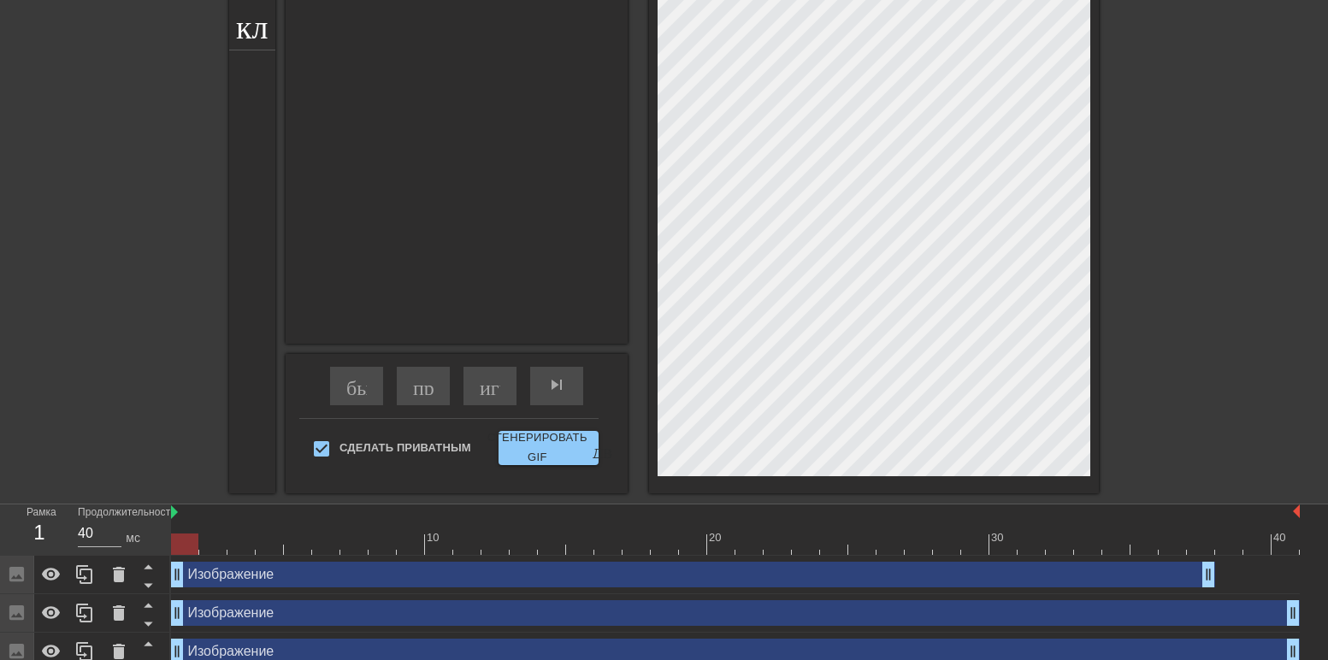
scroll to position [391, 0]
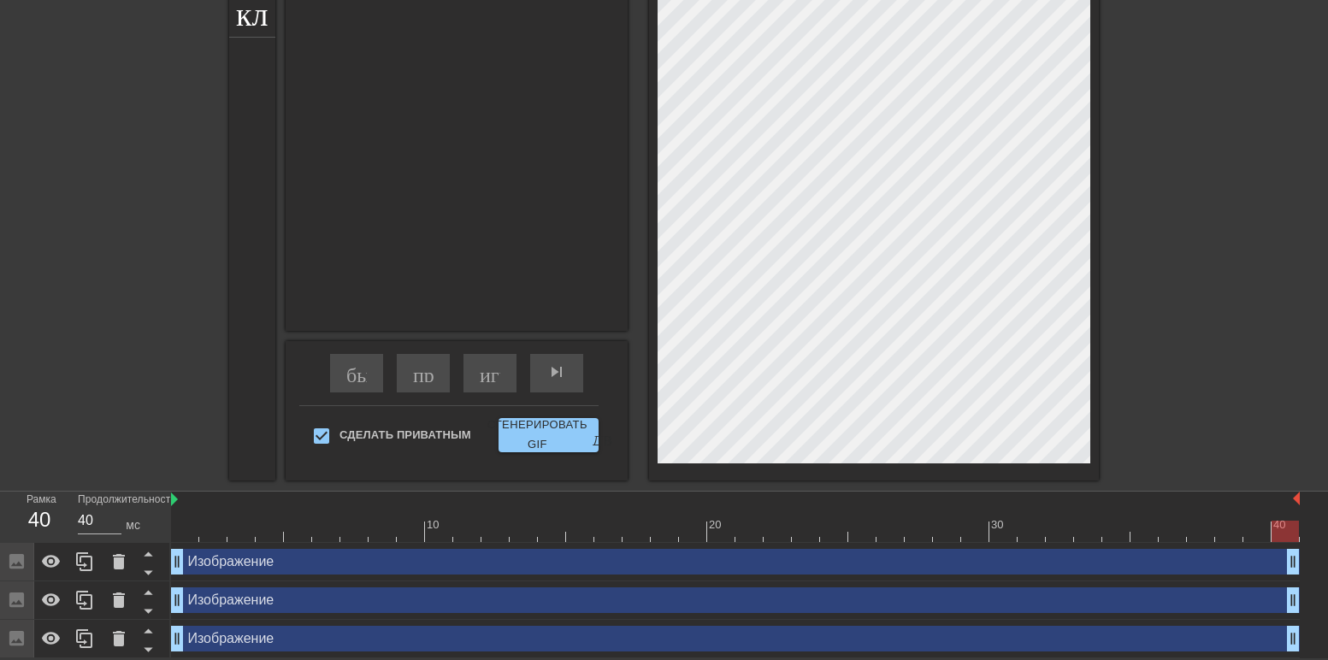
drag, startPoint x: 1220, startPoint y: 564, endPoint x: 1291, endPoint y: 564, distance: 71.0
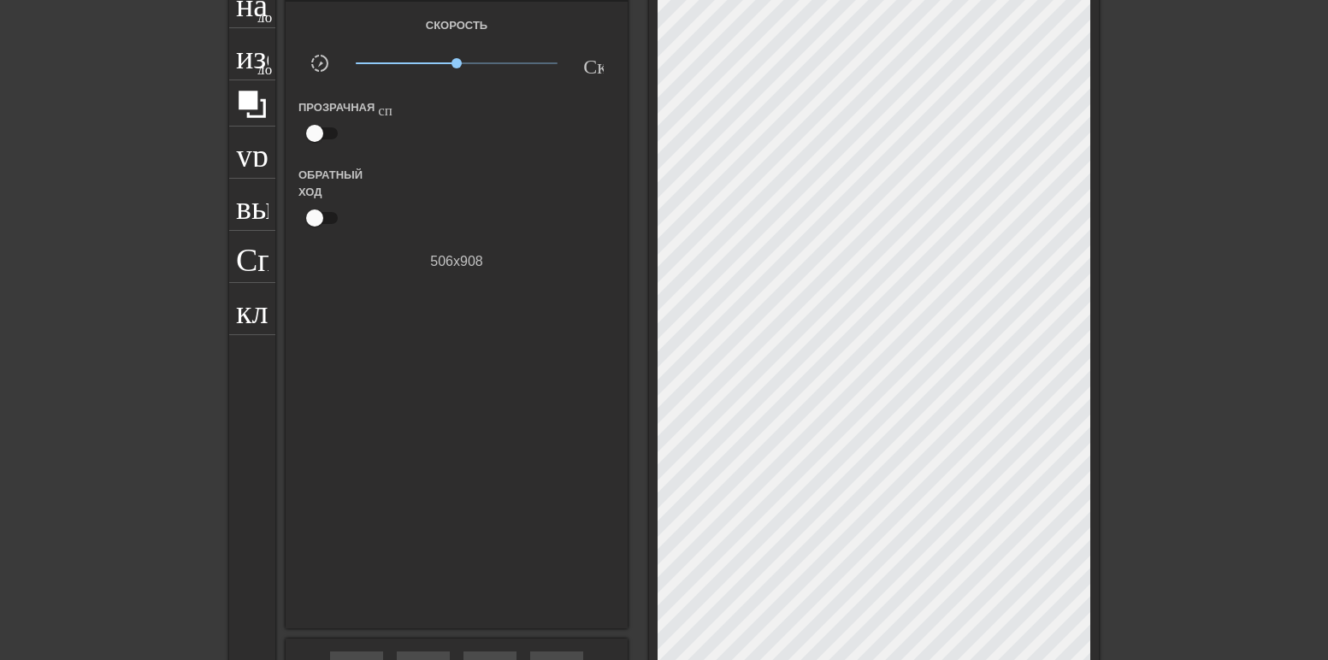
scroll to position [49, 0]
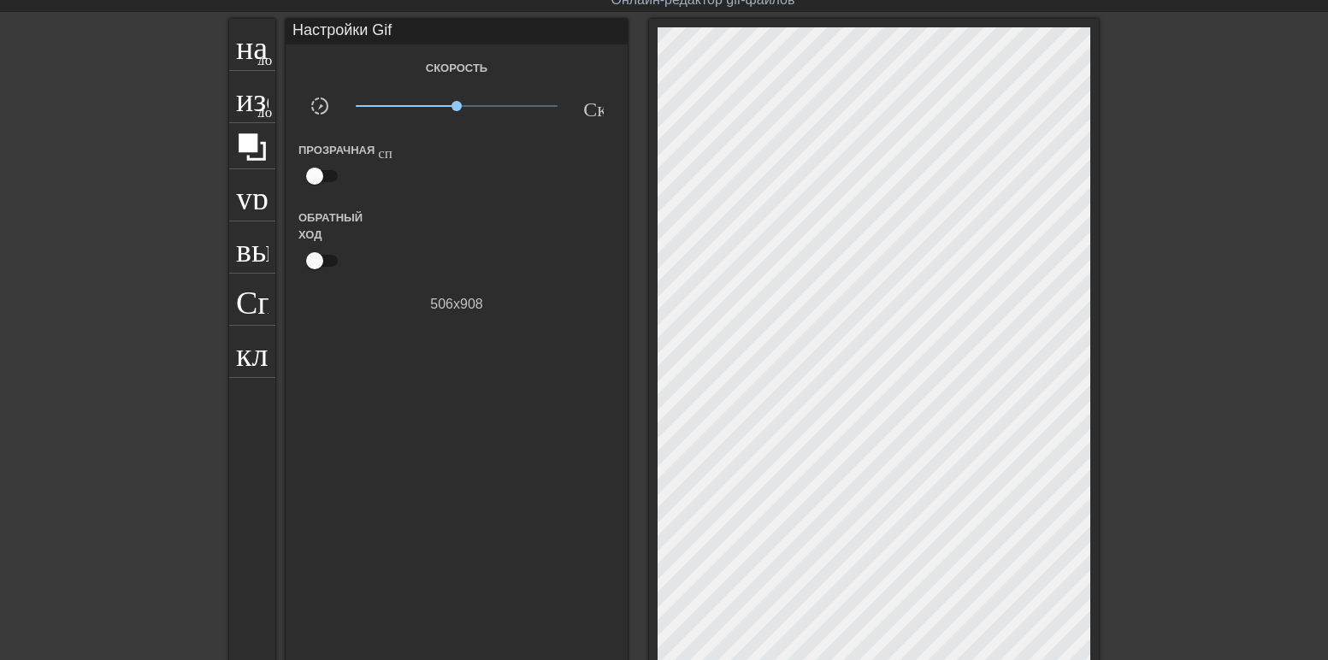
click at [307, 172] on input "checkbox" at bounding box center [315, 176] width 98 height 33
click at [307, 172] on input "checkbox" at bounding box center [331, 176] width 98 height 33
click at [316, 170] on input "checkbox" at bounding box center [315, 176] width 98 height 33
click at [317, 170] on input "checkbox" at bounding box center [331, 176] width 98 height 33
checkbox input "false"
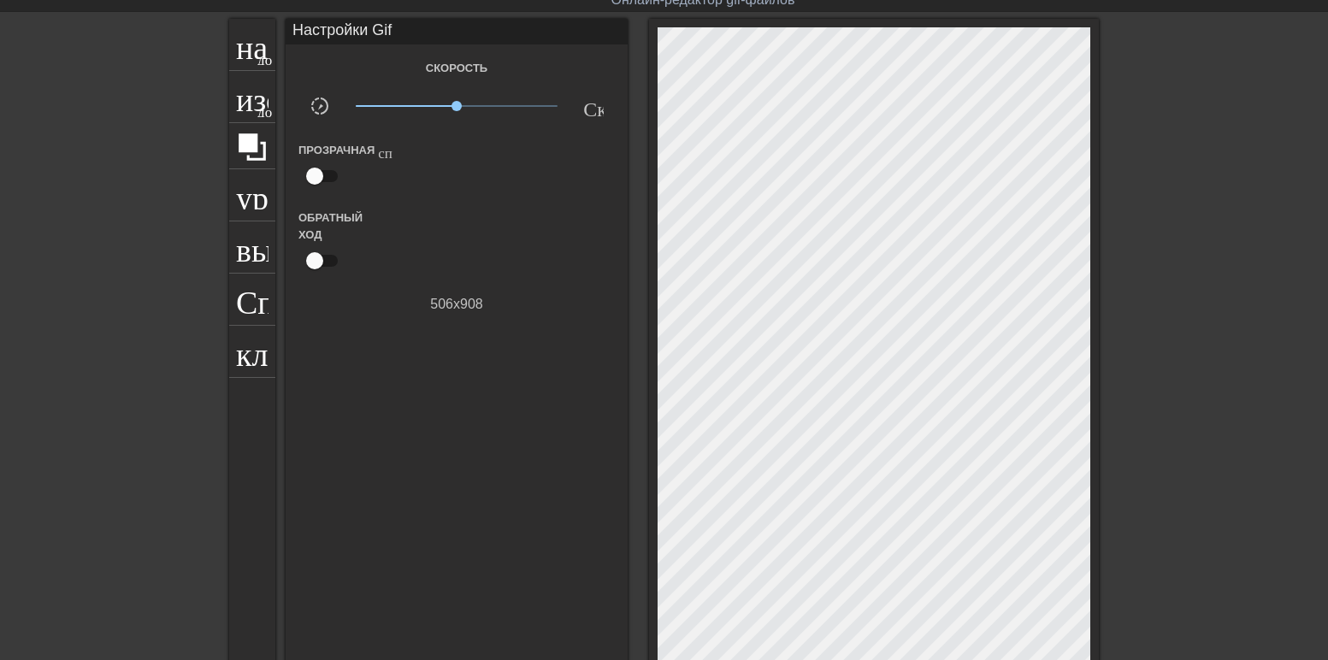
scroll to position [391, 0]
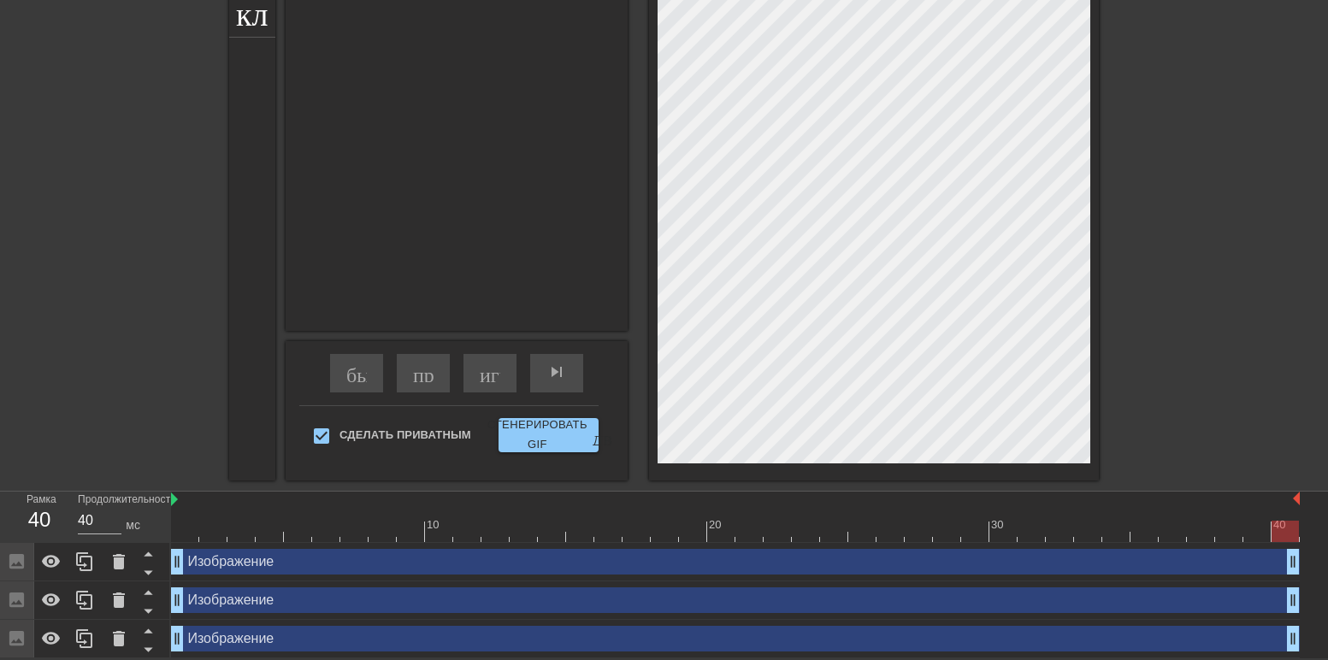
click at [235, 598] on div "Изображение drag_handle - ручка перетаскивания drag_handle - ручка перетаскиван…" at bounding box center [735, 601] width 1129 height 26
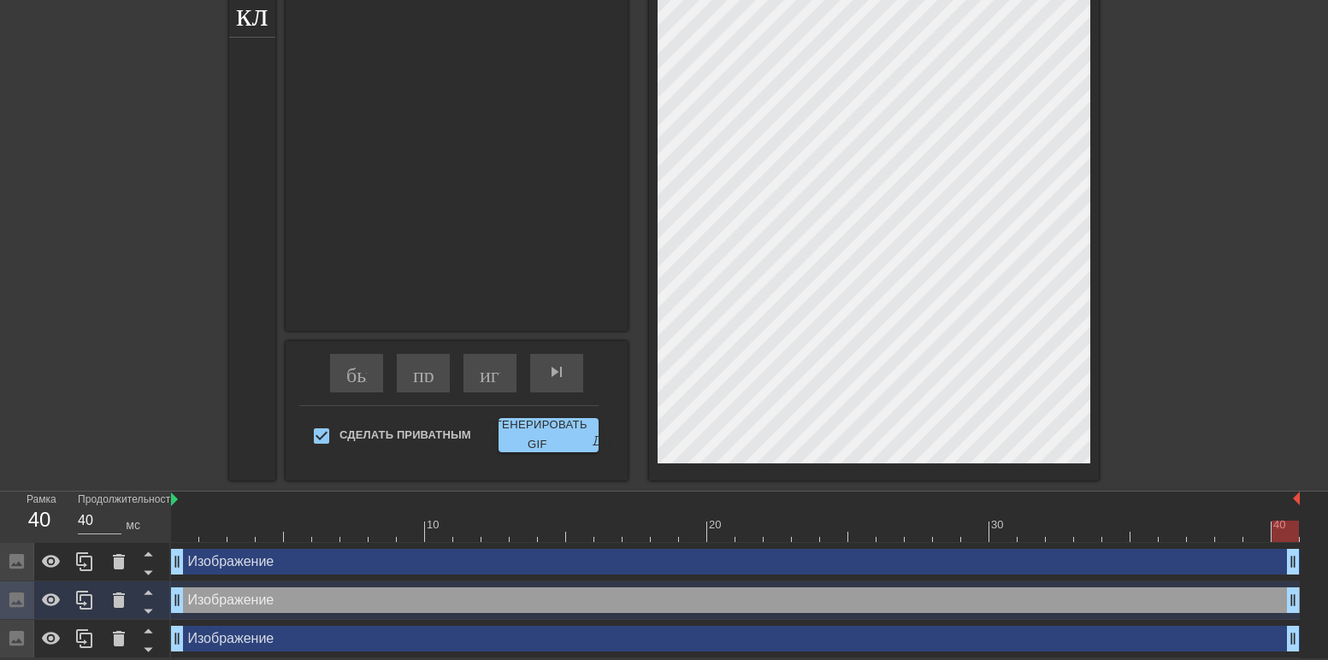
click at [323, 640] on div "Изображение drag_handle - ручка перетаскивания drag_handle - ручка перетаскиван…" at bounding box center [735, 639] width 1129 height 26
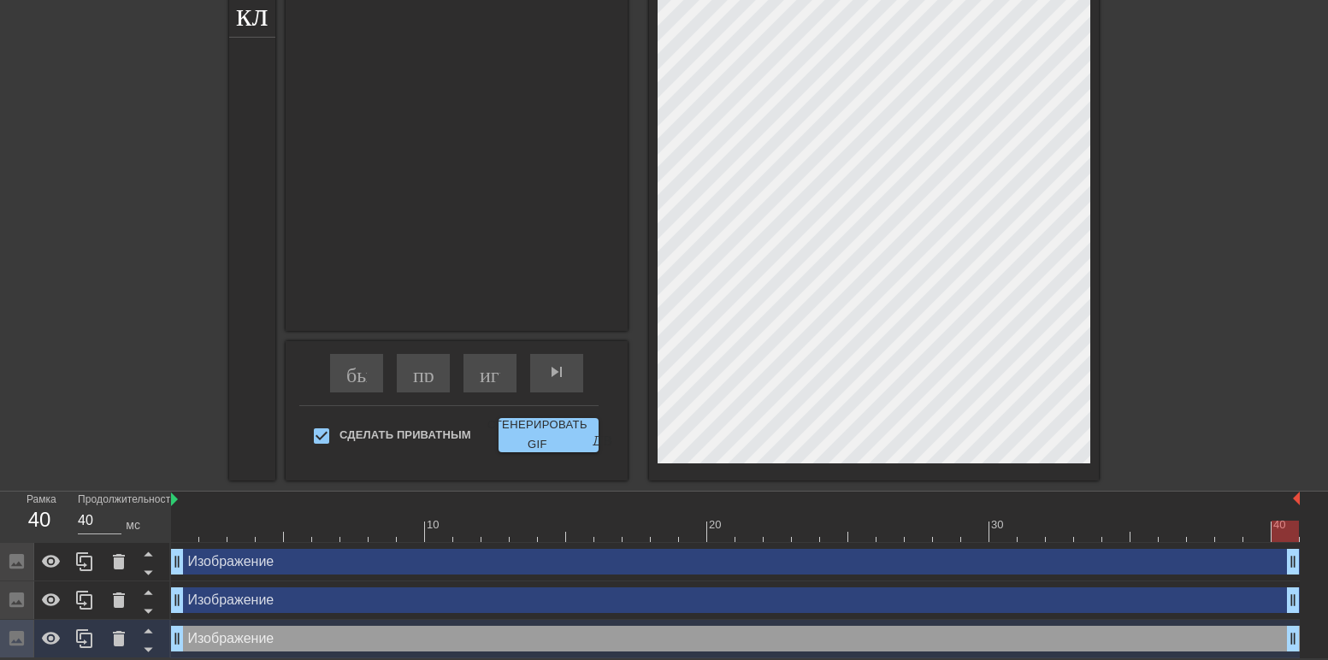
click at [264, 562] on div "Изображение drag_handle - ручка перетаскивания drag_handle - ручка перетаскиван…" at bounding box center [735, 562] width 1129 height 26
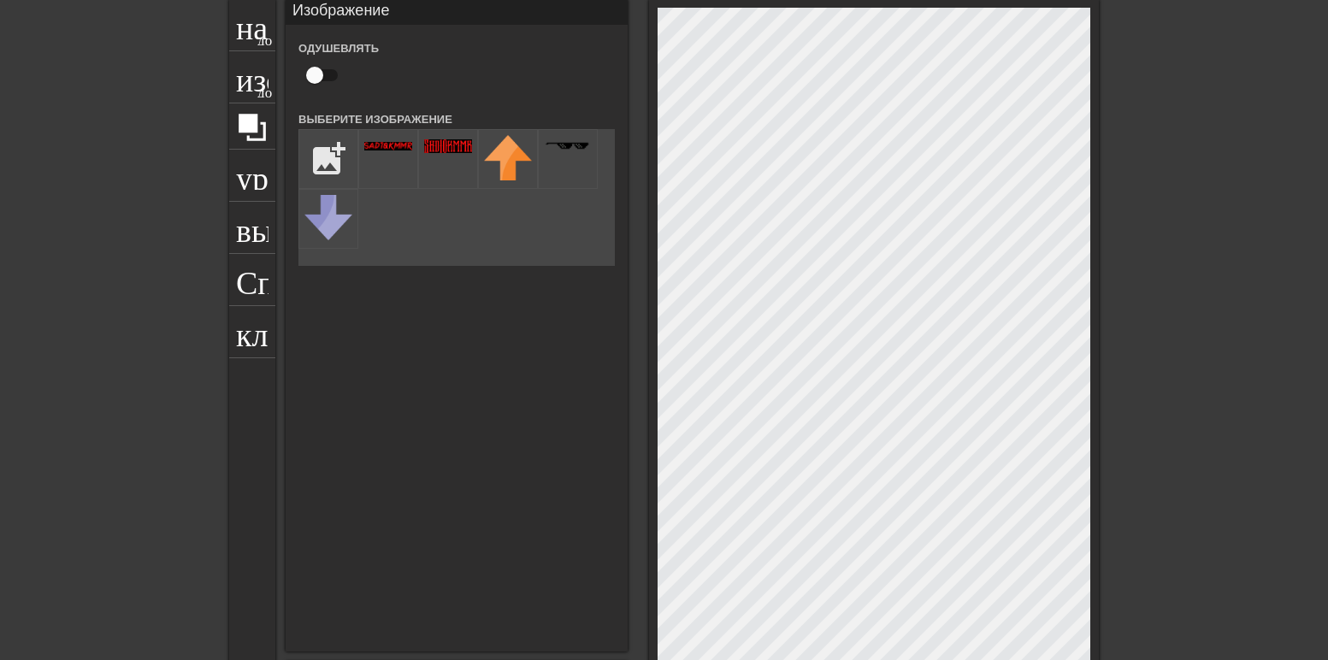
scroll to position [0, 0]
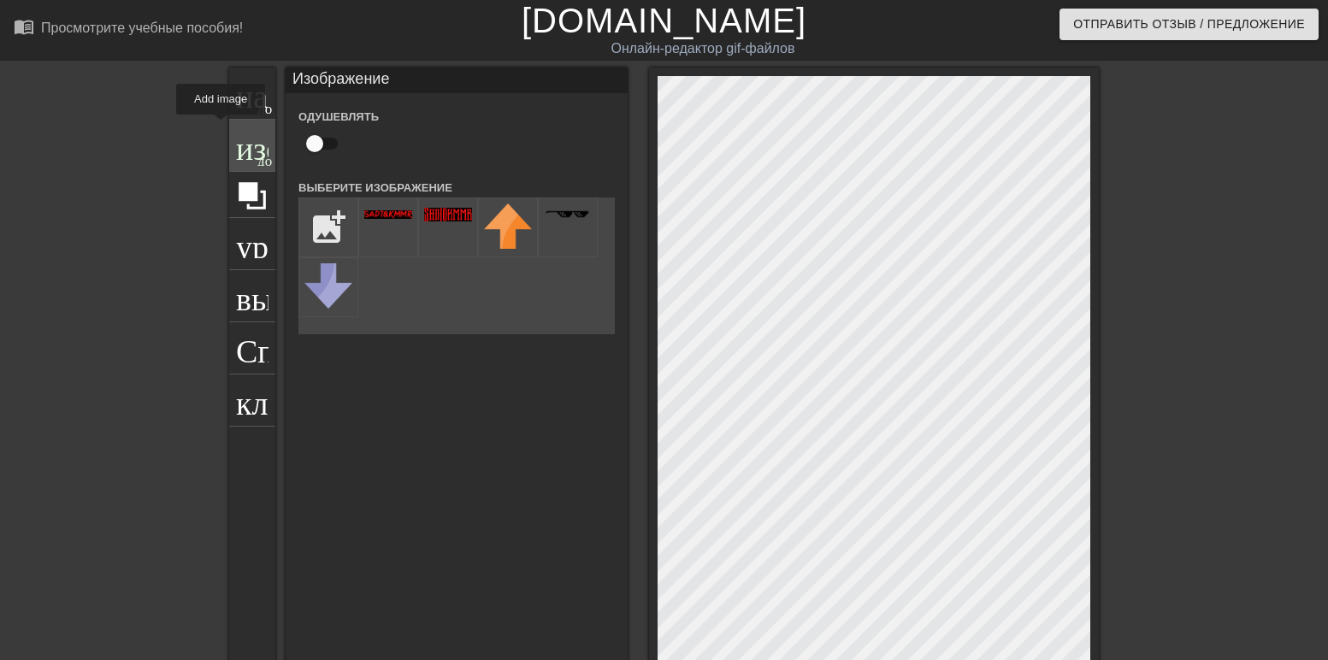
click at [229, 127] on div "изображение добавить_круг" at bounding box center [252, 146] width 46 height 52
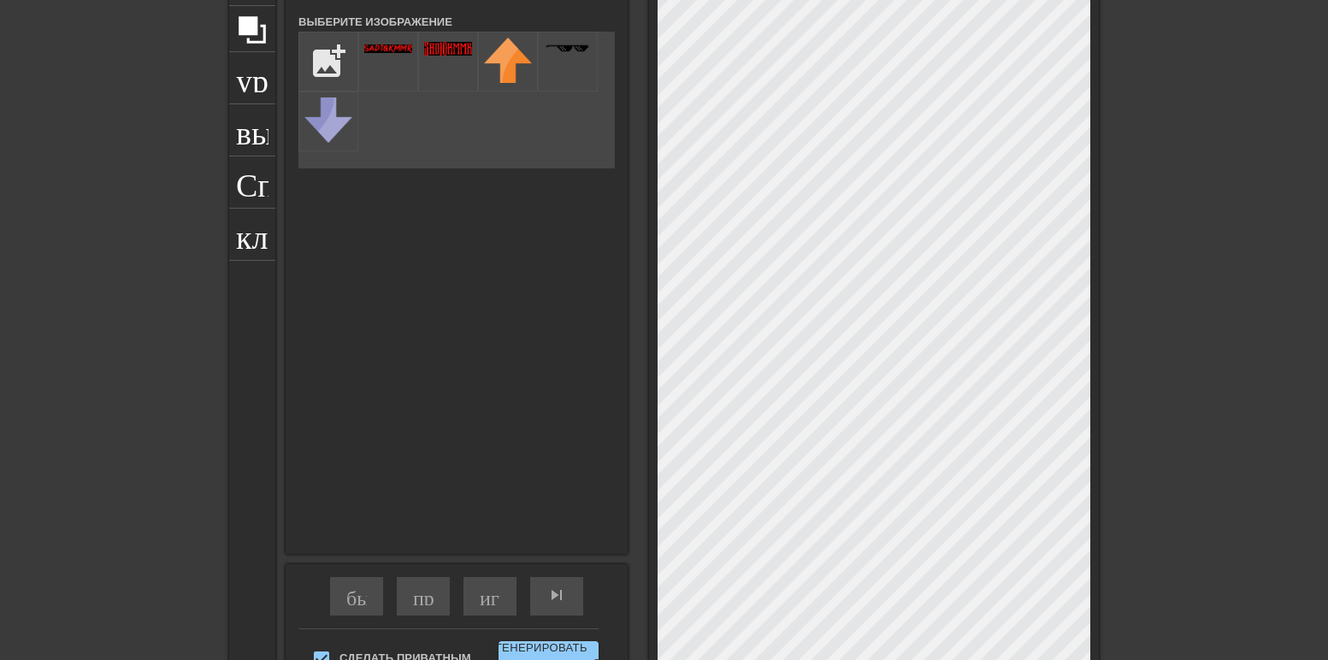
scroll to position [257, 0]
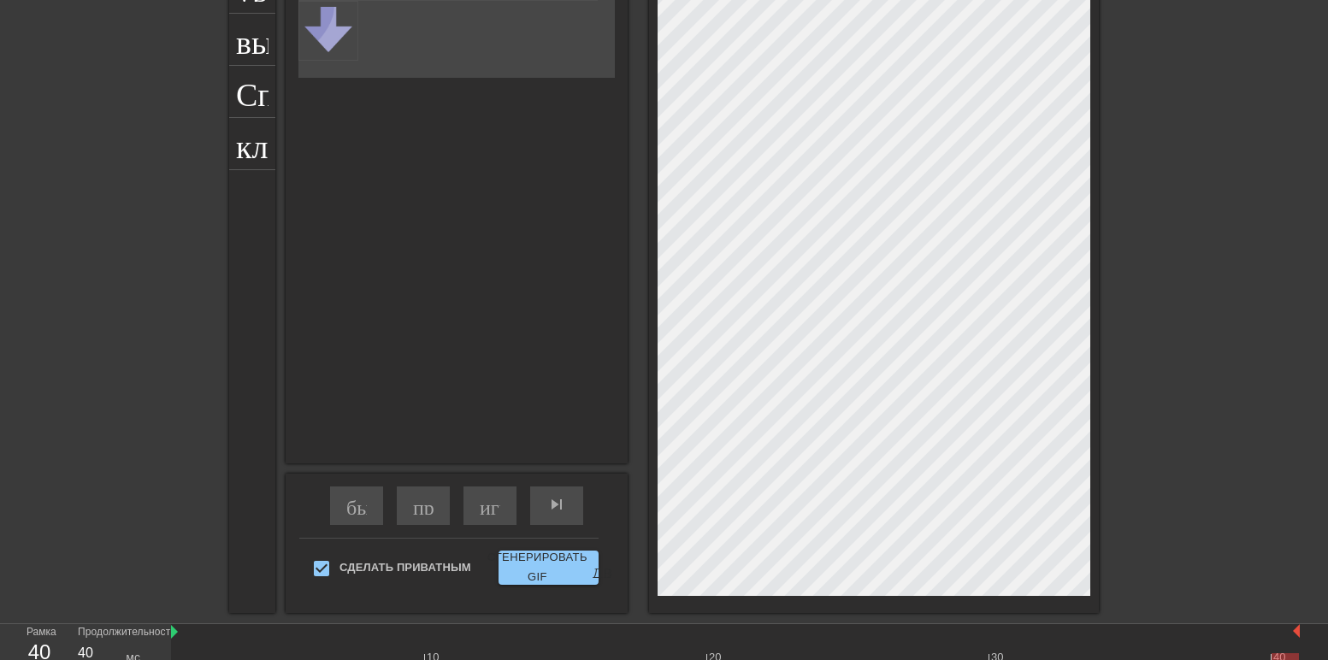
click at [66, 217] on div "название добавить_круг изображение добавить_круг урожай выбор_размера_фото_боль…" at bounding box center [664, 212] width 1328 height 802
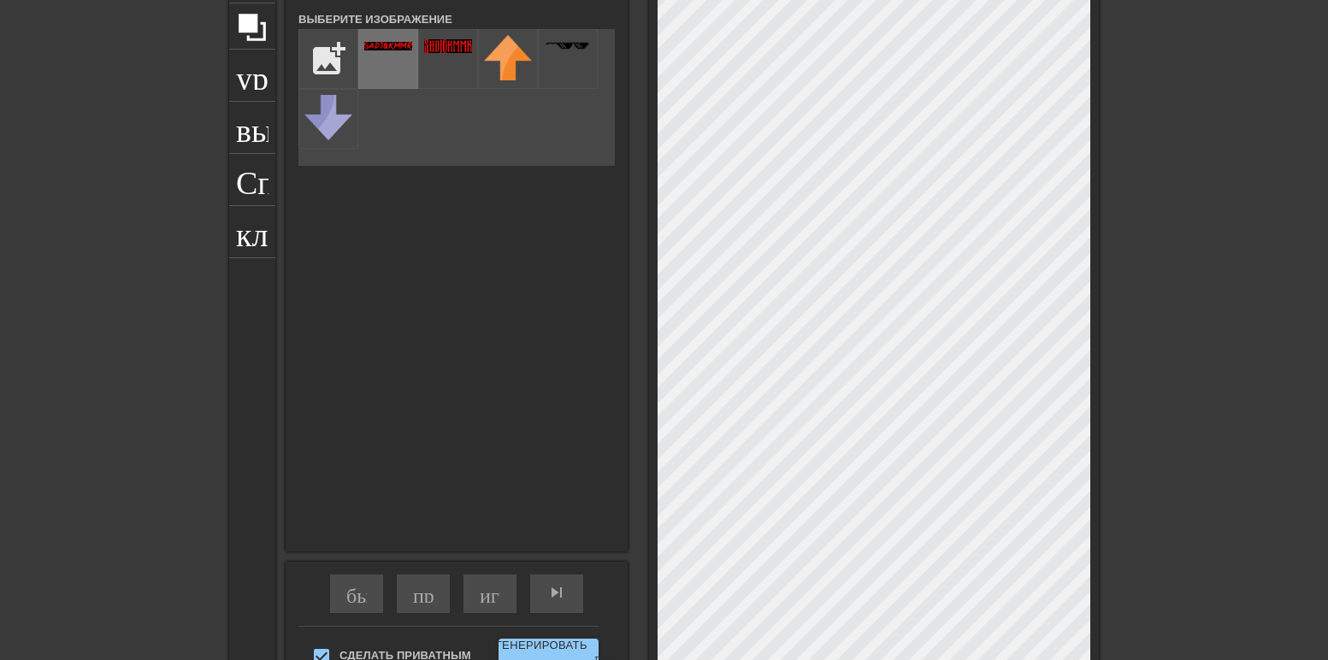
scroll to position [0, 0]
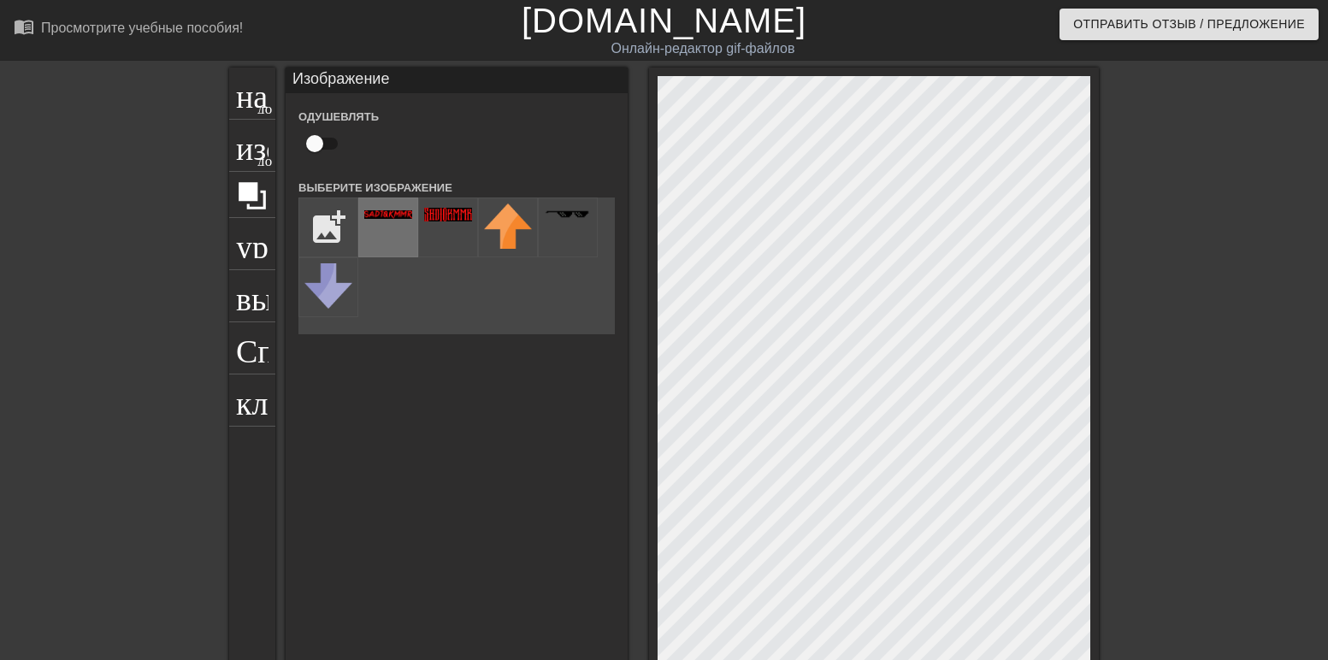
click at [375, 227] on div at bounding box center [388, 228] width 60 height 60
click at [378, 217] on img at bounding box center [388, 214] width 48 height 9
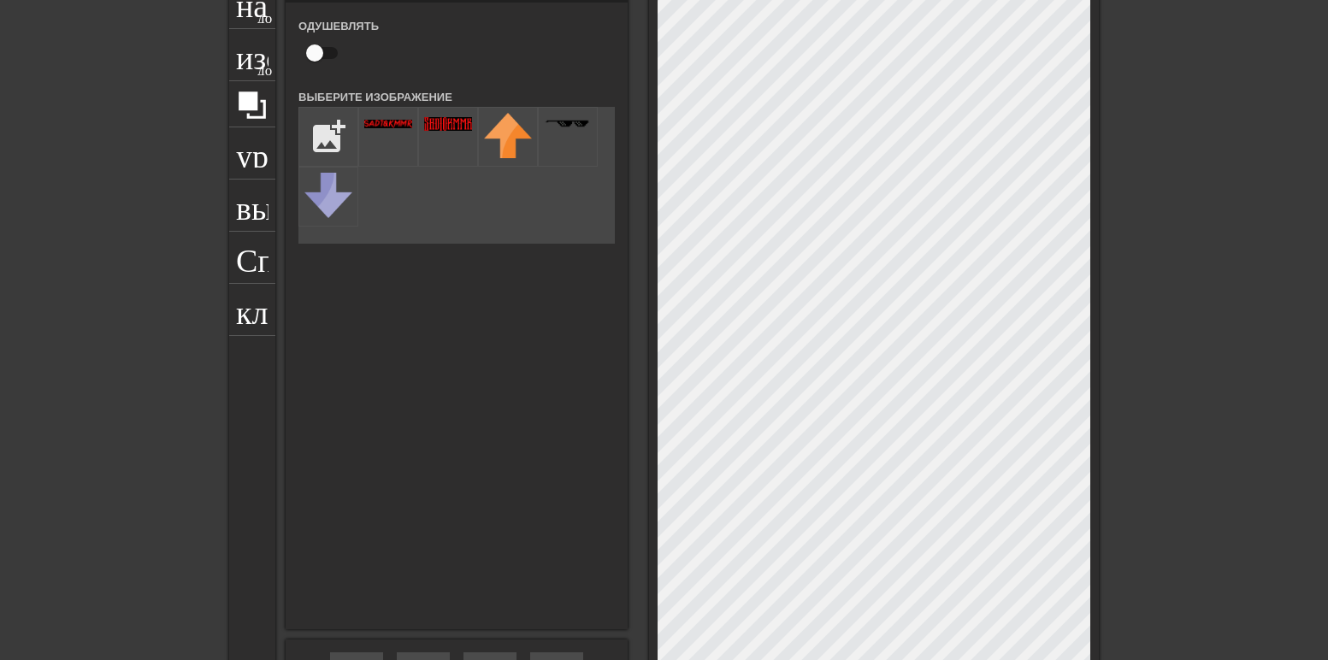
scroll to position [171, 0]
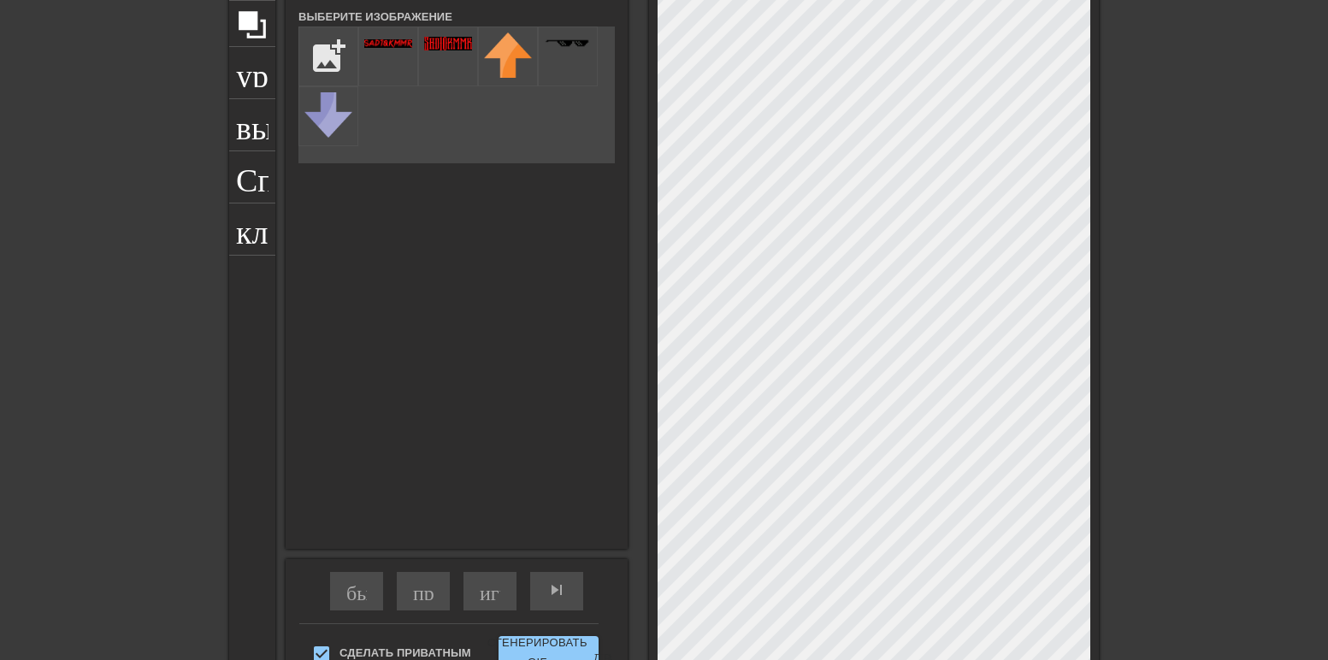
drag, startPoint x: 378, startPoint y: 57, endPoint x: 395, endPoint y: 181, distance: 125.2
click at [395, 181] on div "Изображение Одушевлять Выберите Изображение add_photo_alternate добавить фото_a…" at bounding box center [457, 223] width 342 height 653
drag, startPoint x: 385, startPoint y: 39, endPoint x: 530, endPoint y: 435, distance: 421.8
click at [529, 450] on div "Изображение Одушевлять Выберите Изображение add_photo_alternate добавить фото_a…" at bounding box center [457, 223] width 342 height 653
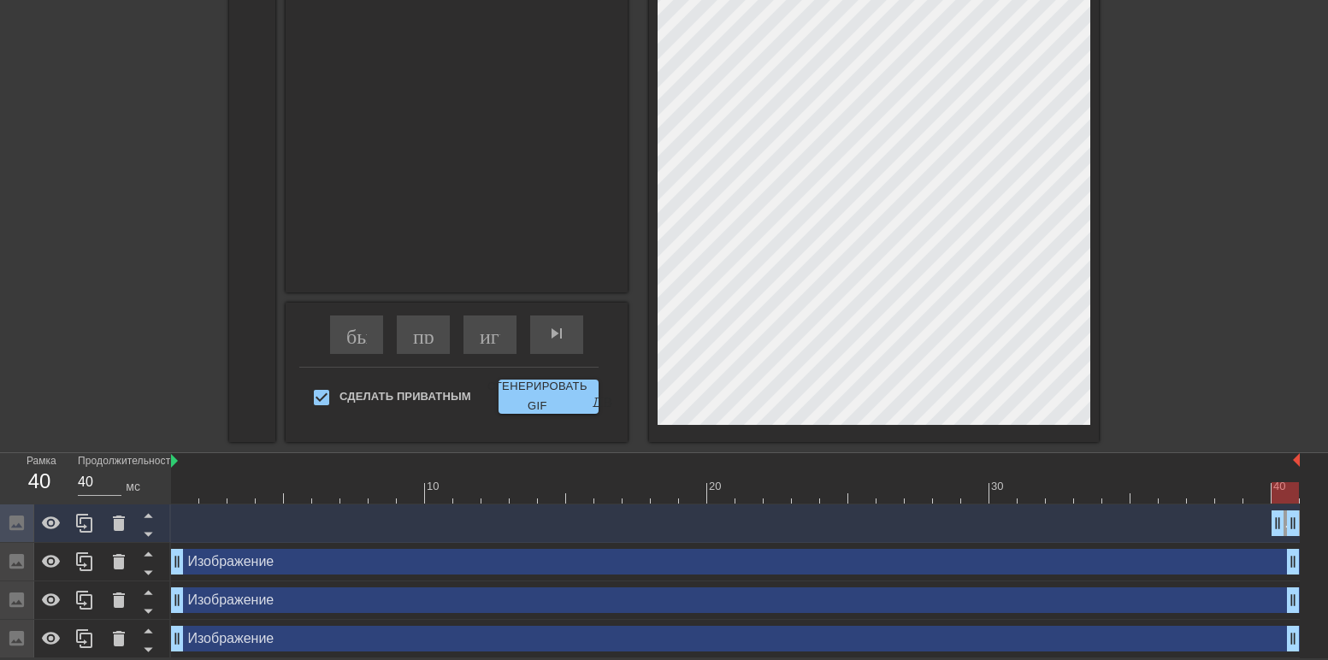
scroll to position [429, 0]
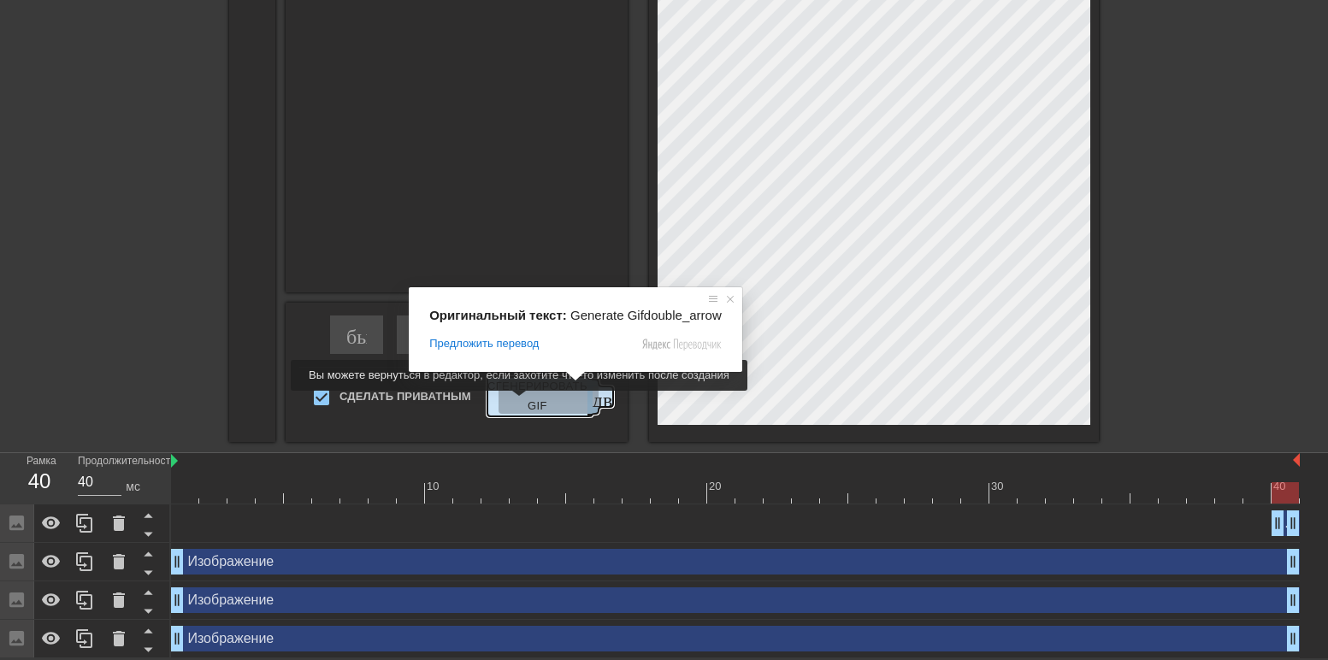
click at [516, 403] on ya-tr-span "Сгенерировать GIF" at bounding box center [538, 396] width 100 height 39
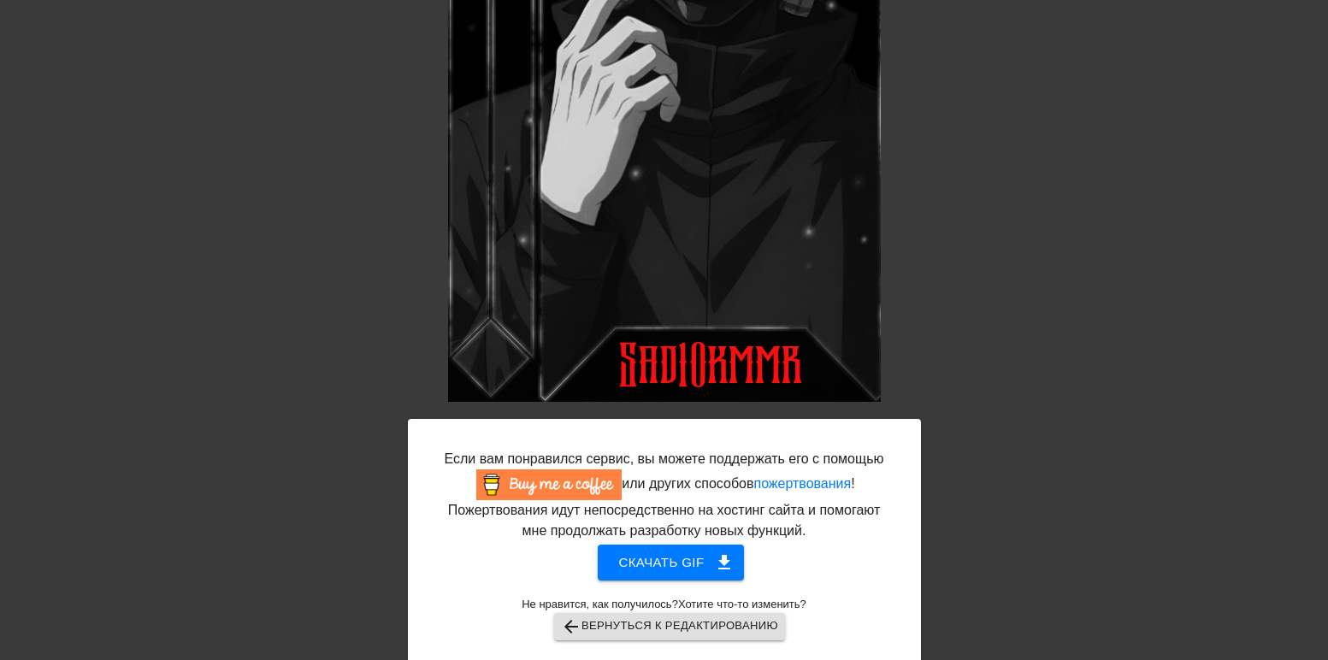
scroll to position [448, 0]
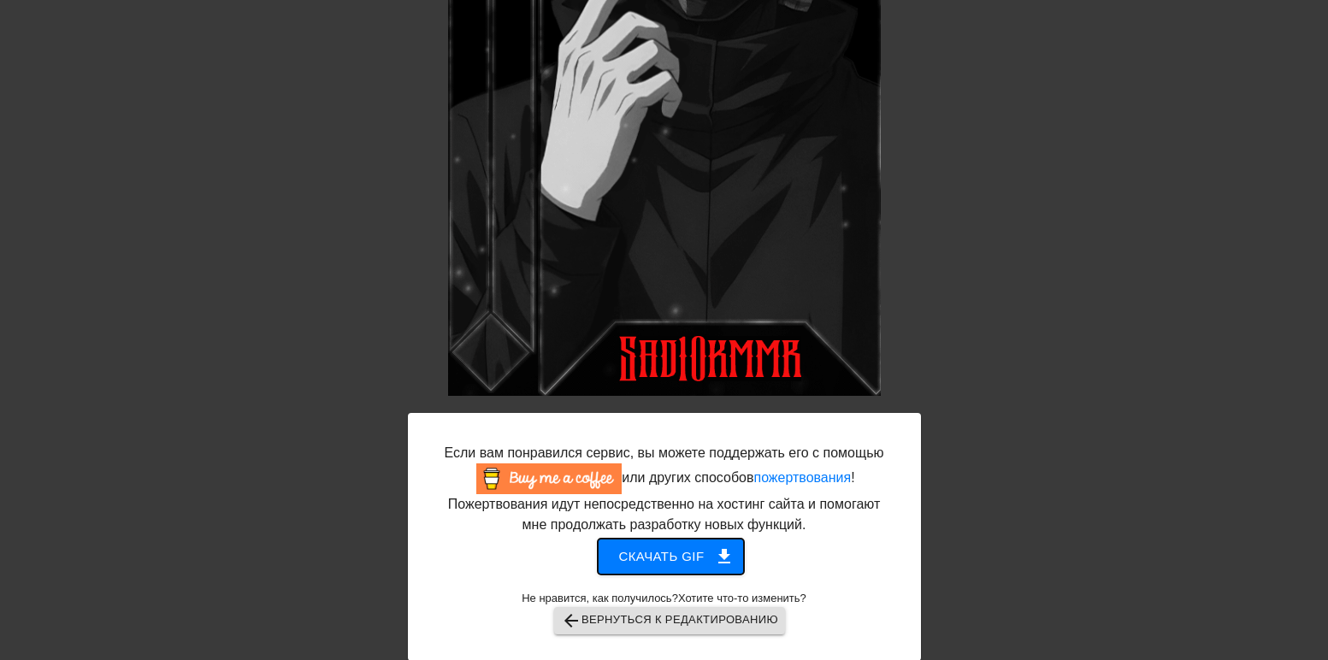
click at [664, 547] on ya-tr-span "Скачать gif" at bounding box center [661, 557] width 86 height 22
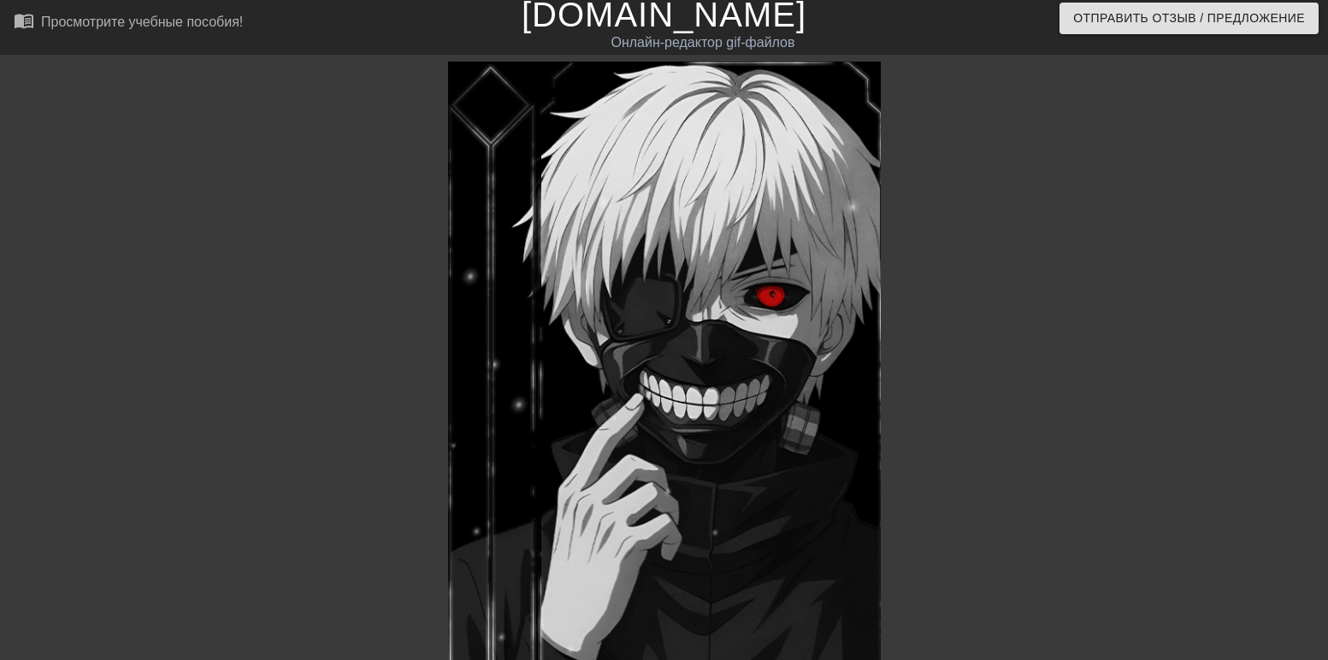
scroll to position [0, 0]
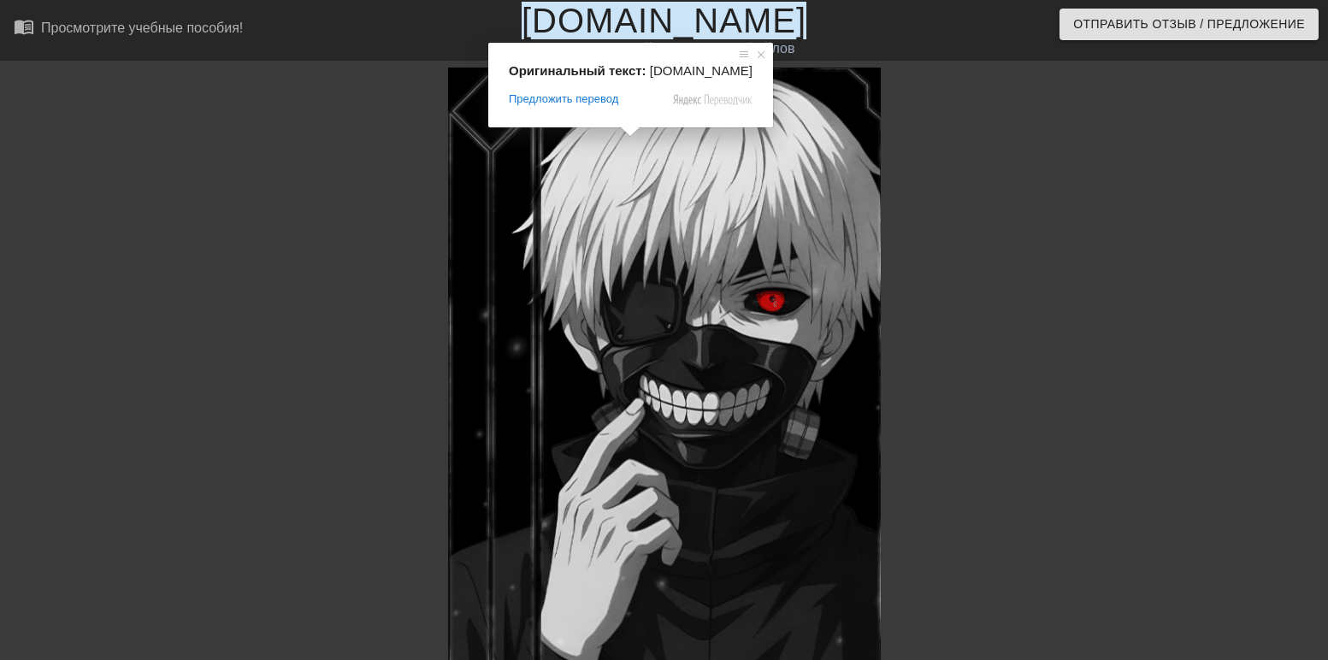
click at [629, 32] on ya-tr-span "[DOMAIN_NAME]" at bounding box center [664, 21] width 285 height 38
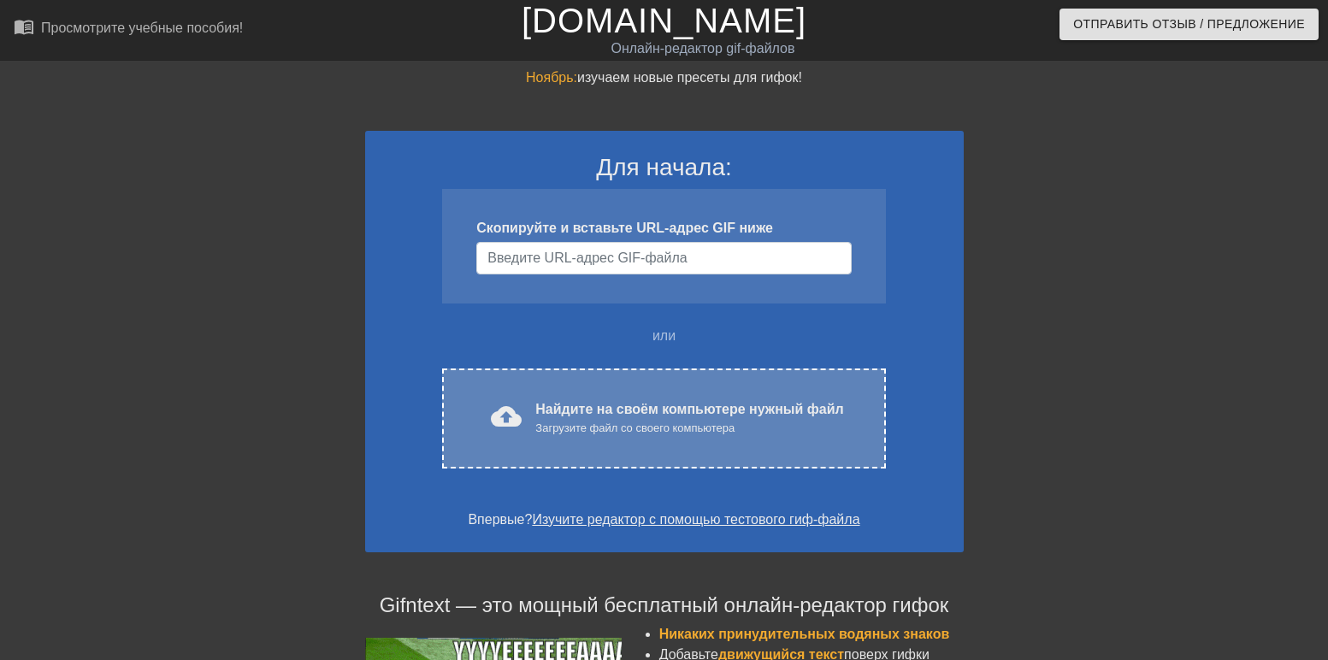
click at [525, 373] on div "cloud_upload загрузить Найдите на своём компьютере нужный файл Загрузите файл с…" at bounding box center [663, 419] width 443 height 100
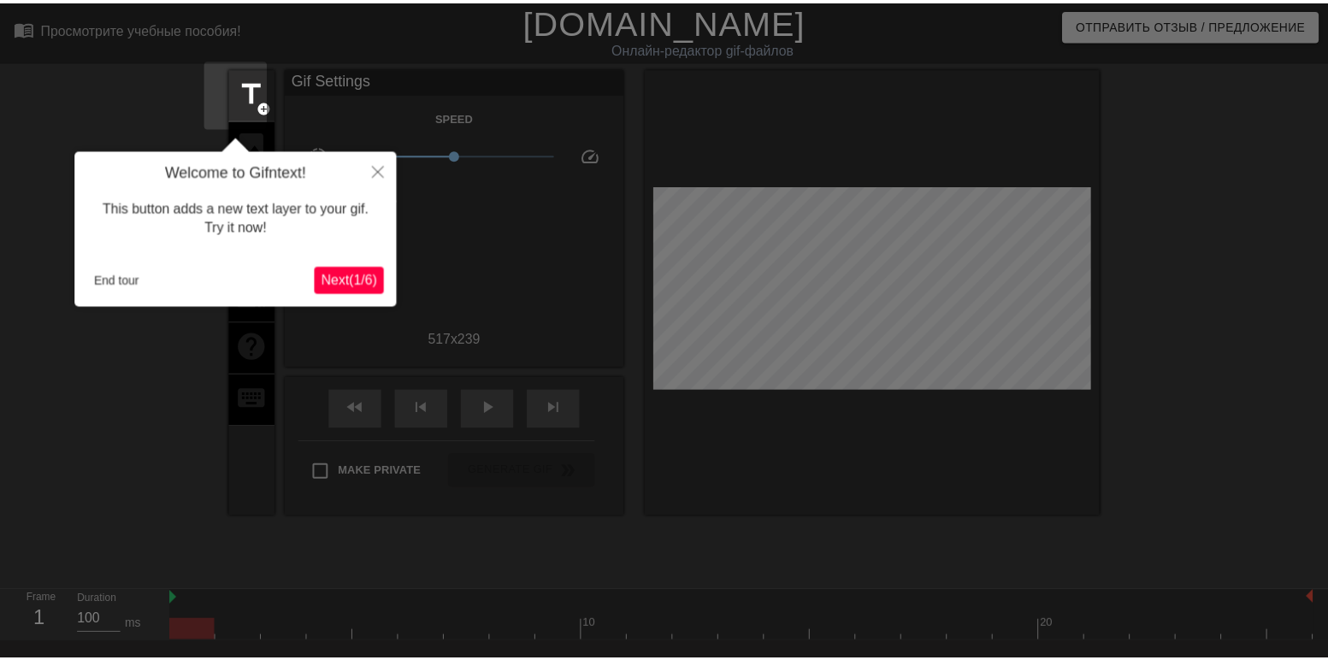
scroll to position [42, 0]
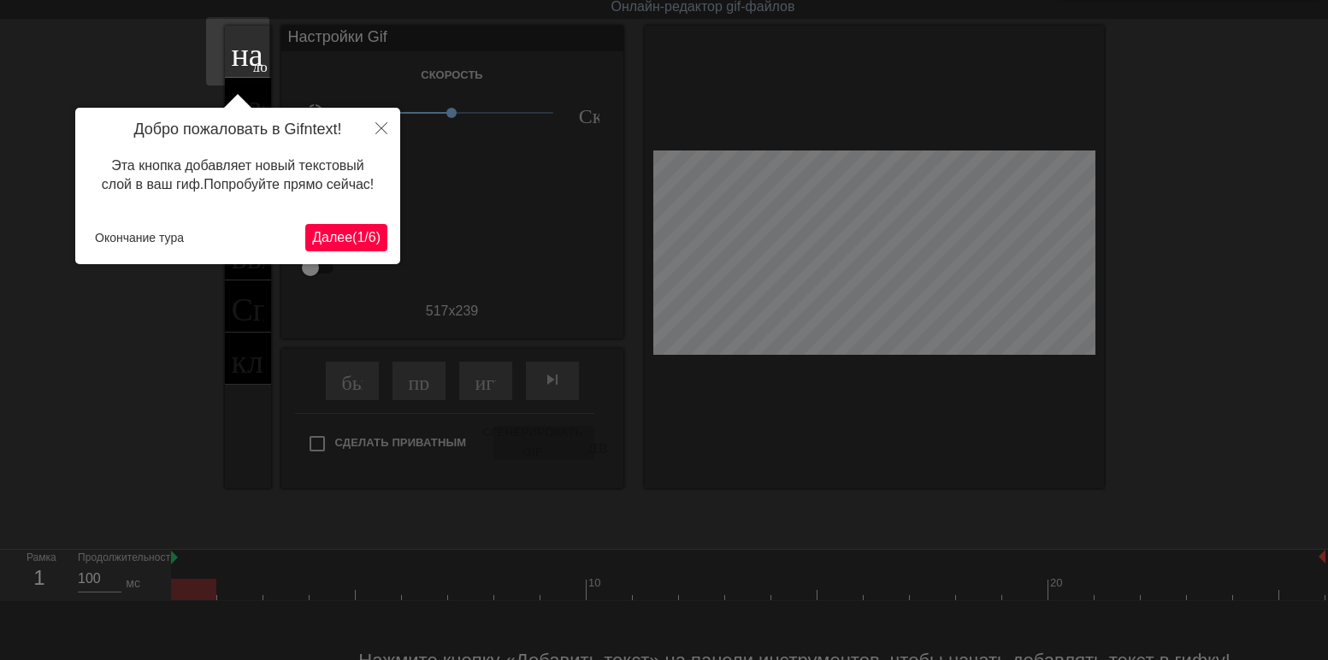
click at [343, 241] on ya-tr-span "Далее" at bounding box center [332, 237] width 40 height 15
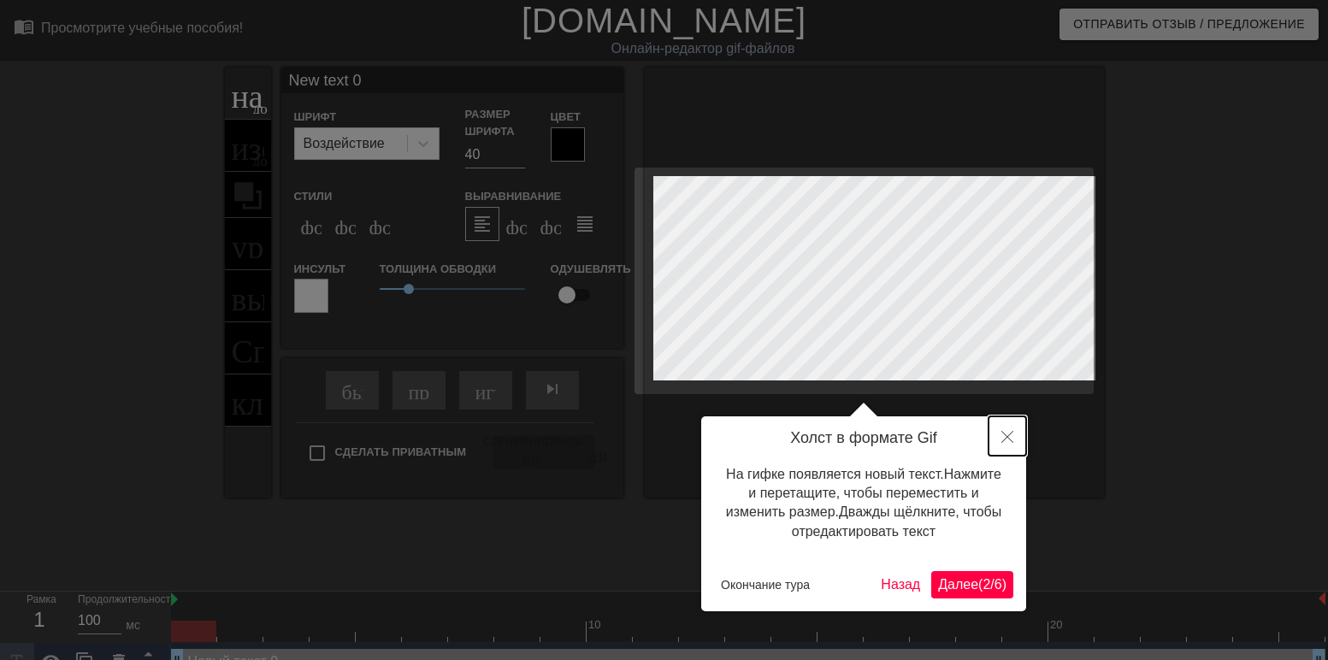
click at [1001, 432] on button "Закрыть" at bounding box center [1008, 436] width 38 height 39
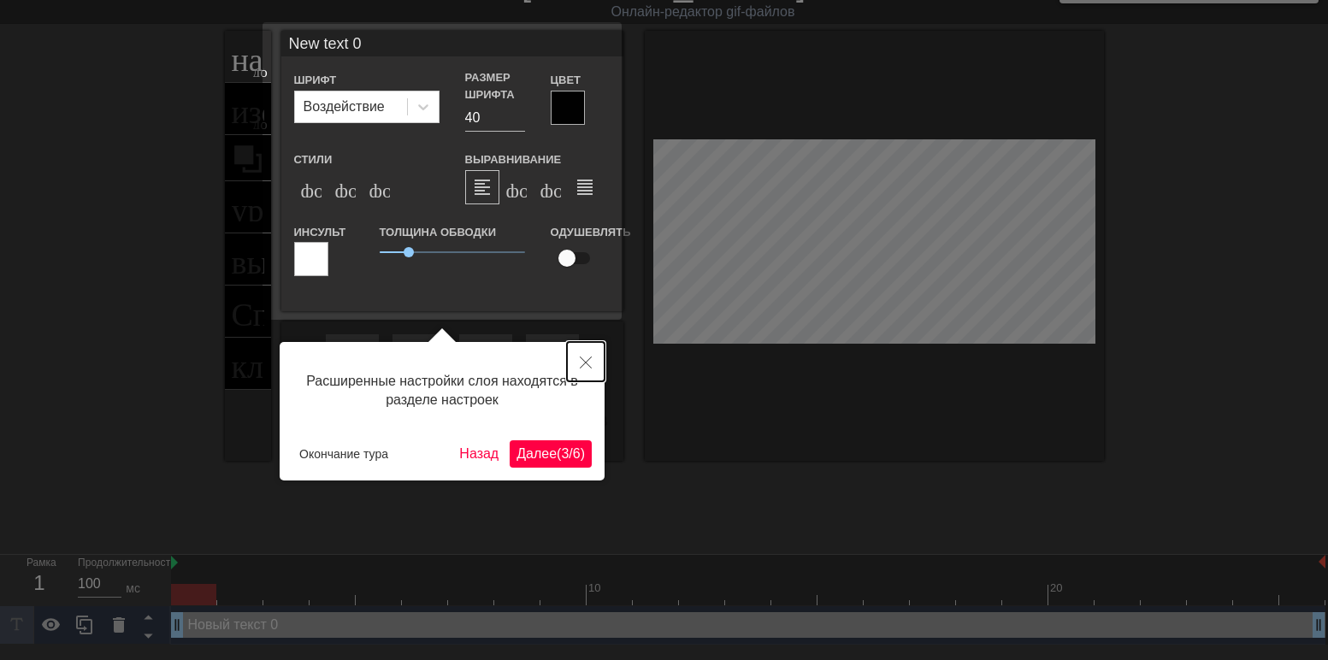
click at [589, 367] on icon "Закрыть" at bounding box center [586, 363] width 12 height 12
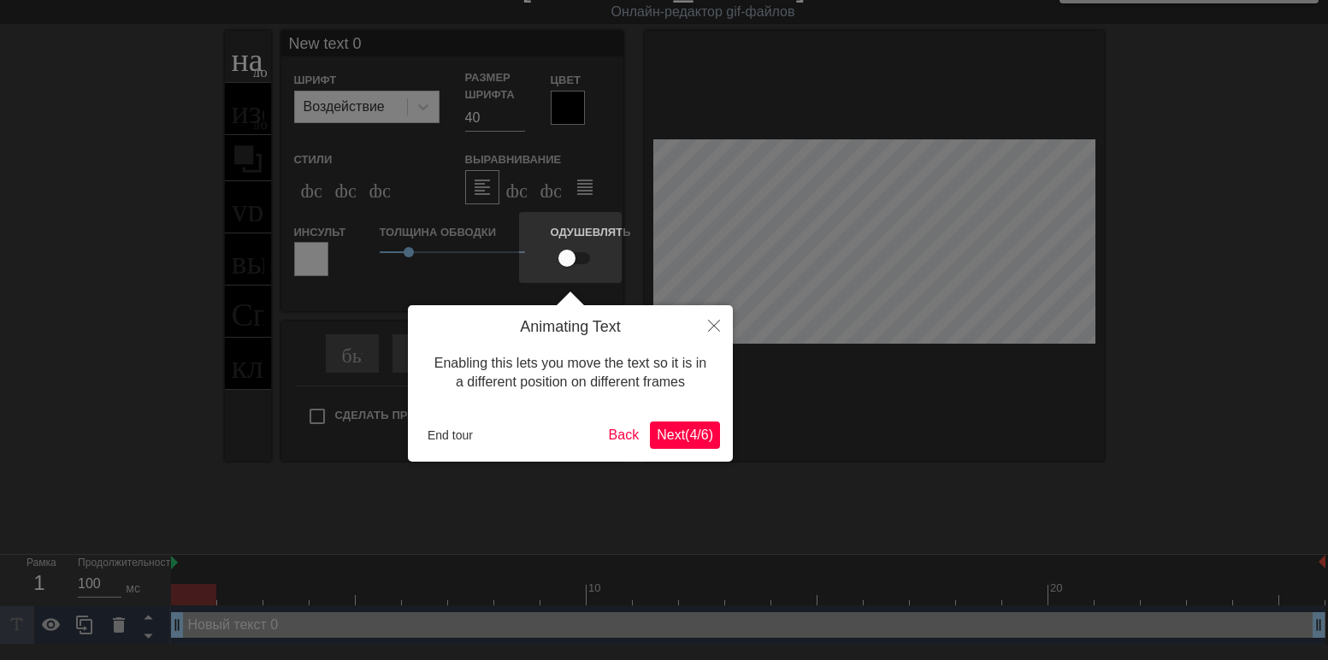
scroll to position [0, 0]
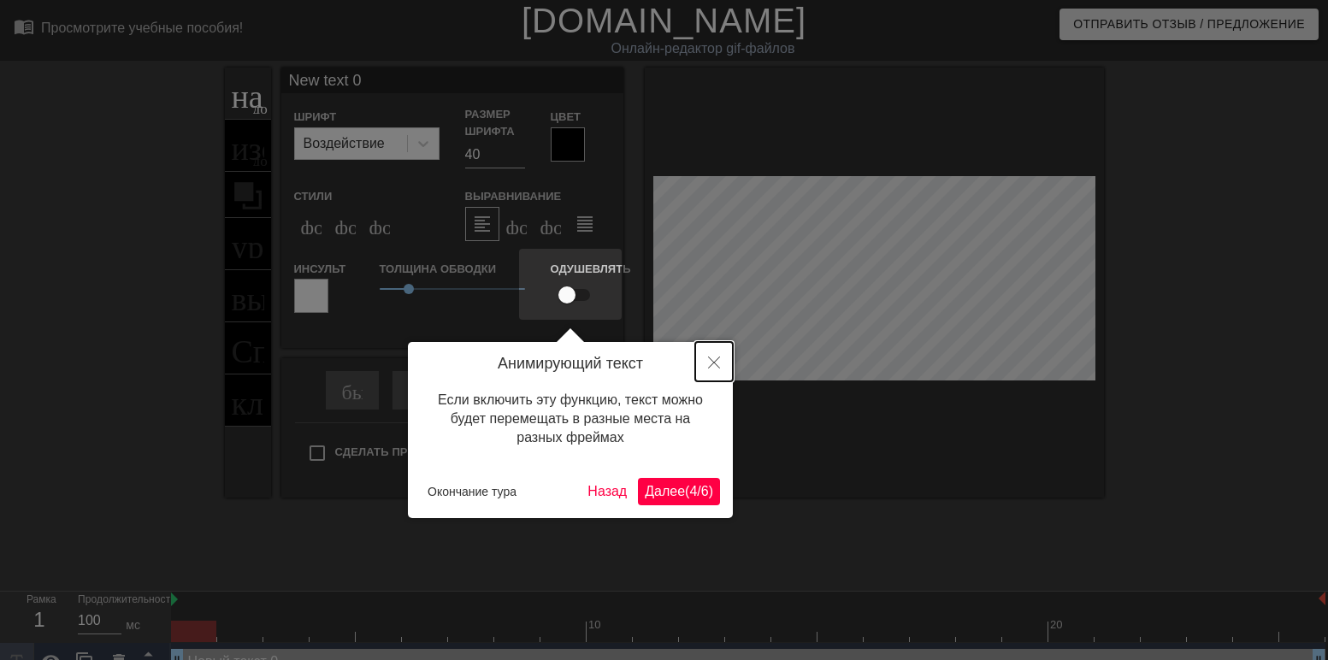
click at [714, 364] on icon "Закрыть" at bounding box center [714, 363] width 12 height 12
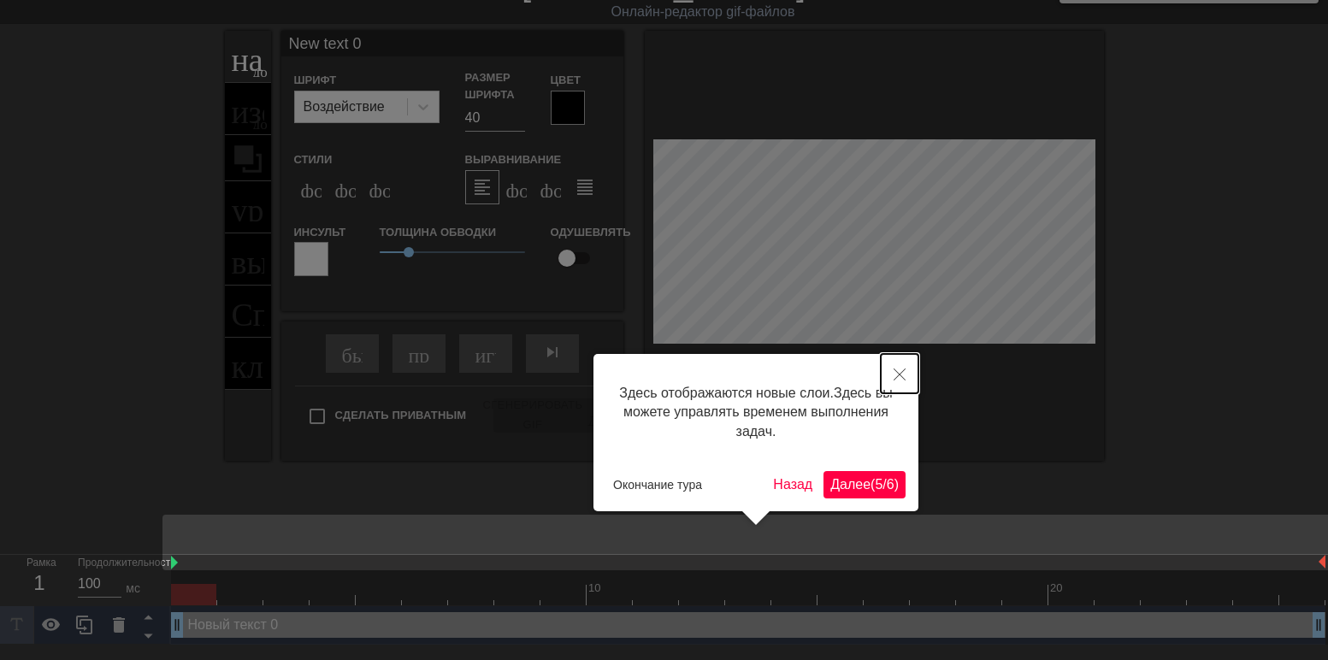
click at [898, 372] on icon "Закрыть" at bounding box center [900, 375] width 12 height 12
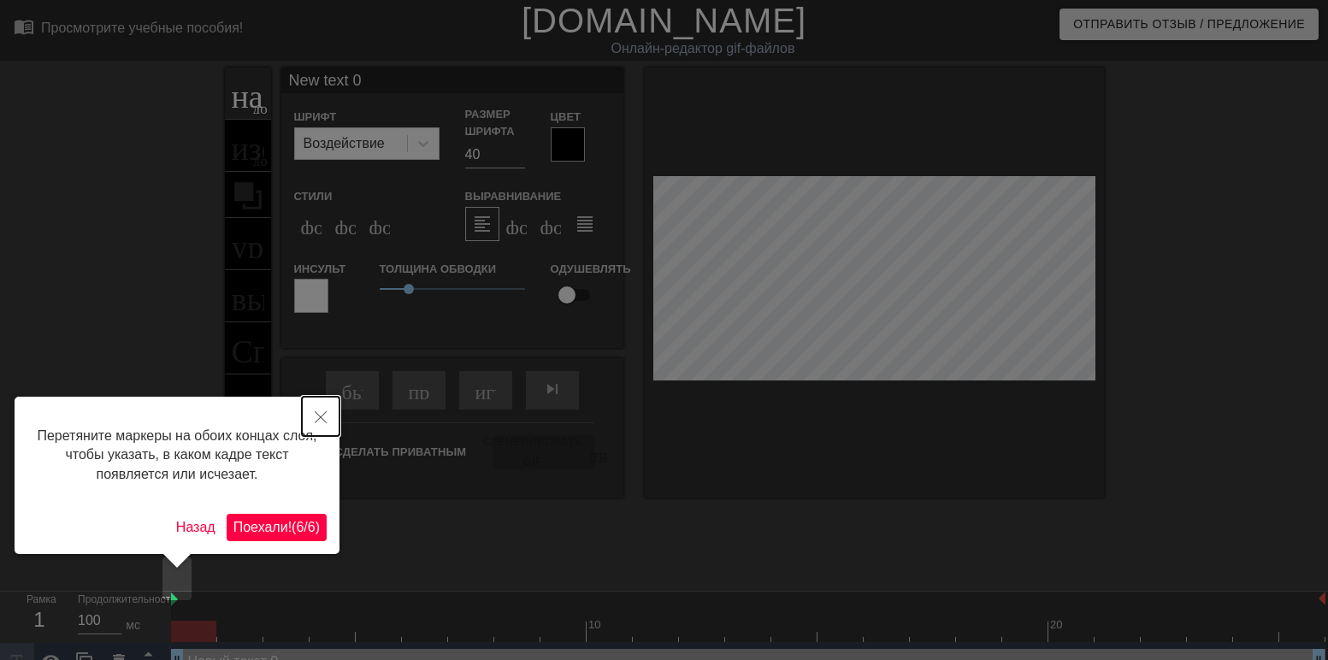
click at [316, 414] on icon "Закрыть" at bounding box center [321, 417] width 12 height 12
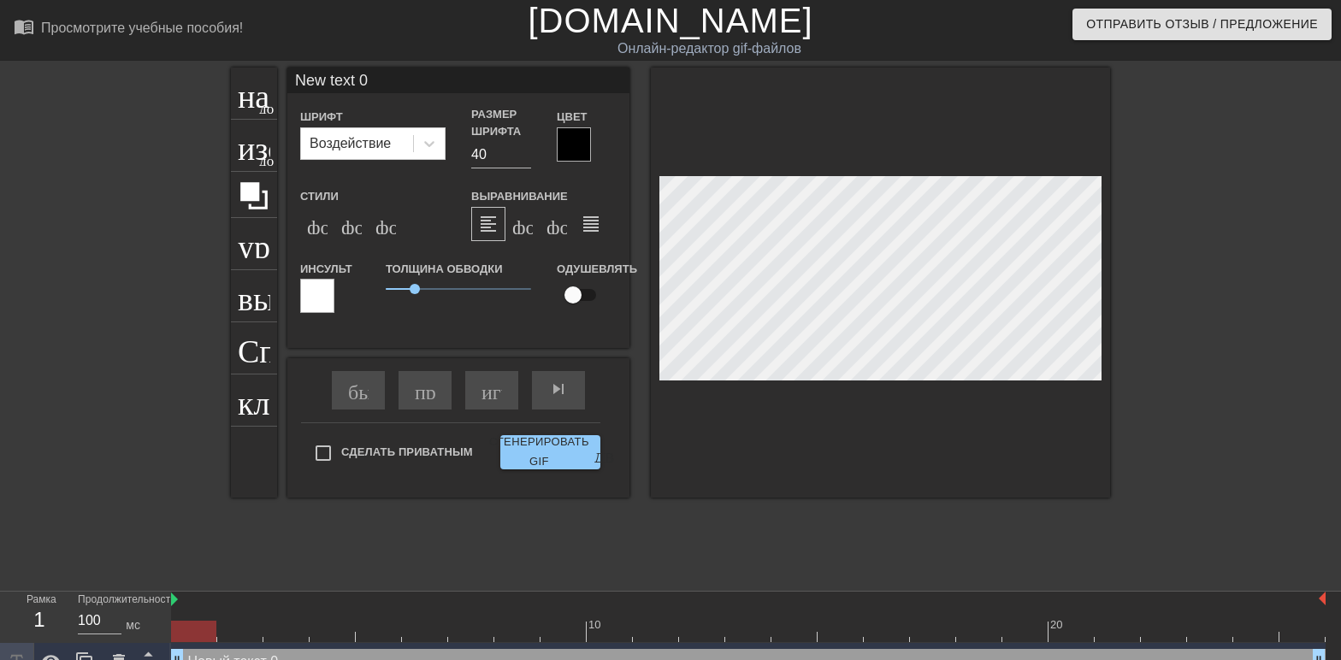
click at [1327, 281] on html "menu_book_бук меню Просмотрите учебные пособия! Gifntext.com Онлайн-редактор gi…" at bounding box center [670, 341] width 1341 height 682
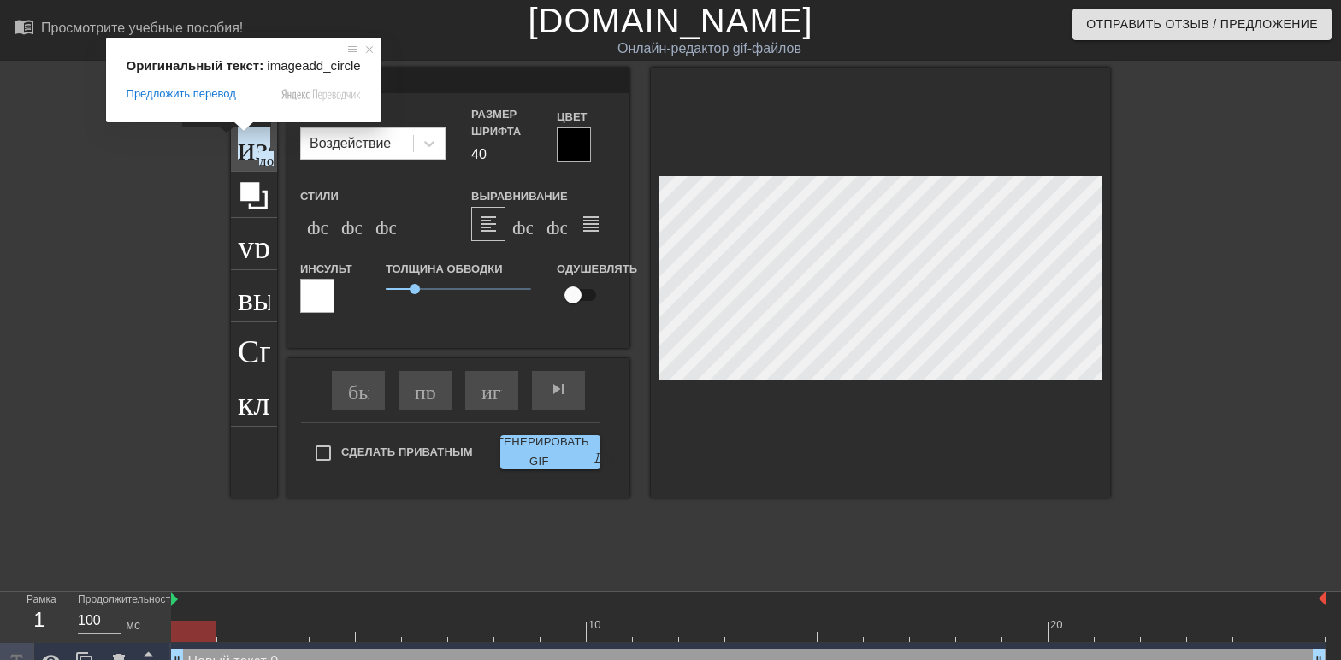
click at [231, 139] on div "изображение добавить_круг" at bounding box center [254, 146] width 46 height 52
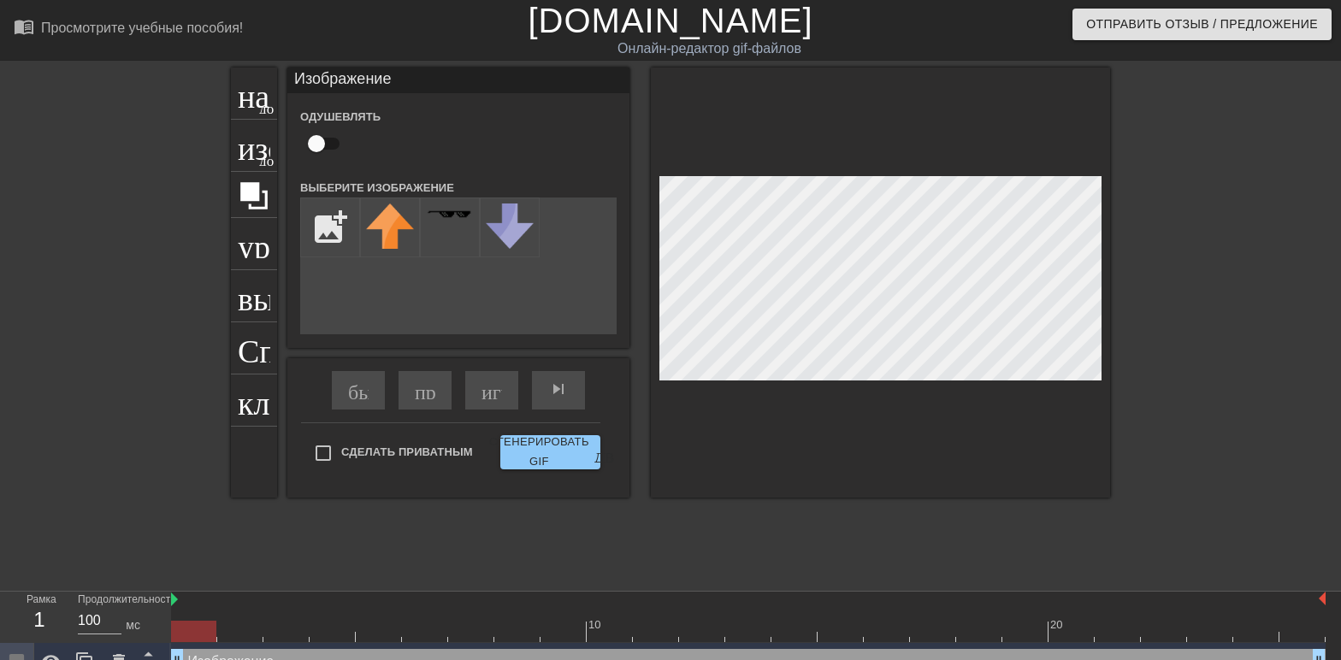
click at [1228, 260] on div "название добавить_круг изображение добавить_круг урожай выбор_размера_фото_боль…" at bounding box center [670, 324] width 1341 height 513
click at [312, 245] on input "file" at bounding box center [330, 227] width 58 height 58
type input "C:\fakepath\text-1755166002977.png"
click at [377, 236] on div at bounding box center [390, 228] width 60 height 60
click at [379, 233] on div at bounding box center [390, 228] width 60 height 60
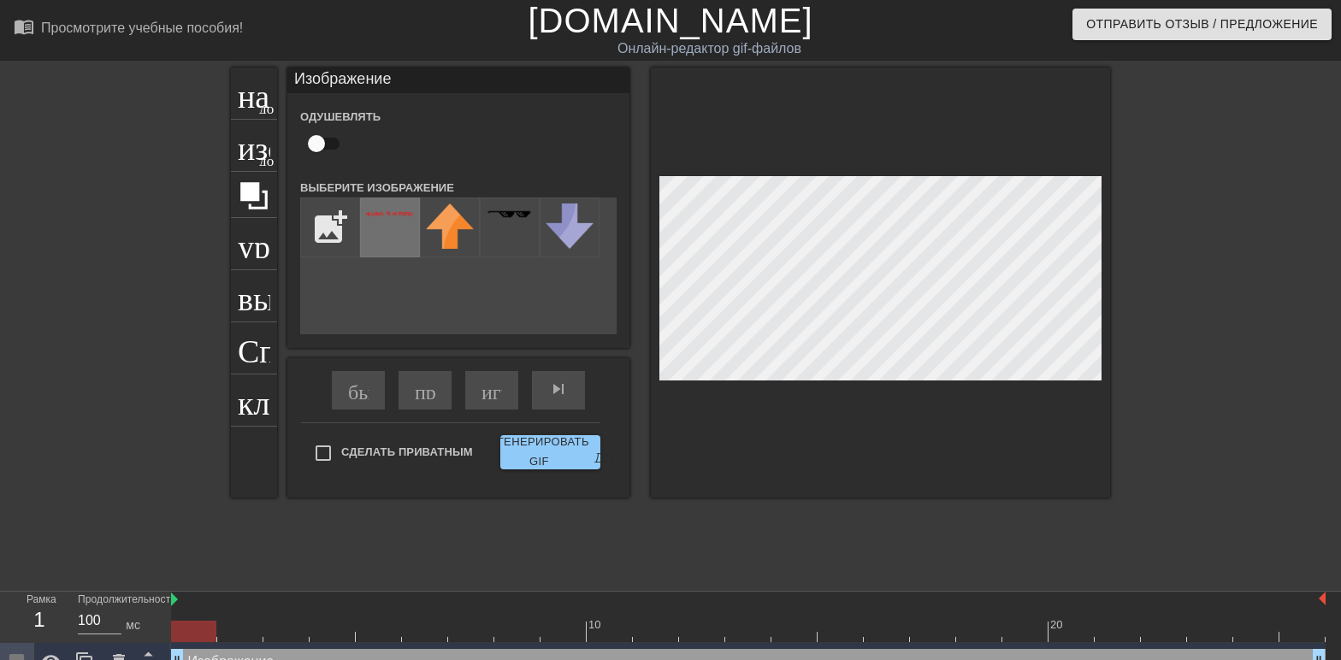
click at [379, 233] on div at bounding box center [390, 228] width 60 height 60
click at [377, 239] on div at bounding box center [390, 228] width 60 height 60
click at [736, 280] on div "название добавить_круг изображение добавить_круг урожай выбор_размера_фото_боль…" at bounding box center [670, 283] width 879 height 430
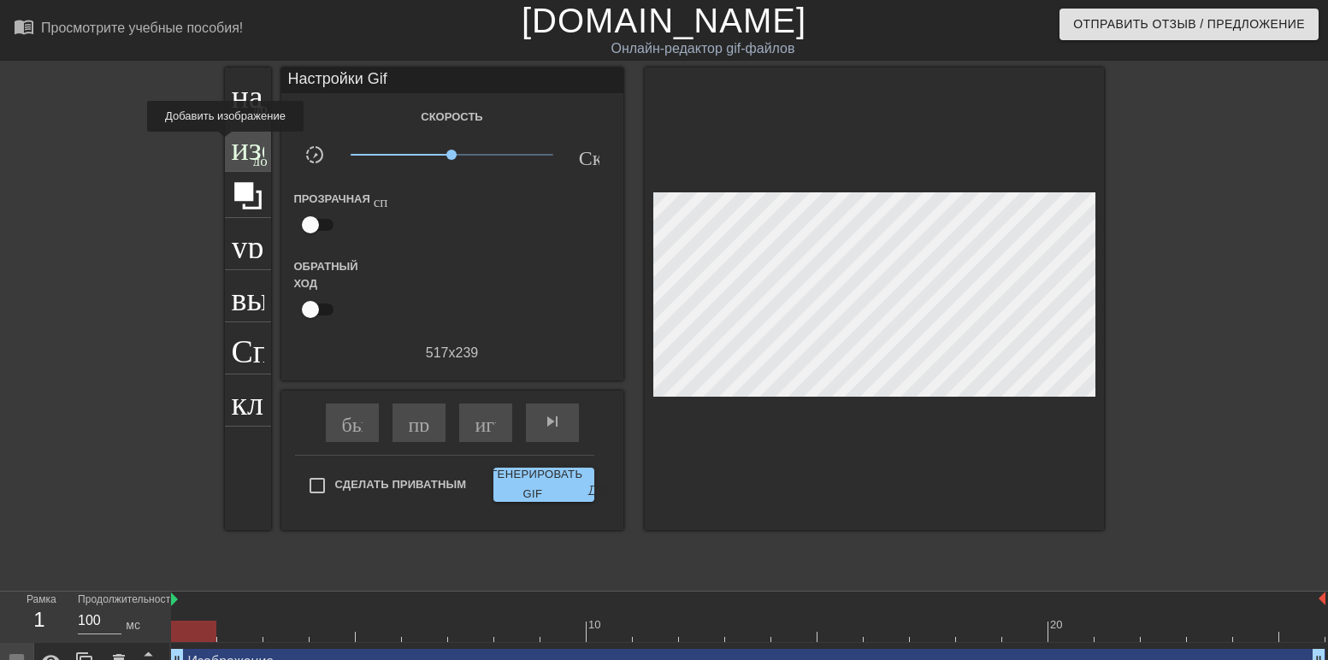
click at [232, 144] on ya-tr-span "изображение" at bounding box center [321, 143] width 179 height 33
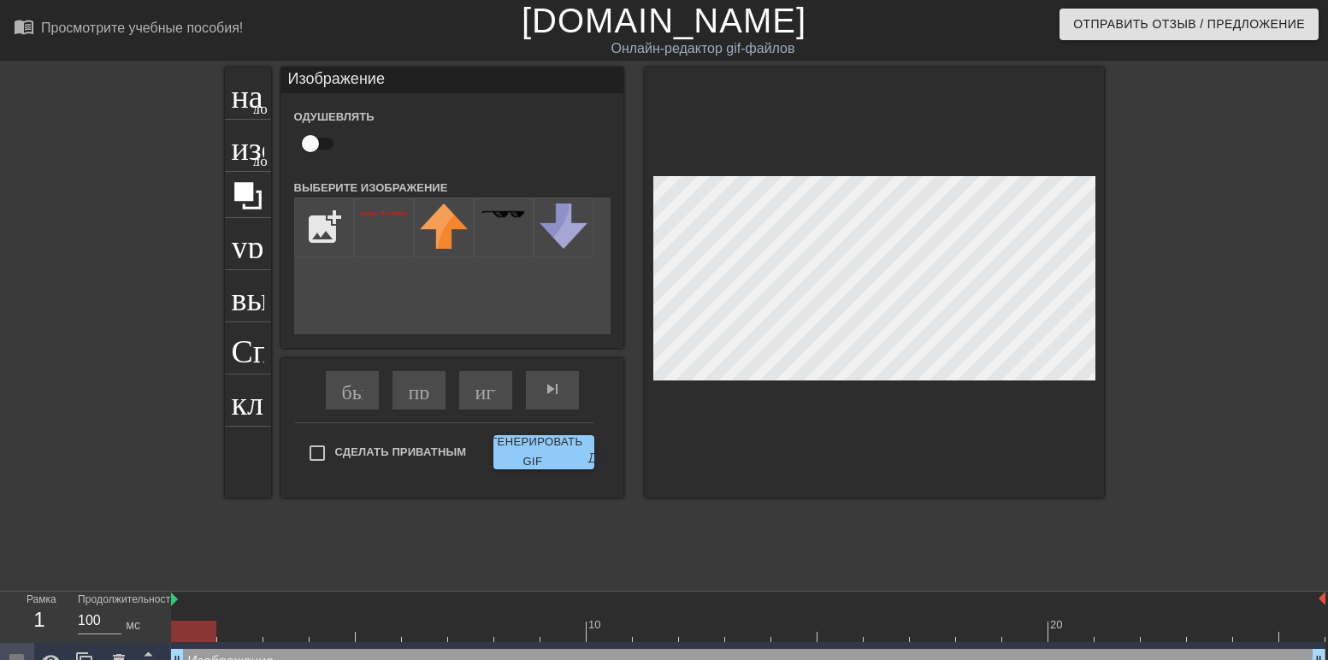
click at [1327, 264] on html "menu_book_бук меню Просмотрите учебные пособия! Gifntext.com Онлайн-редактор gi…" at bounding box center [664, 379] width 1328 height 759
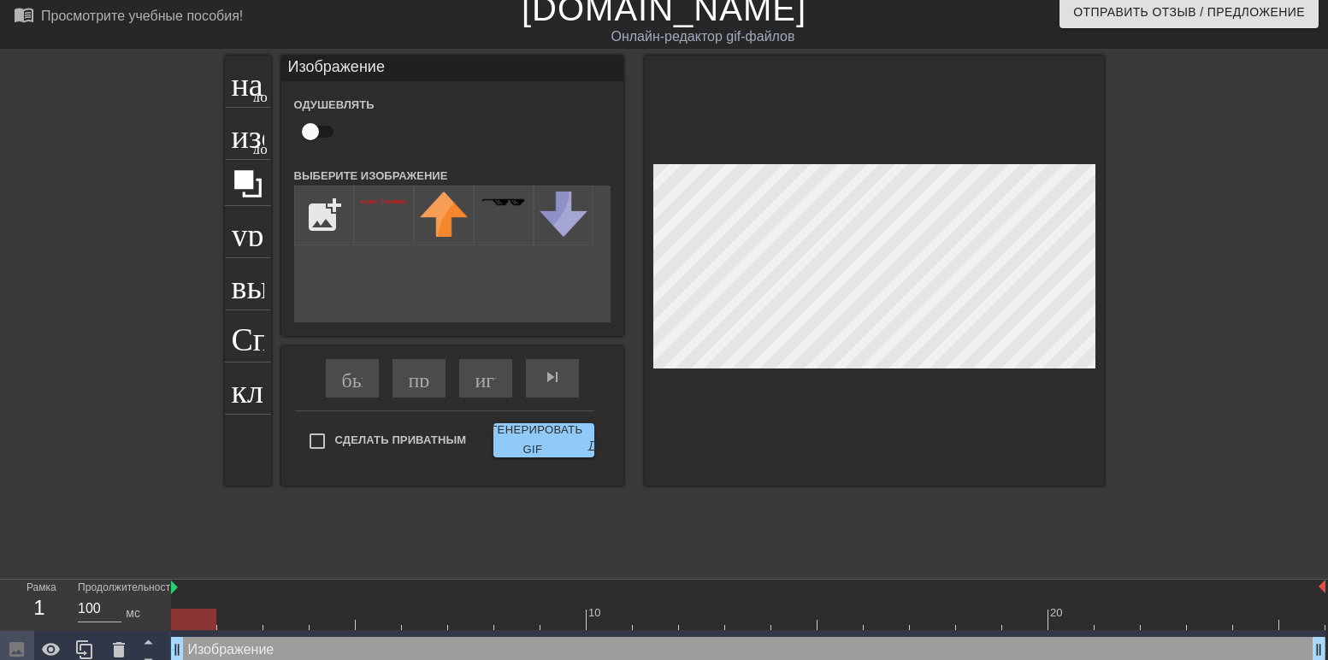
scroll to position [19, 0]
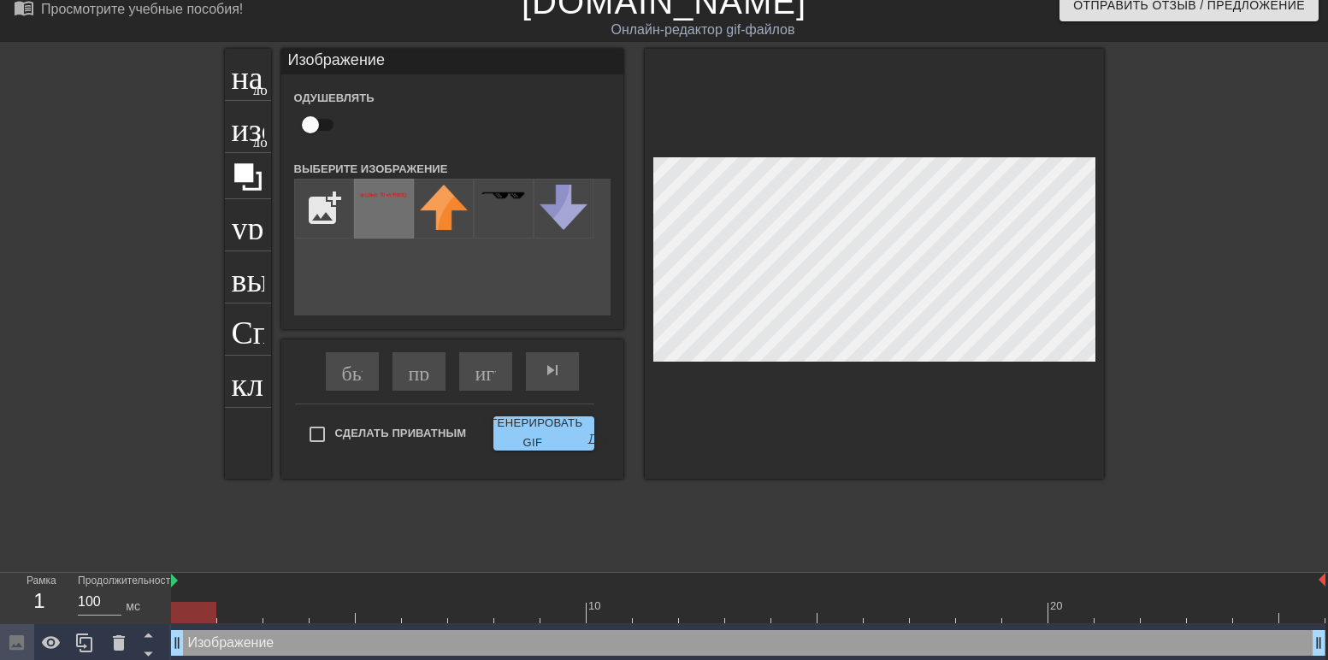
click at [370, 198] on img at bounding box center [384, 195] width 48 height 6
click at [364, 201] on div at bounding box center [384, 209] width 60 height 60
click at [365, 202] on div at bounding box center [384, 209] width 60 height 60
click at [366, 202] on div at bounding box center [384, 209] width 60 height 60
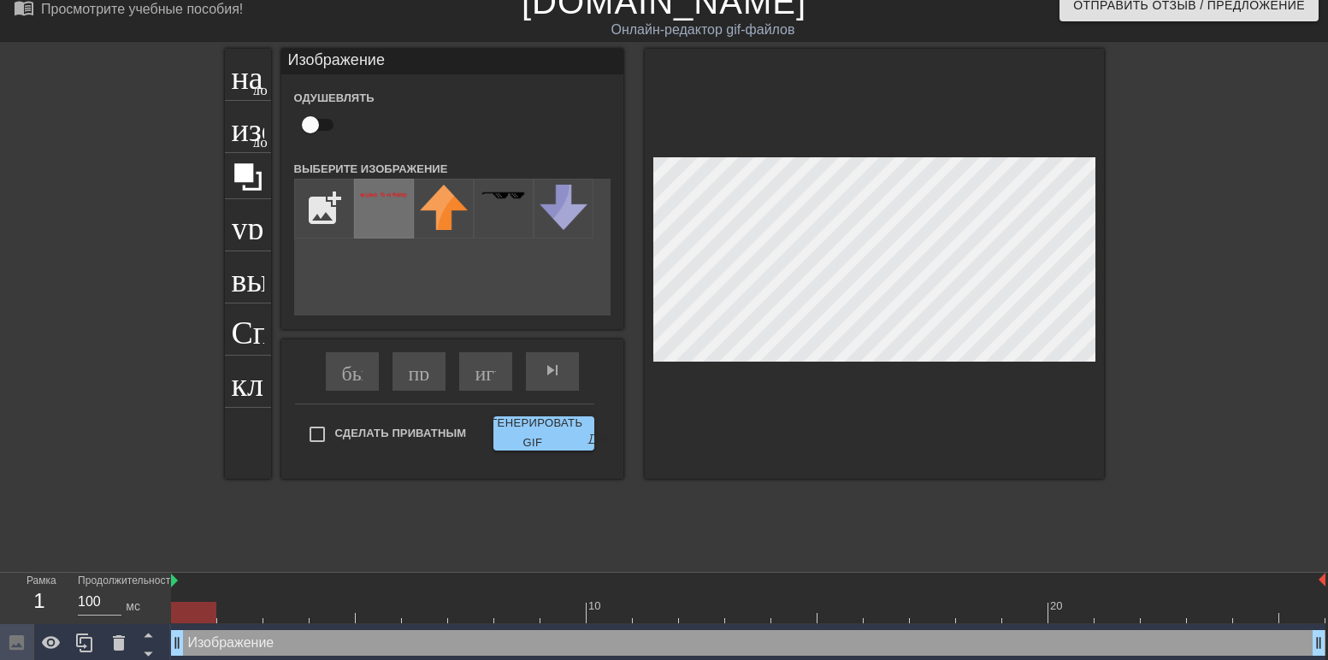
click at [366, 202] on div at bounding box center [384, 209] width 60 height 60
drag, startPoint x: 204, startPoint y: 568, endPoint x: 276, endPoint y: 562, distance: 72.1
click at [277, 630] on div "Изображение drag_handle - ручка перетаскивания drag_handle - ручка перетаскиван…" at bounding box center [748, 643] width 1155 height 26
click at [272, 630] on div "Изображение drag_handle - ручка перетаскивания drag_handle - ручка перетаскиван…" at bounding box center [748, 643] width 1155 height 26
click at [71, 624] on div at bounding box center [85, 643] width 34 height 38
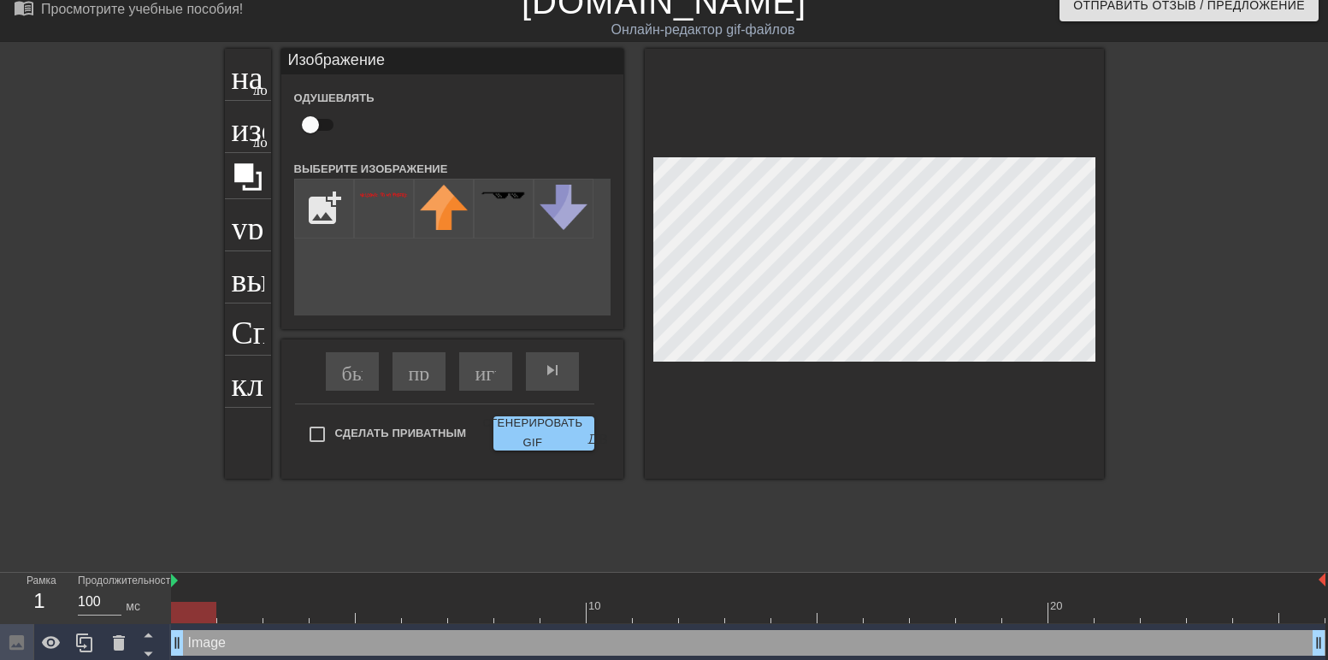
click at [57, 636] on icon at bounding box center [51, 642] width 19 height 13
click at [210, 630] on div "Изображение drag_handle - ручка перетаскивания drag_handle - ручка перетаскиван…" at bounding box center [748, 643] width 1155 height 26
click at [117, 635] on icon at bounding box center [119, 642] width 12 height 15
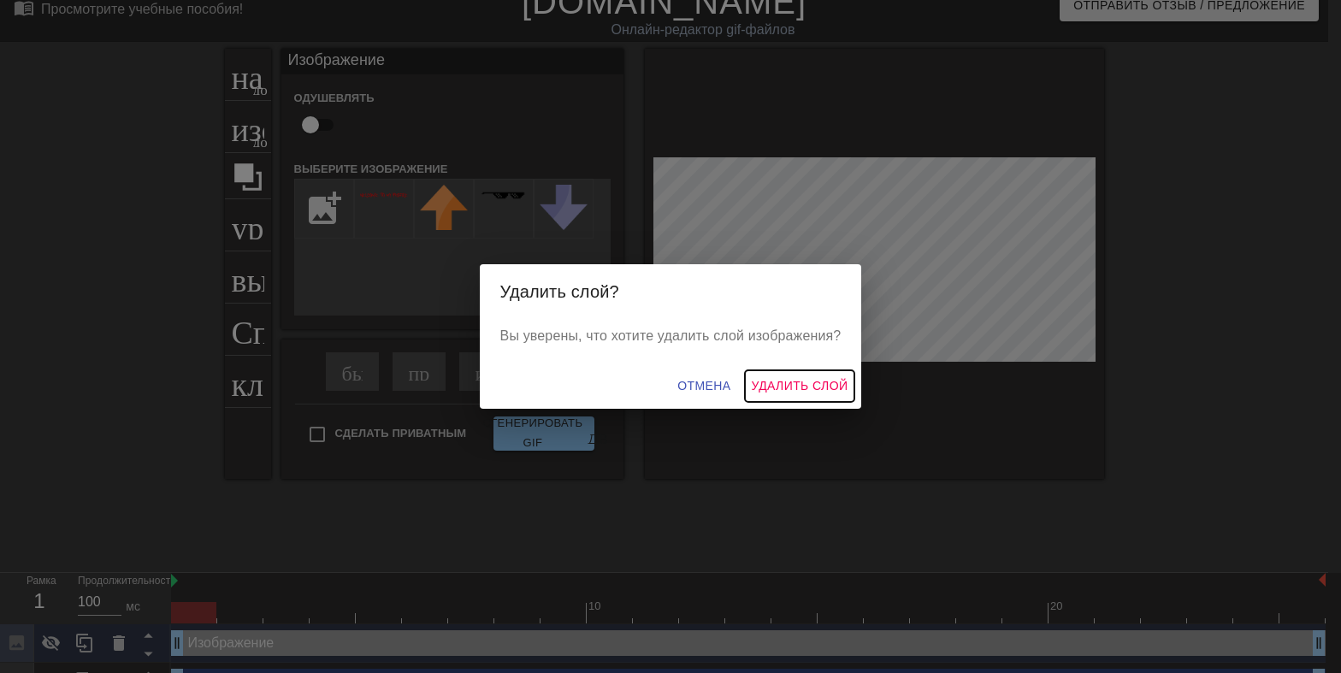
click at [778, 387] on ya-tr-span "Удалить слой" at bounding box center [800, 385] width 97 height 21
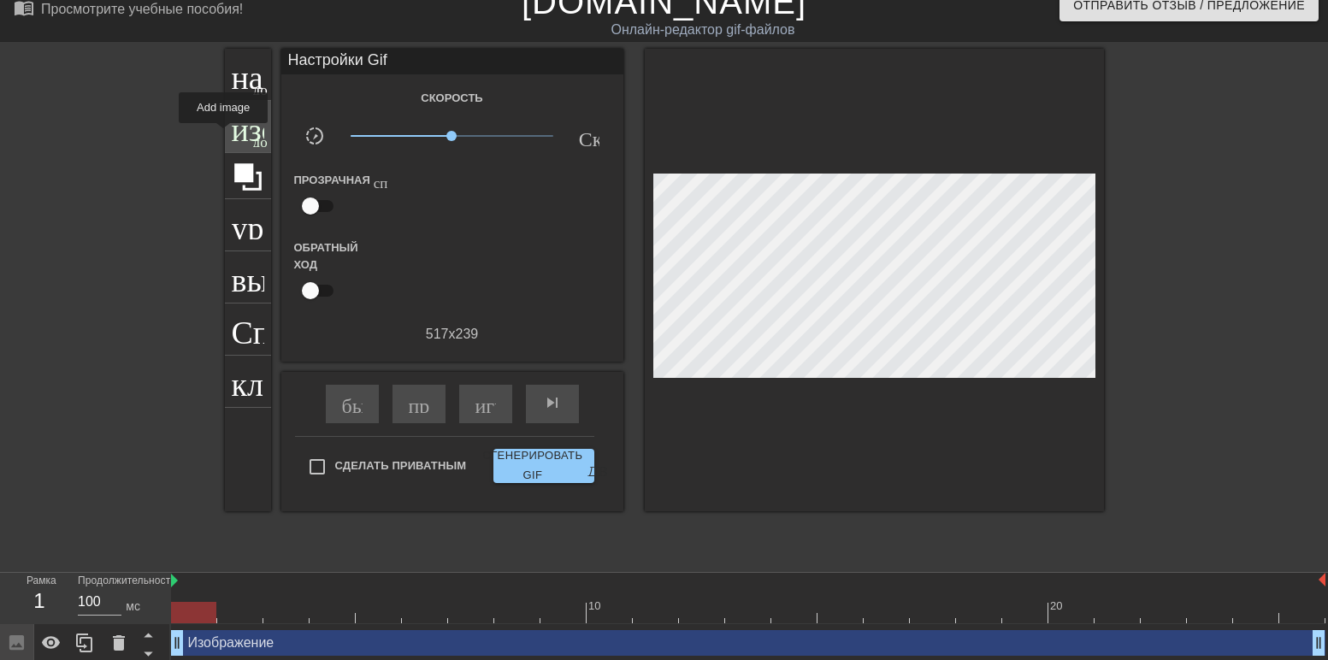
click at [232, 135] on ya-tr-span "изображение" at bounding box center [321, 125] width 179 height 33
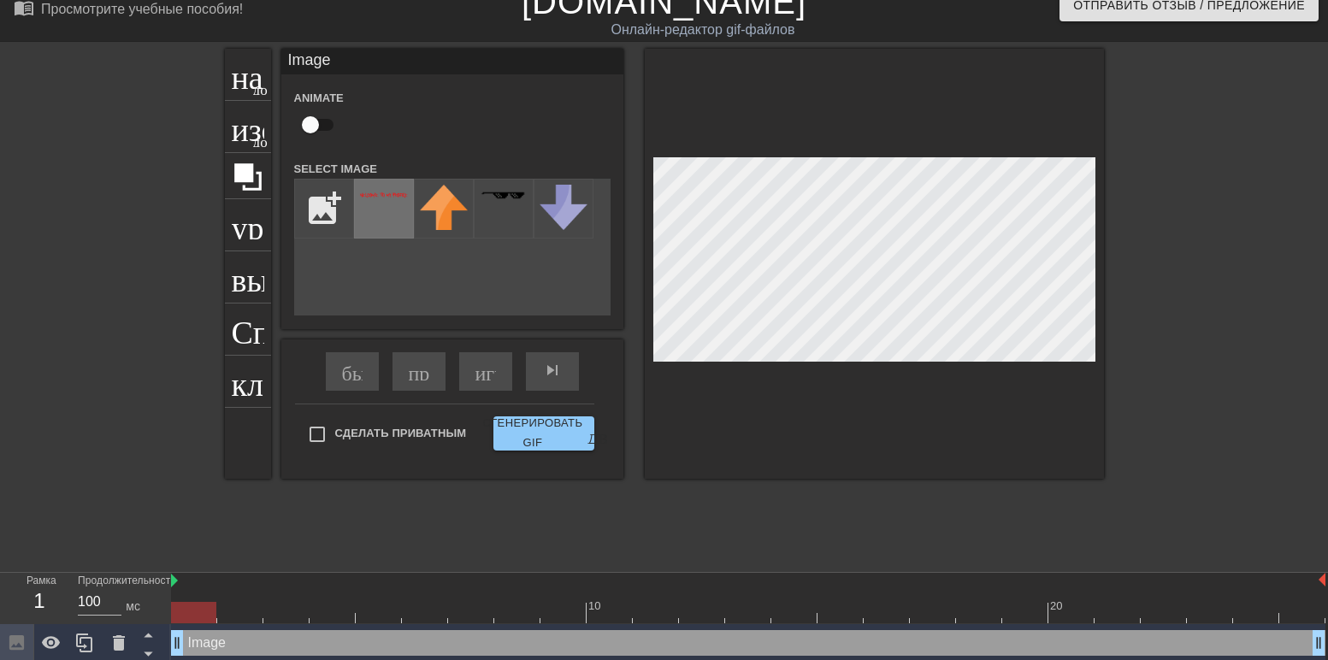
click at [364, 205] on div at bounding box center [384, 209] width 60 height 60
click at [365, 205] on div at bounding box center [384, 209] width 60 height 60
click at [314, 219] on input "file" at bounding box center [324, 209] width 58 height 58
type input "C:\fakepath\text-1755166043877.png"
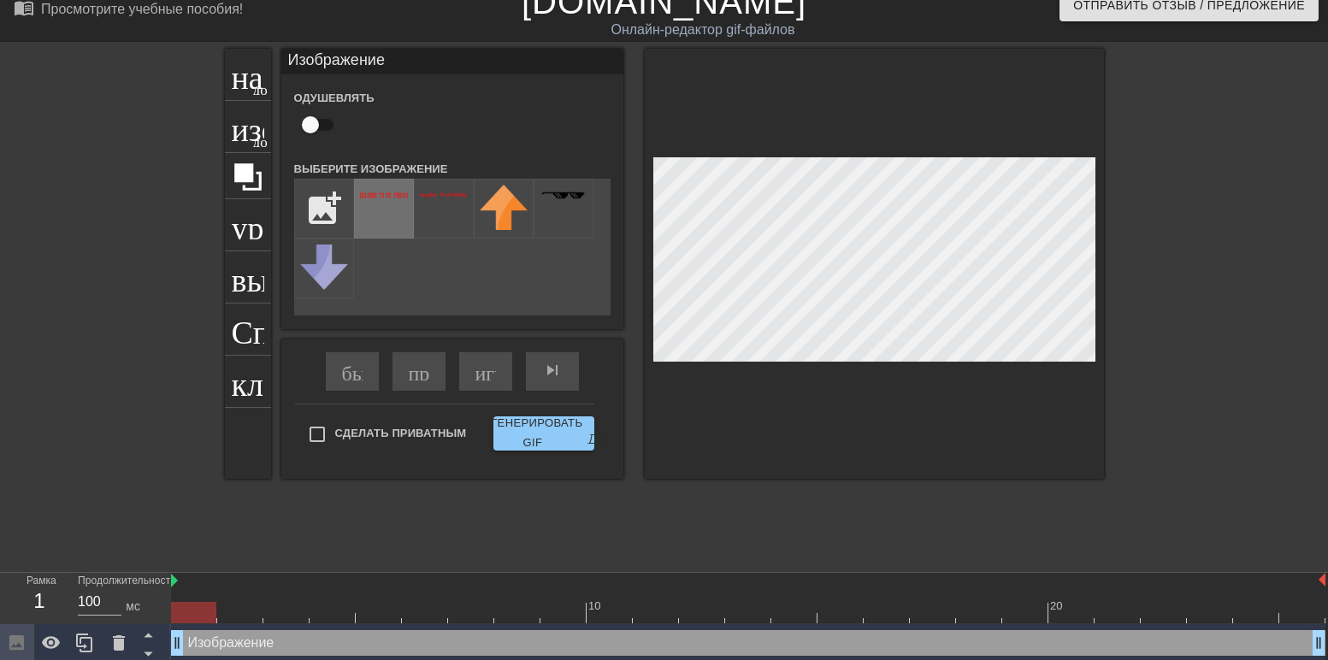
click at [381, 200] on div at bounding box center [384, 209] width 60 height 60
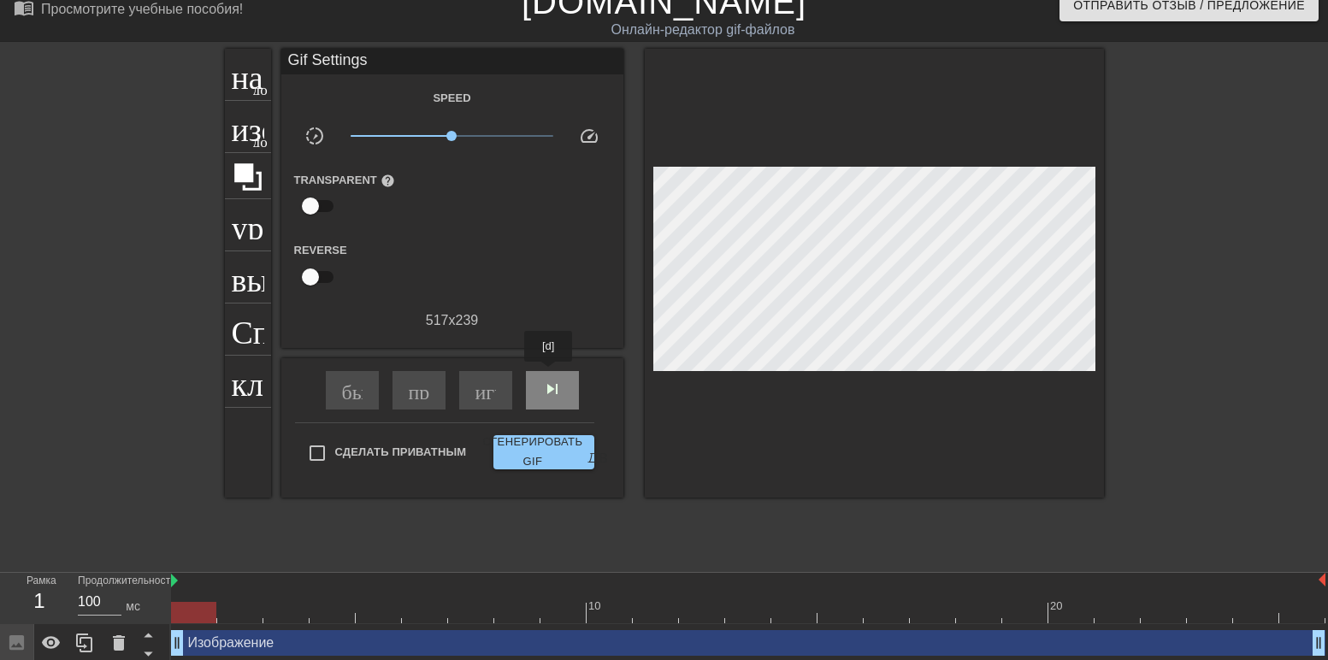
click at [549, 374] on div "skip_next - пропустить следующий" at bounding box center [552, 390] width 53 height 38
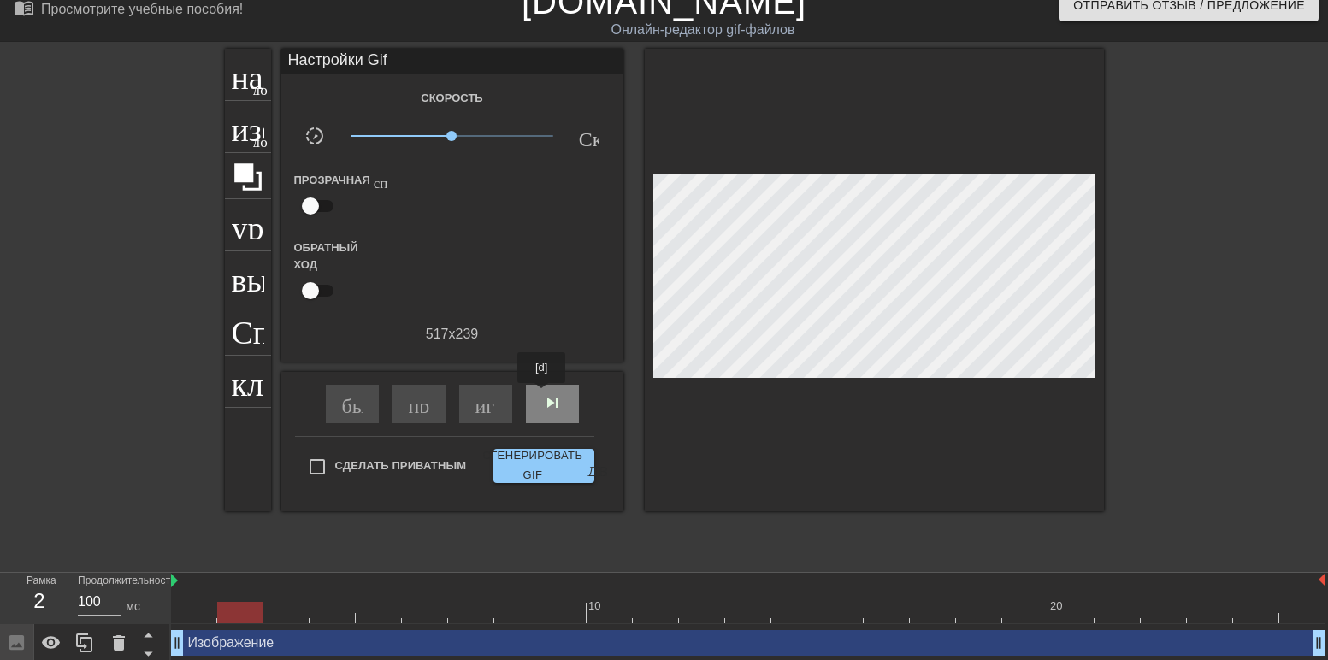
click at [542, 395] on ya-tr-span "skip_next - пропустить следующий" at bounding box center [664, 403] width 245 height 21
click at [542, 404] on ya-tr-span "skip_next - пропустить следующий" at bounding box center [664, 403] width 245 height 21
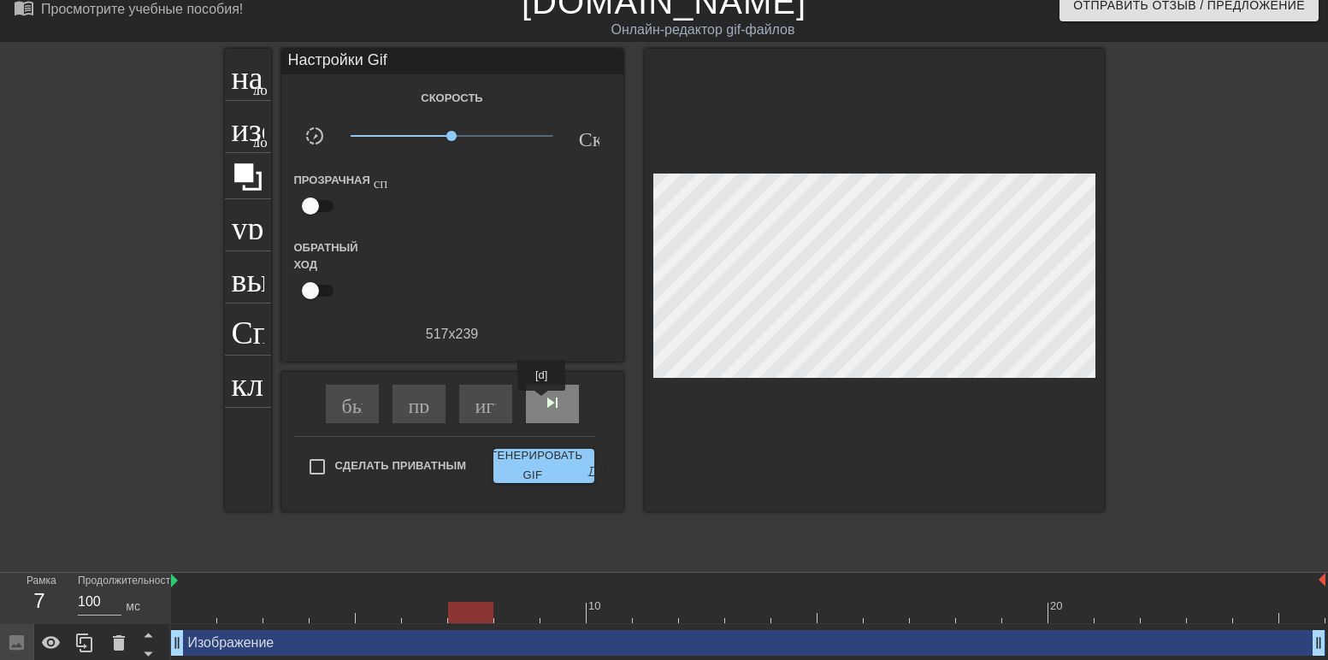
click at [542, 403] on ya-tr-span "skip_next - пропустить следующий" at bounding box center [664, 403] width 245 height 21
click at [546, 386] on div "skip_next - пропустить следующий" at bounding box center [552, 404] width 53 height 38
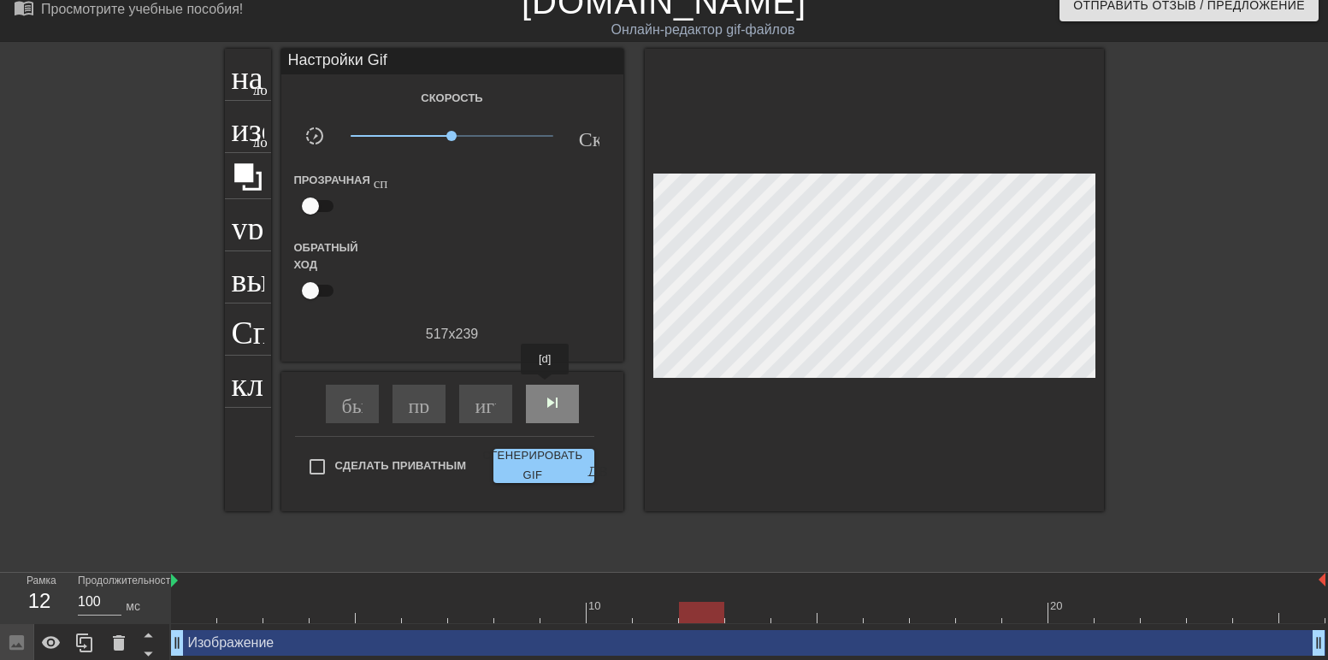
click at [546, 393] on ya-tr-span "skip_next - пропустить следующий" at bounding box center [664, 403] width 245 height 21
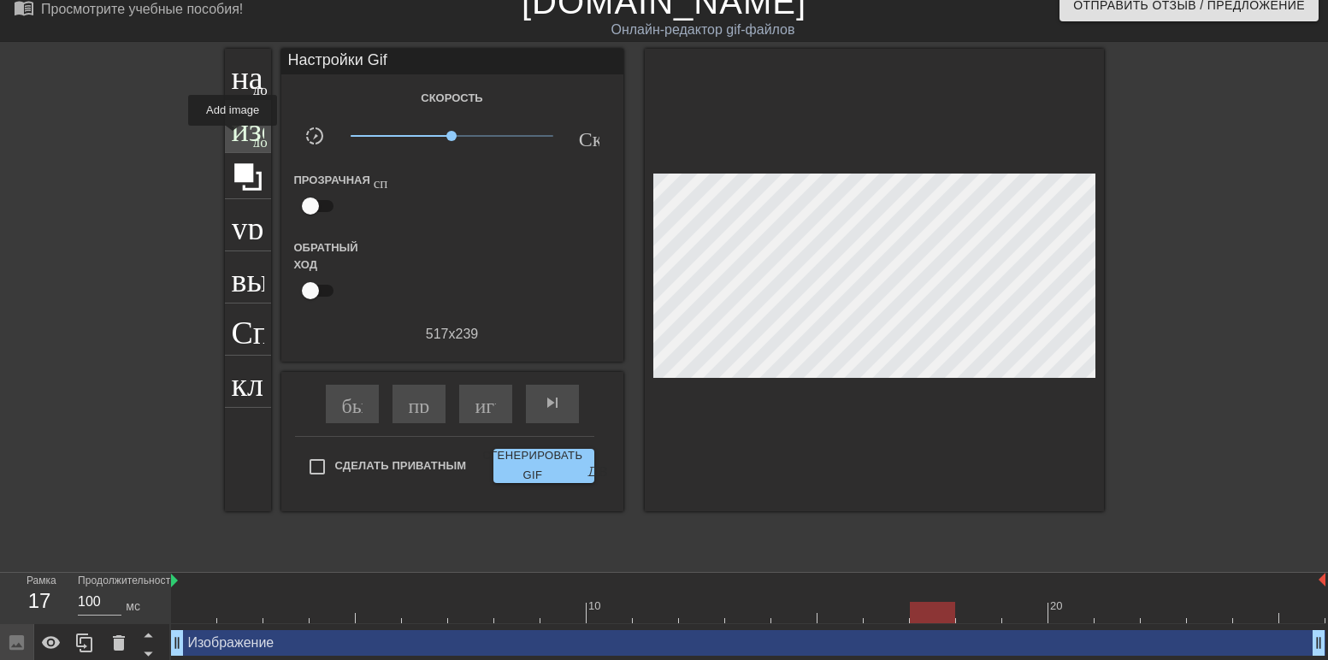
click at [232, 138] on ya-tr-span "изображение" at bounding box center [321, 125] width 179 height 33
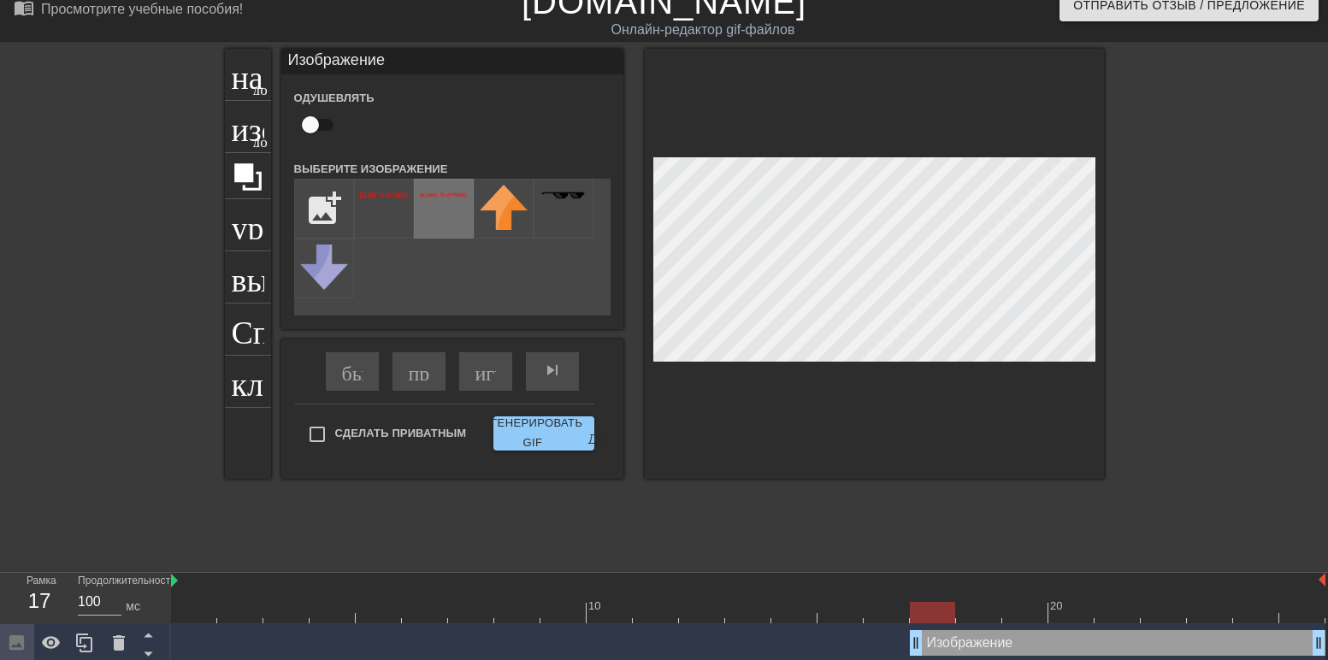
click at [440, 222] on div at bounding box center [444, 209] width 60 height 60
click at [114, 635] on icon at bounding box center [119, 642] width 12 height 15
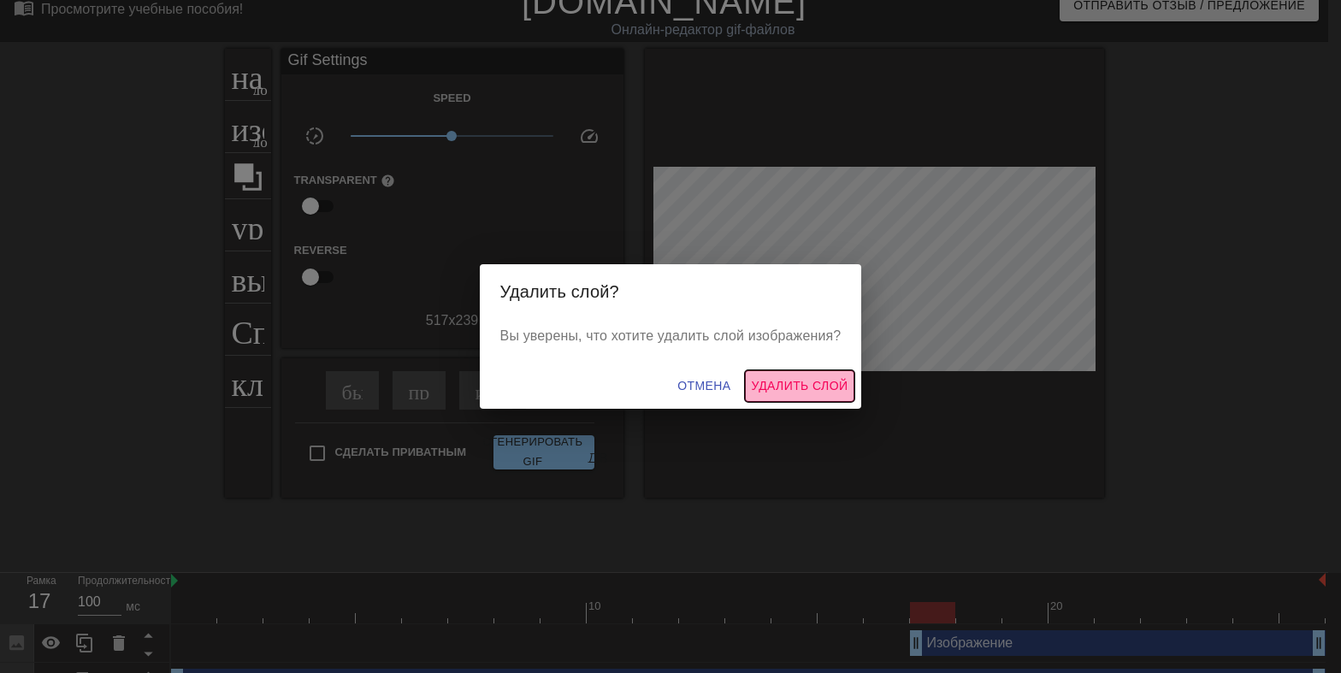
click at [813, 385] on ya-tr-span "Удалить слой" at bounding box center [800, 385] width 97 height 21
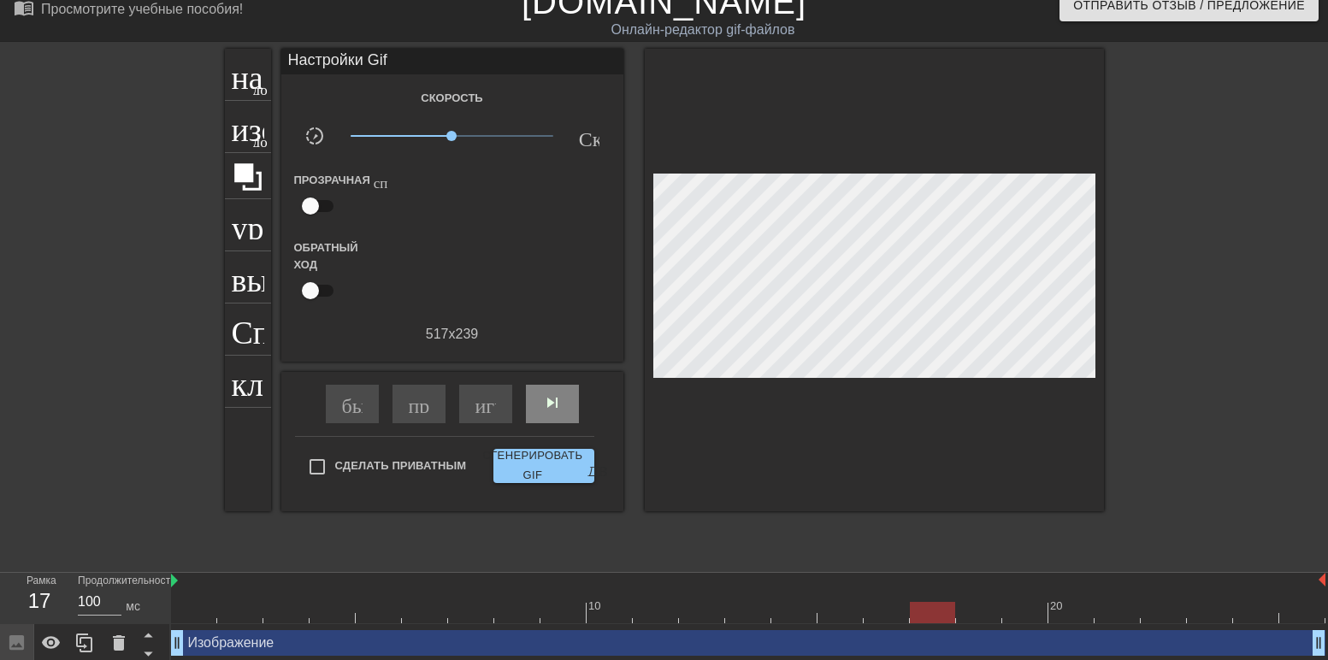
click at [552, 397] on ya-tr-span "skip_next - пропустить следующий" at bounding box center [664, 403] width 245 height 21
click at [552, 398] on ya-tr-span "skip_next - пропустить следующий" at bounding box center [664, 403] width 245 height 21
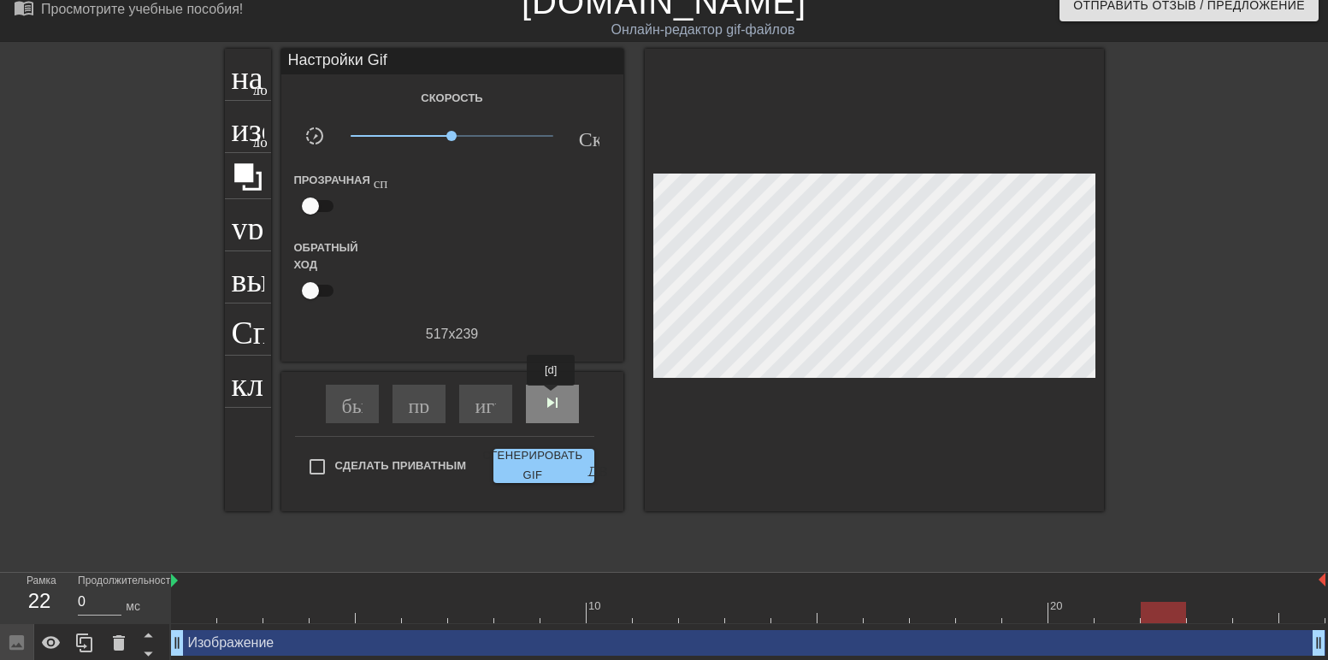
click at [552, 398] on ya-tr-span "skip_next - пропустить следующий" at bounding box center [664, 403] width 245 height 21
type input "100"
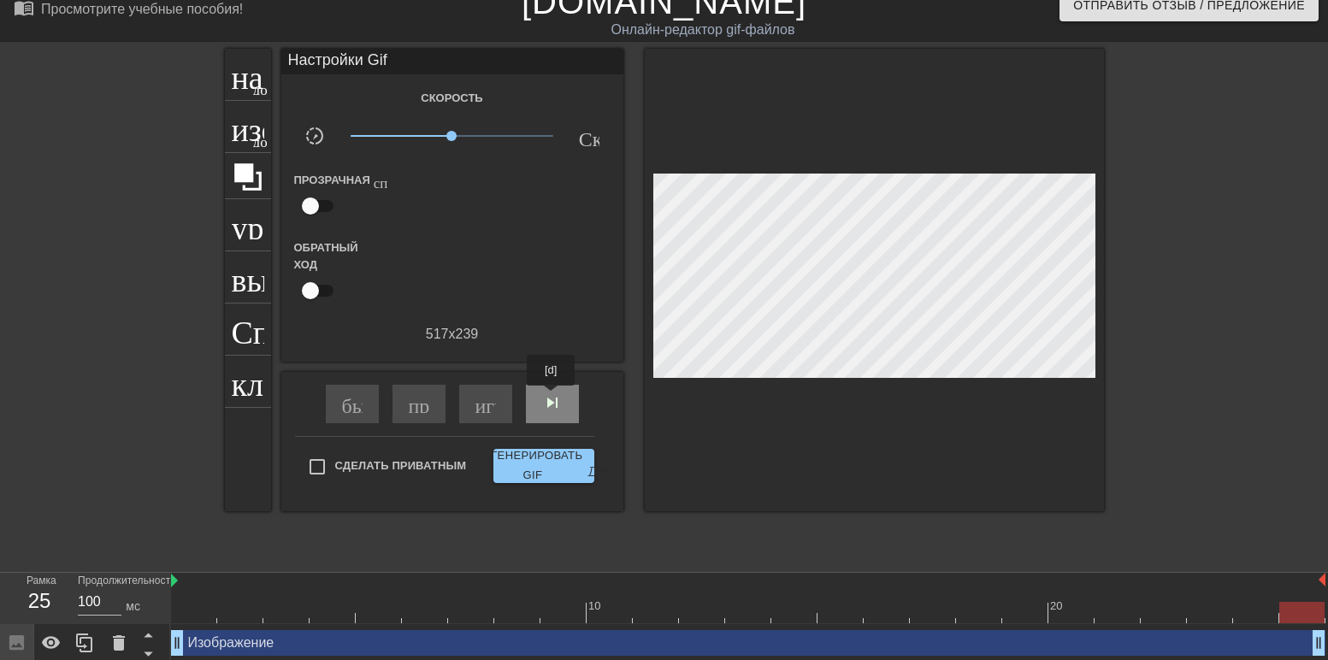
click at [552, 398] on ya-tr-span "skip_next - пропустить следующий" at bounding box center [664, 403] width 245 height 21
click at [552, 397] on ya-tr-span "skip_next - пропустить следующий" at bounding box center [664, 403] width 245 height 21
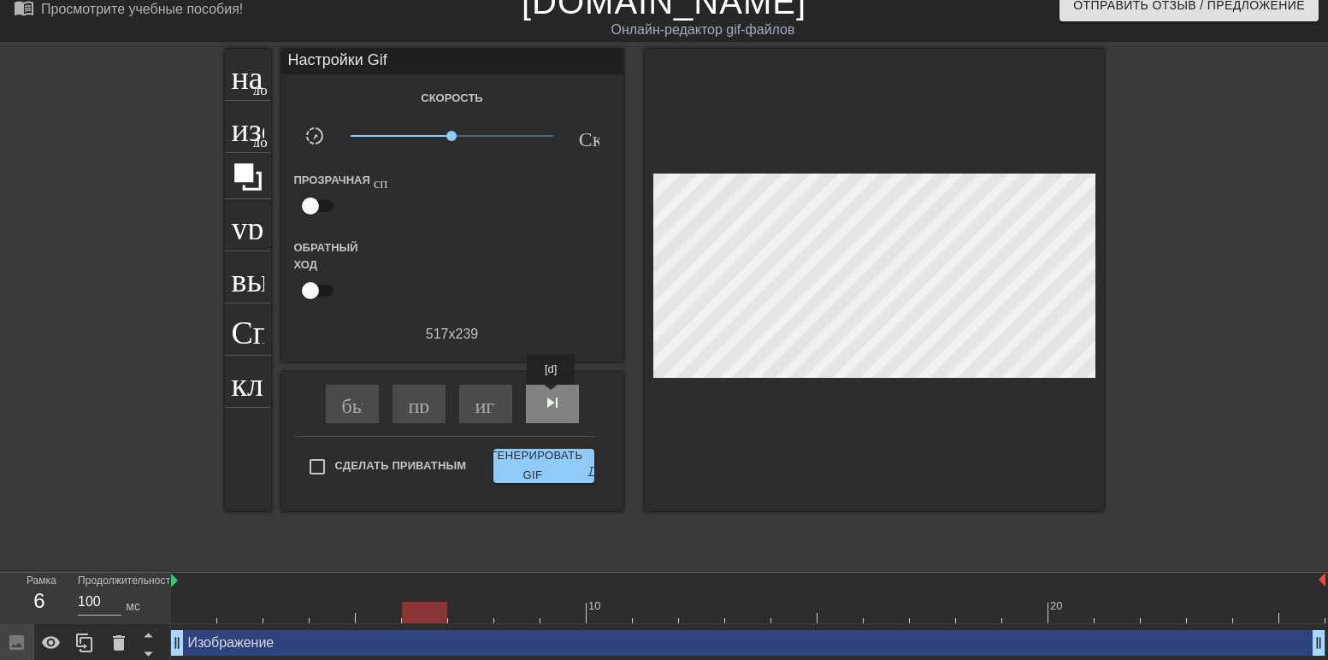
click at [552, 397] on ya-tr-span "skip_next - пропустить следующий" at bounding box center [664, 403] width 245 height 21
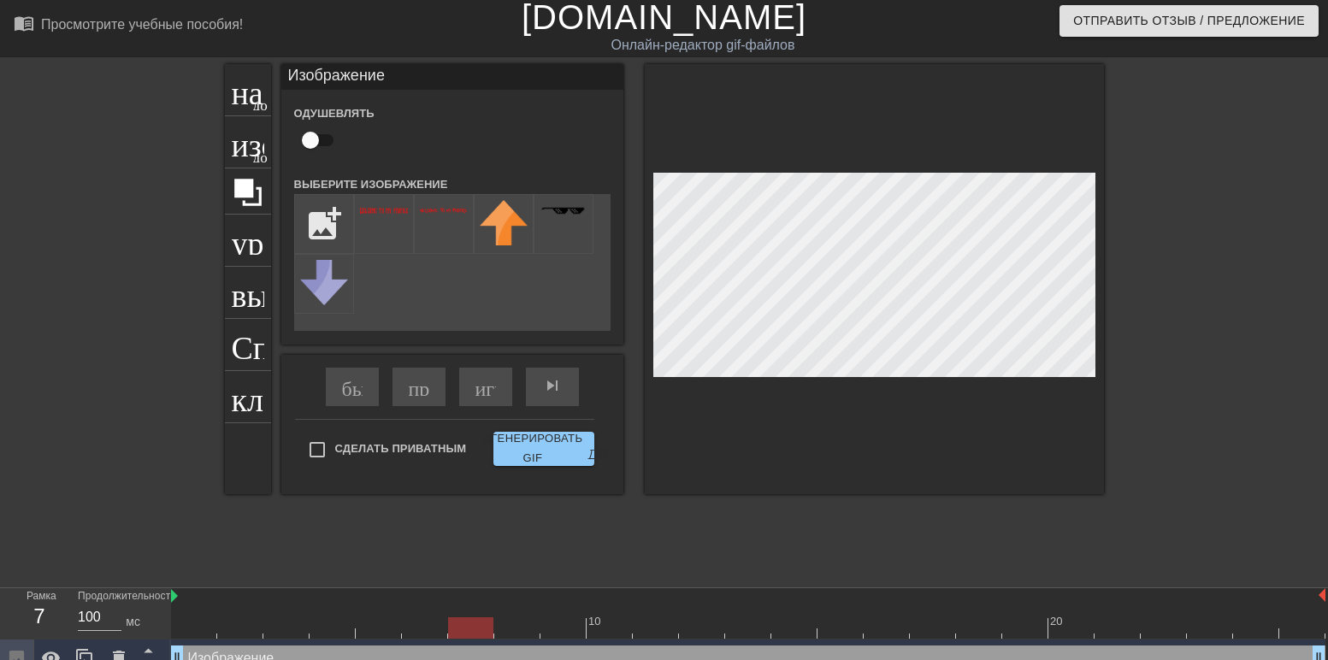
scroll to position [0, 0]
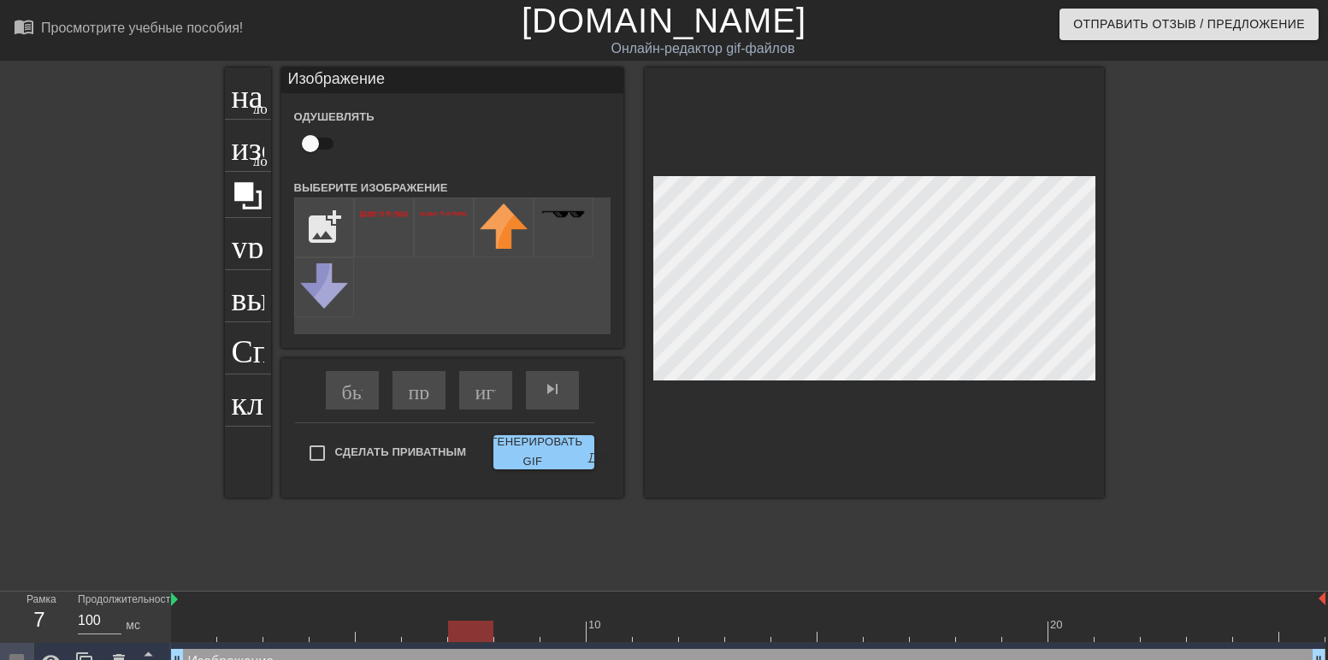
click at [641, 22] on ya-tr-span "[DOMAIN_NAME]" at bounding box center [664, 21] width 285 height 38
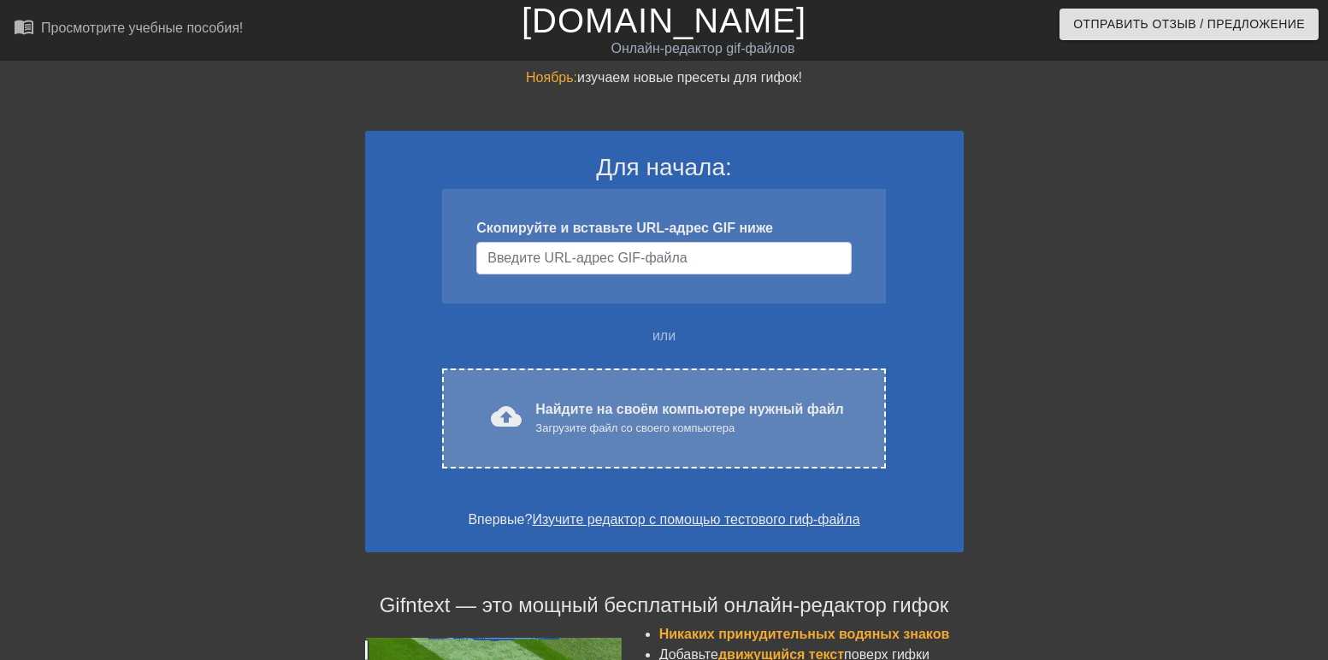
click at [535, 402] on ya-tr-span "Найдите на своём компьютере нужный файл" at bounding box center [689, 409] width 308 height 15
